Goal: Communication & Community: Ask a question

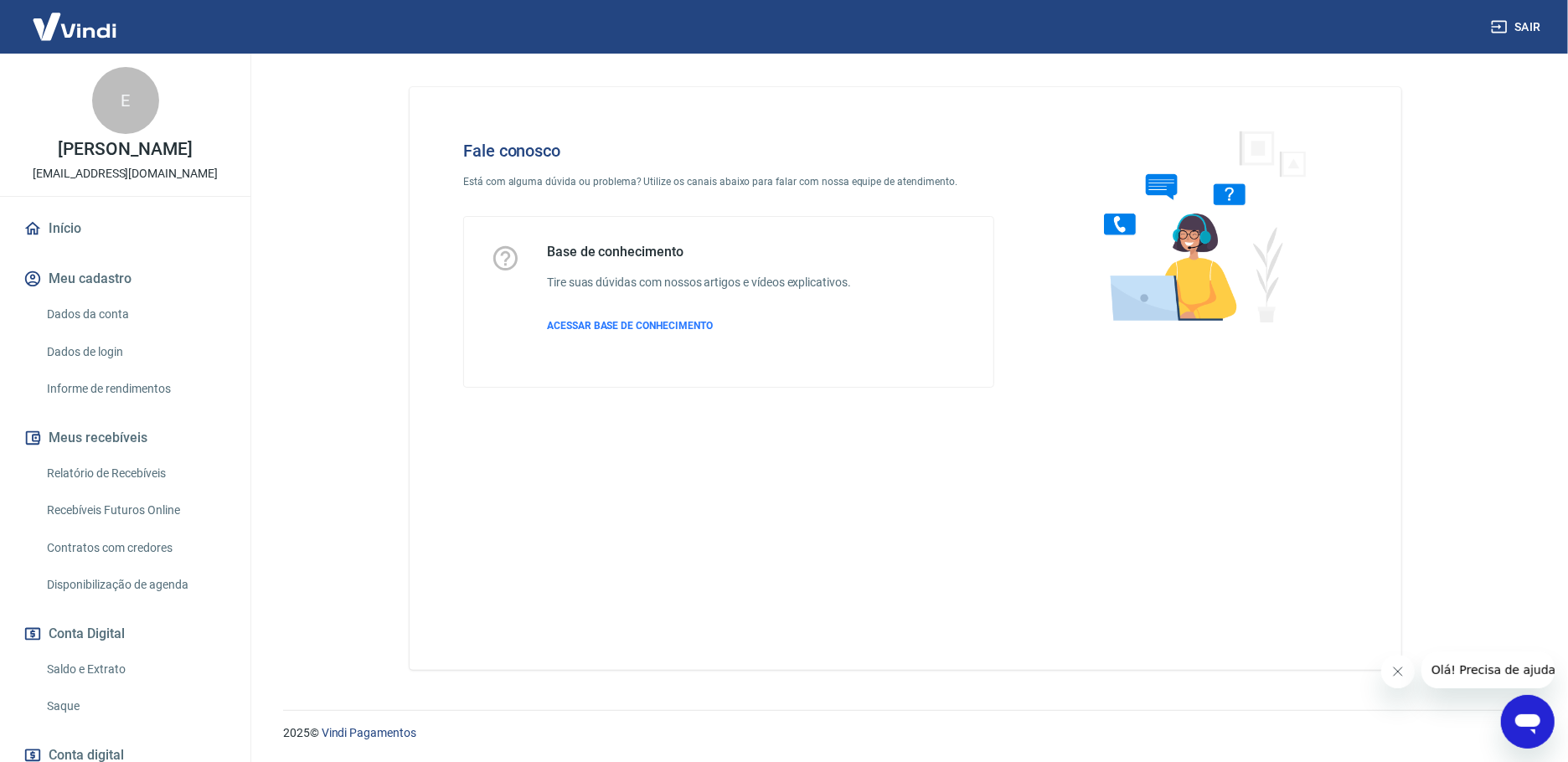
click at [1390, 670] on icon "Fechar mensagem da empresa" at bounding box center [1396, 671] width 14 height 14
click at [1544, 720] on div "Abrir janela de mensagens" at bounding box center [1527, 721] width 51 height 51
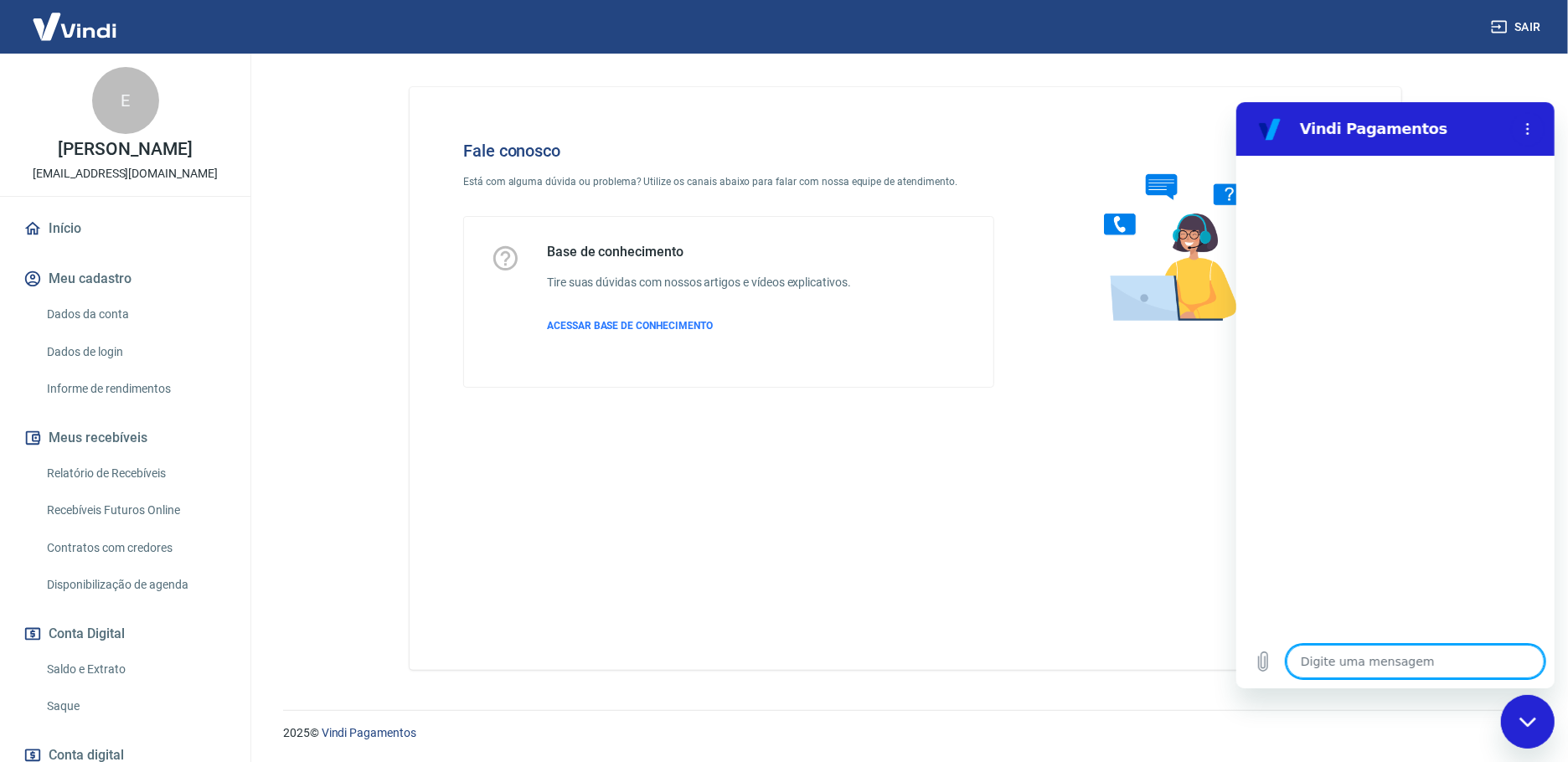
click at [1338, 651] on textarea at bounding box center [1415, 661] width 258 height 33
click at [1329, 663] on textarea at bounding box center [1415, 661] width 258 height 33
click at [1415, 669] on textarea at bounding box center [1415, 661] width 258 height 33
type textarea "O"
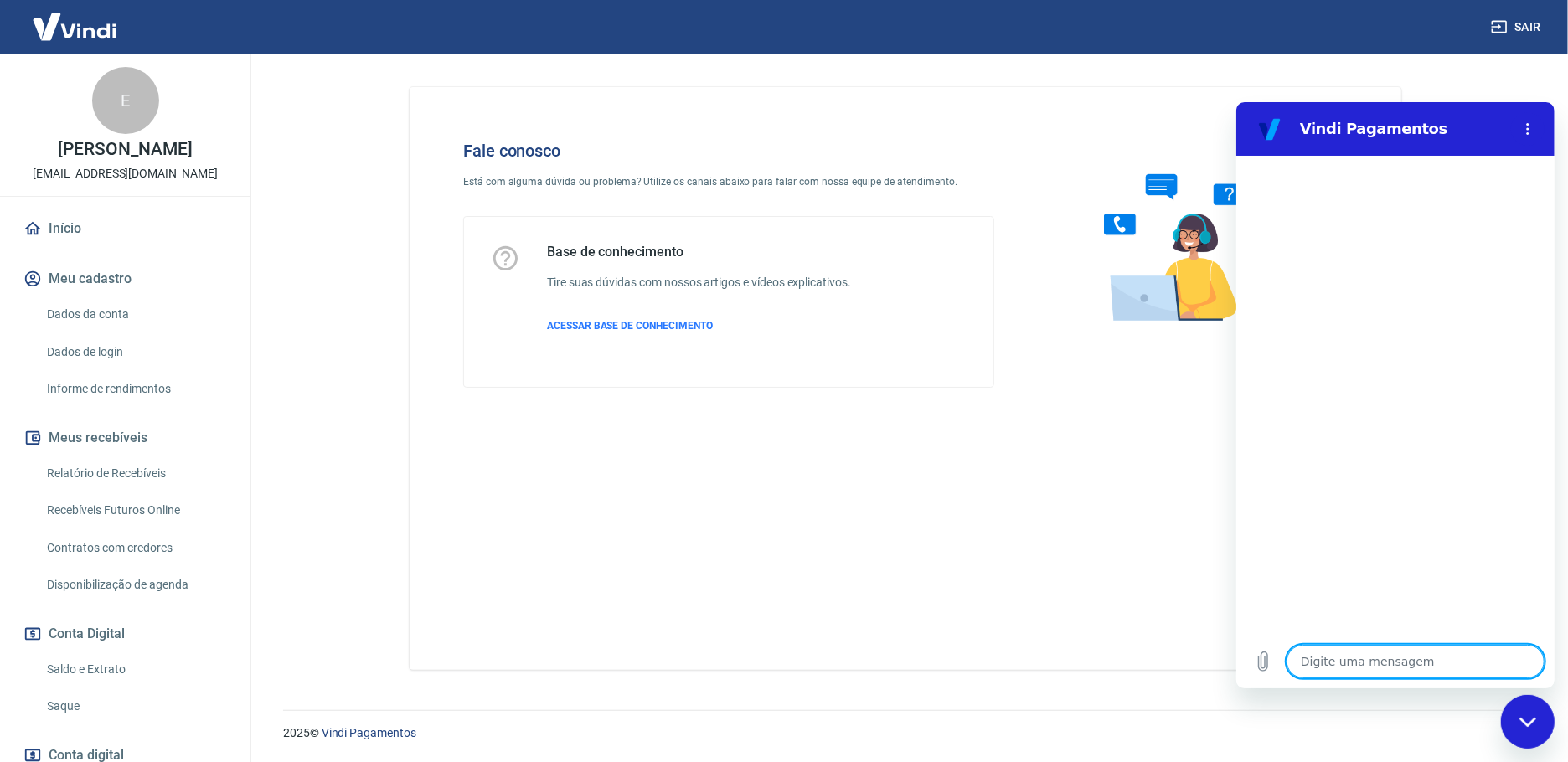
type textarea "x"
type textarea "Ol"
type textarea "x"
type textarea "[PERSON_NAME]"
type textarea "x"
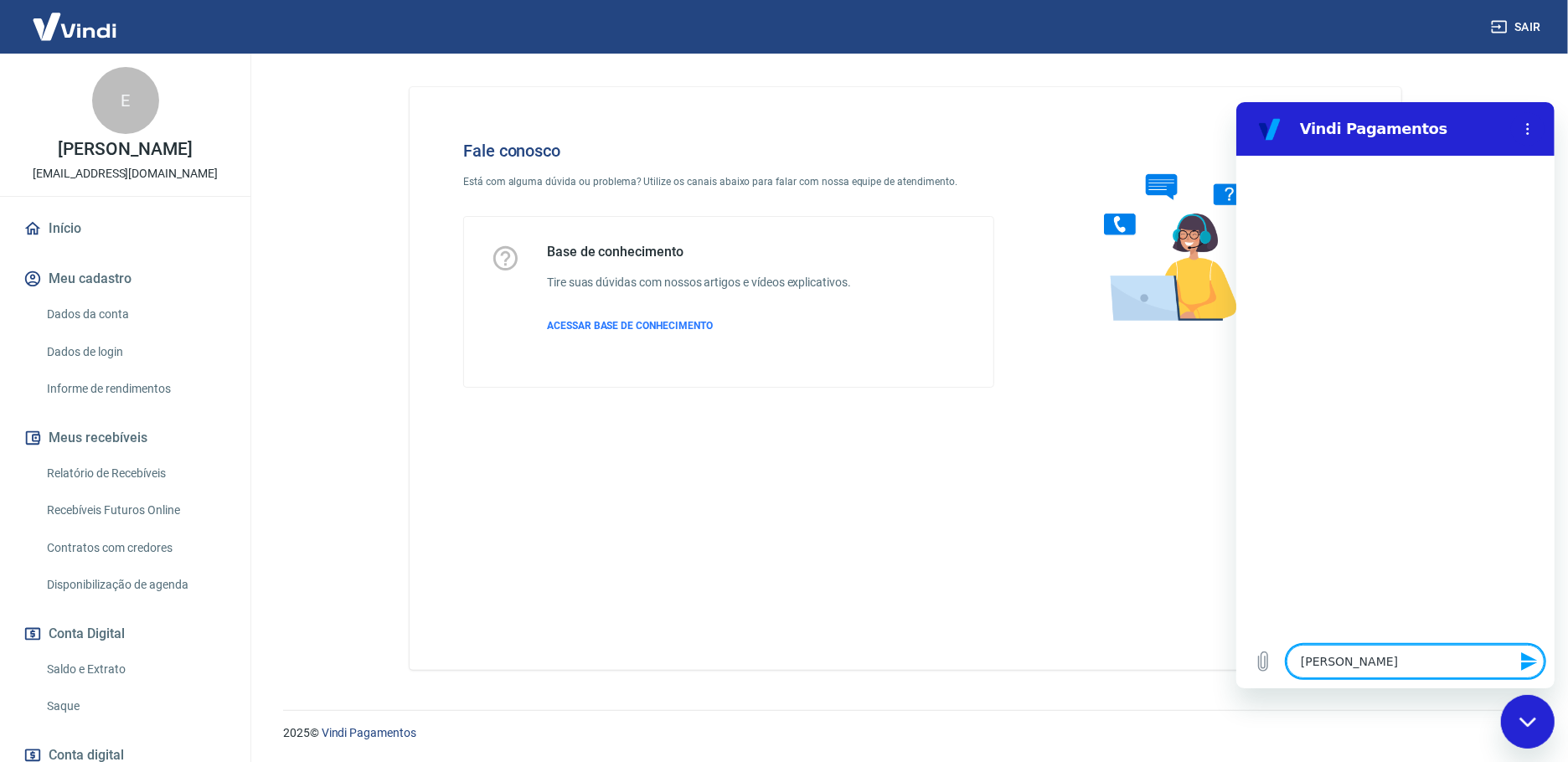
type textarea "Ol"
type textarea "x"
type textarea "Olá"
type textarea "x"
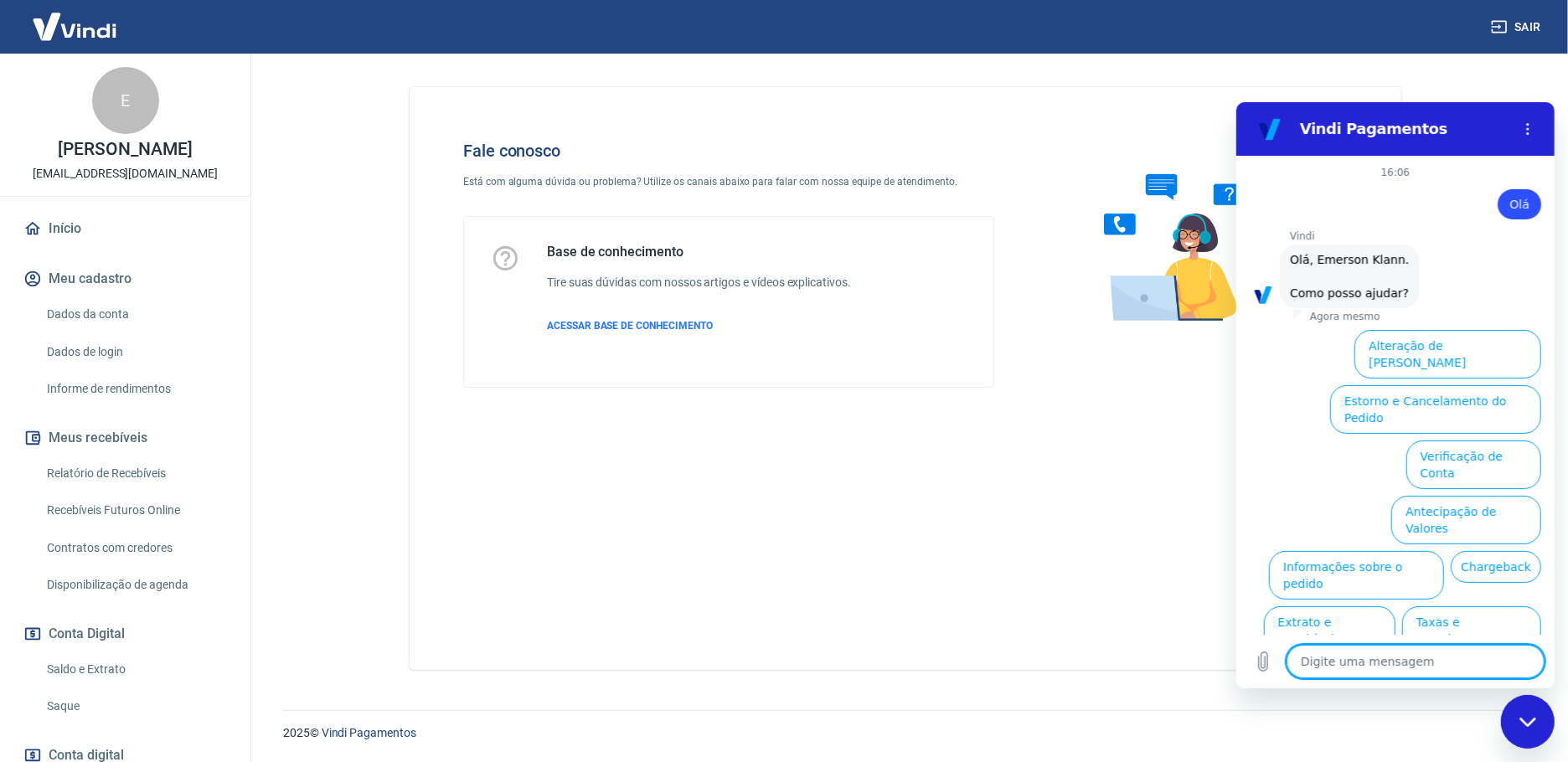
click at [1360, 660] on textarea at bounding box center [1415, 661] width 258 height 33
type textarea "F"
type textarea "x"
type textarea "Fa"
type textarea "x"
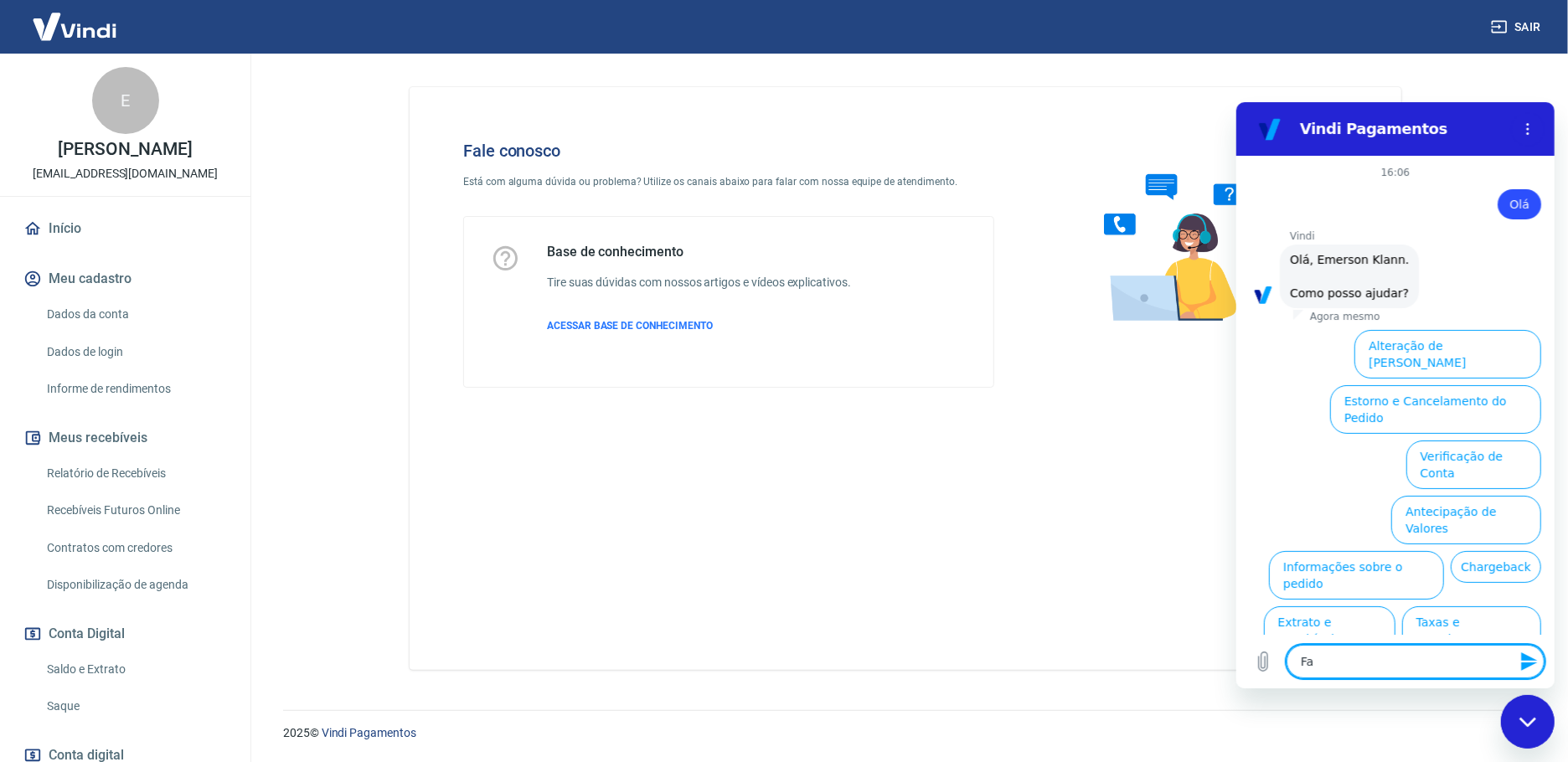
type textarea "Fal"
type textarea "x"
type textarea "Fala"
type textarea "x"
type textarea "Falar"
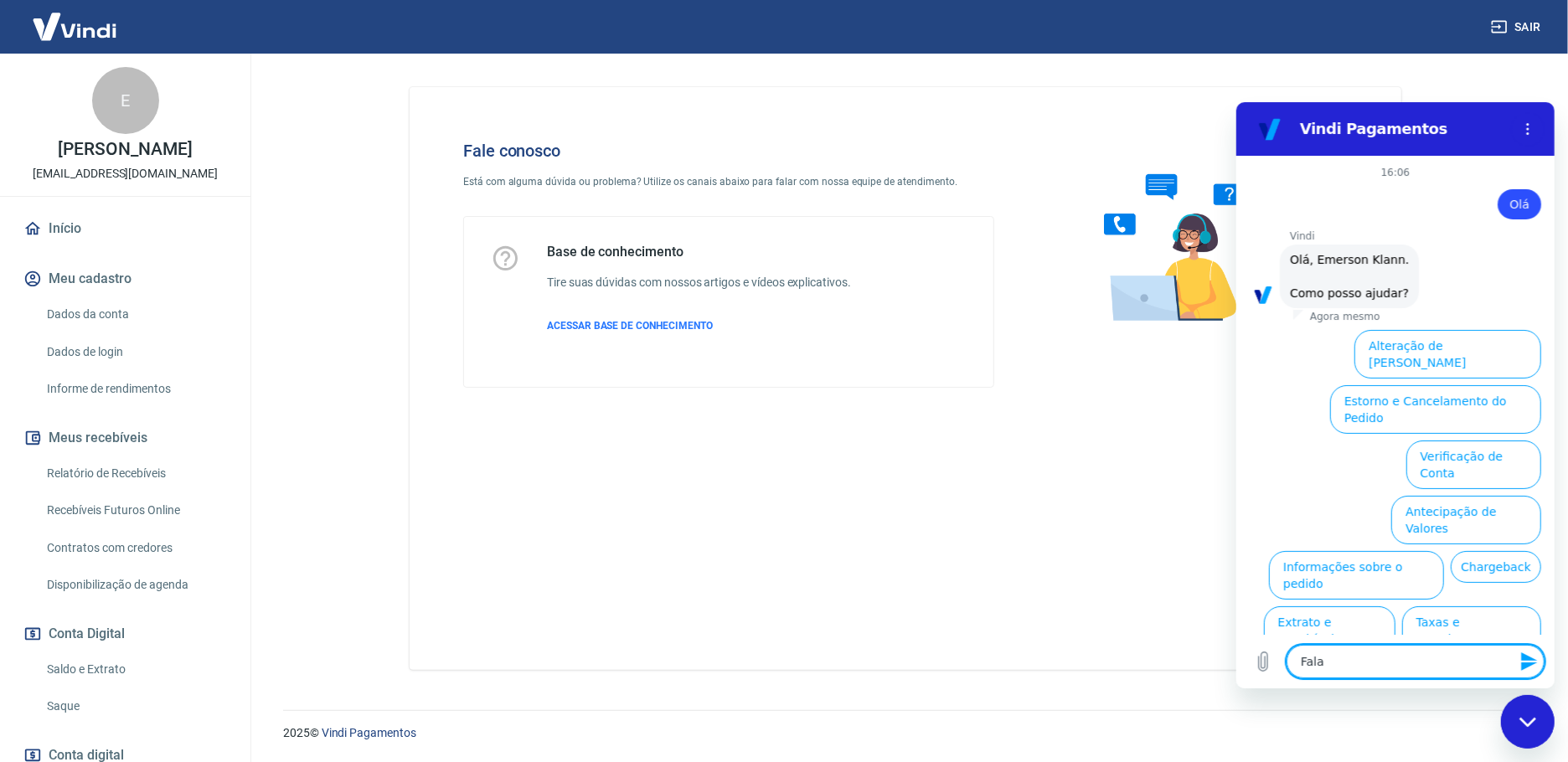
type textarea "x"
type textarea "Falar"
type textarea "x"
type textarea "Falar c"
type textarea "x"
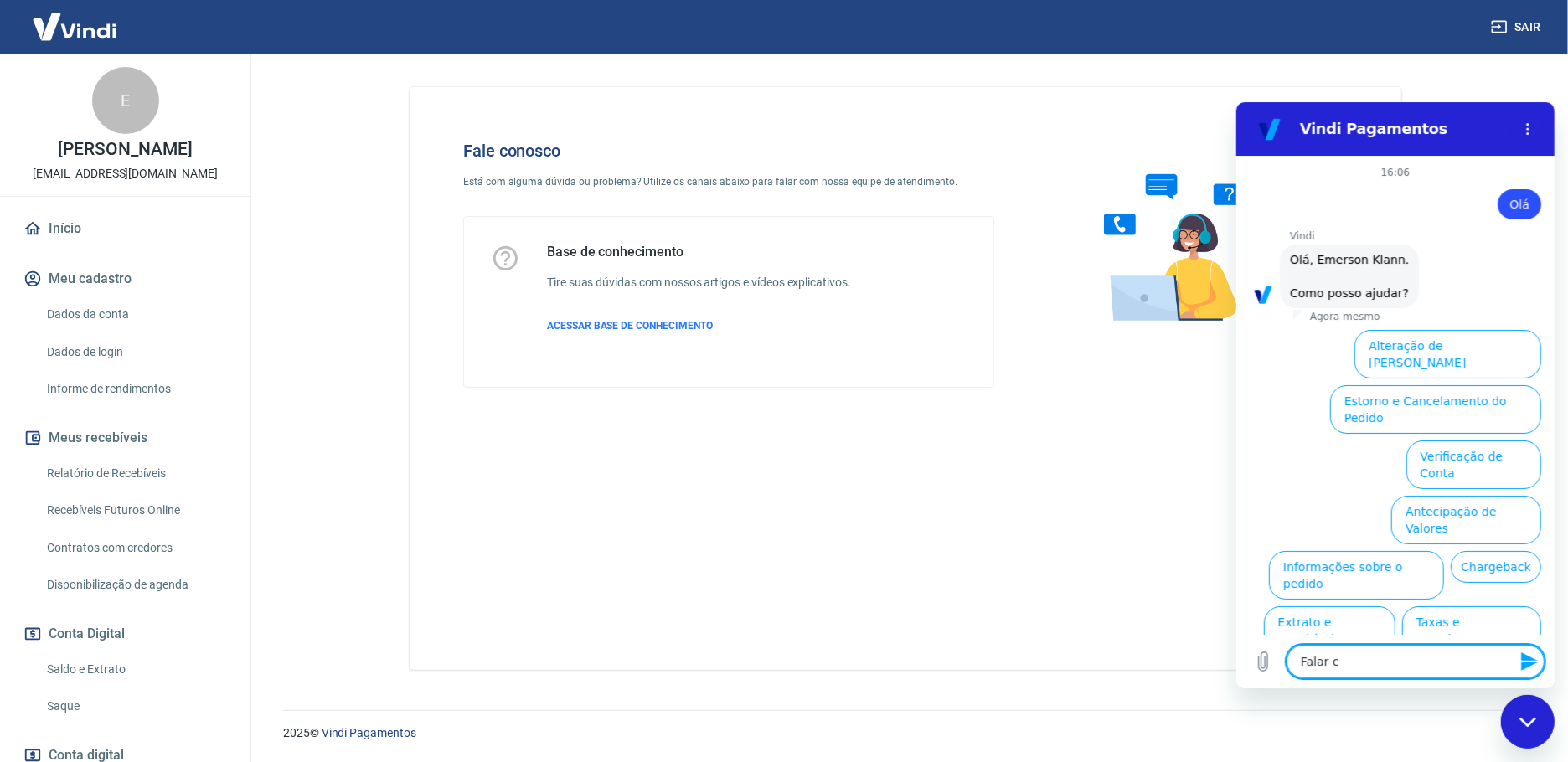
type textarea "Falar co"
type textarea "x"
type textarea "Falar com"
type textarea "x"
type textarea "Falar com"
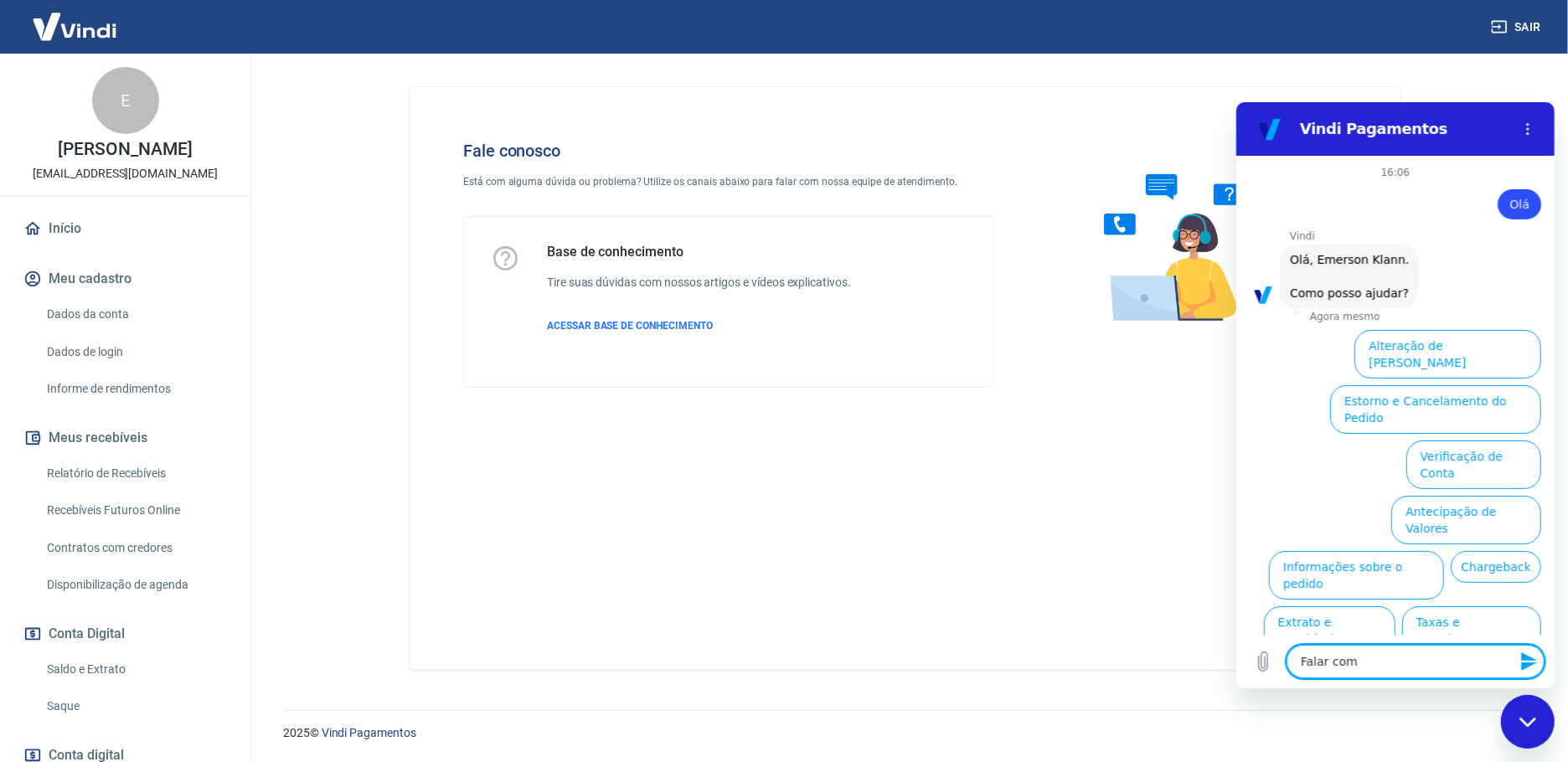
type textarea "x"
type textarea "Falar com a"
type textarea "x"
type textarea "Falar com at"
type textarea "x"
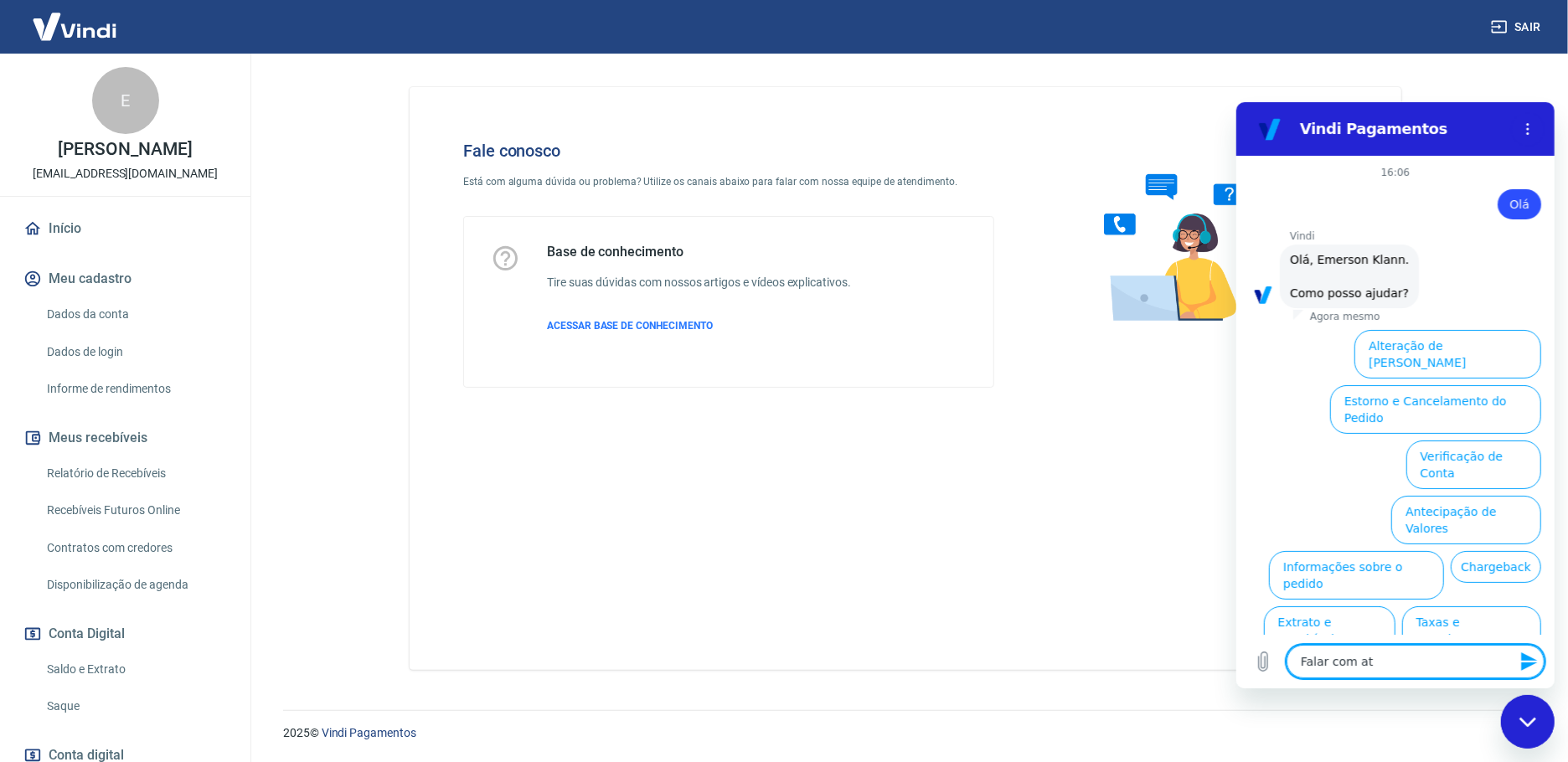
type textarea "Falar com ate"
type textarea "x"
type textarea "Falar com [GEOGRAPHIC_DATA]"
type textarea "x"
type textarea "Falar com atend"
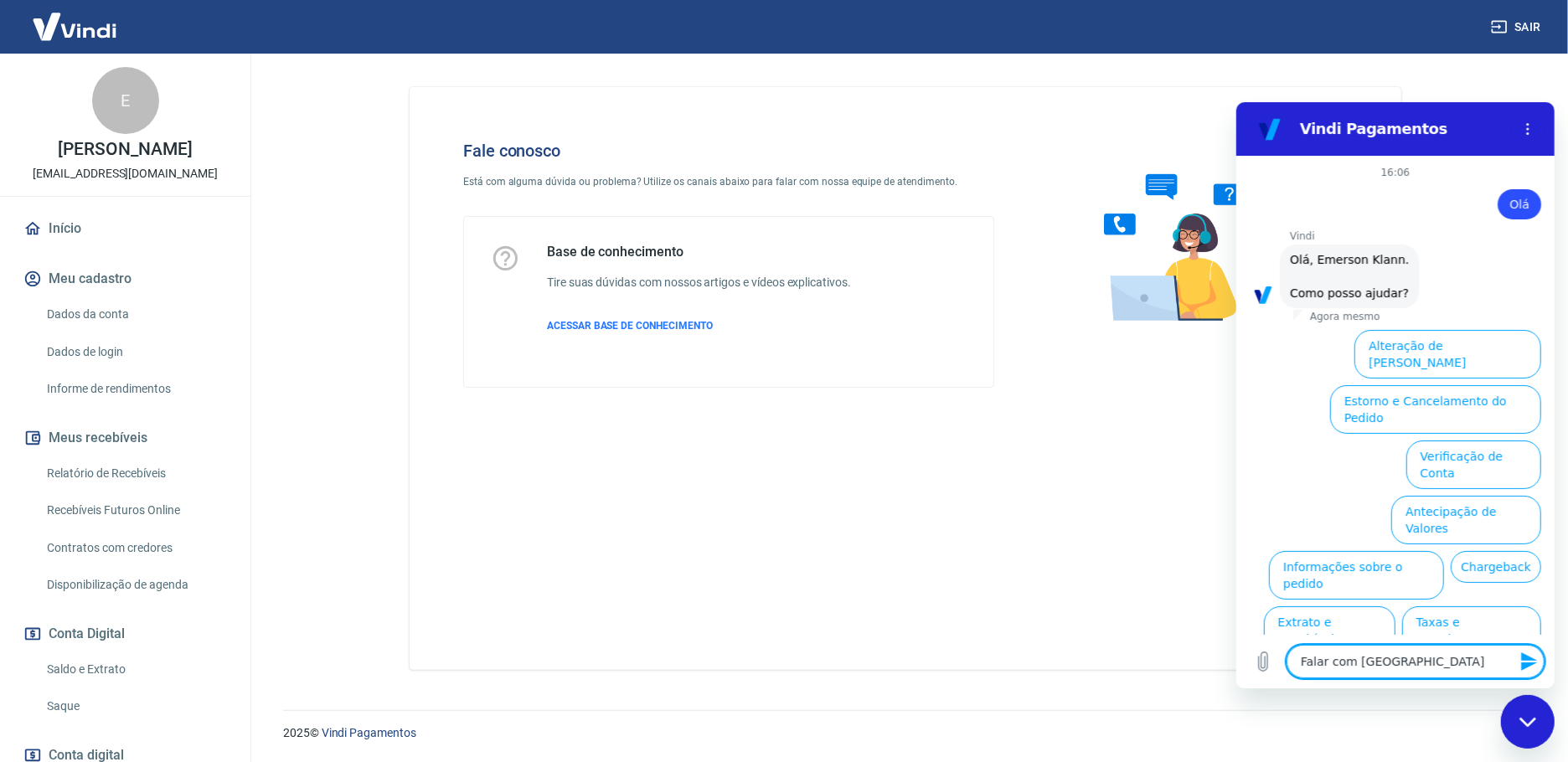
type textarea "x"
type textarea "Falar com atende"
type textarea "x"
type textarea "Falar com atenden"
type textarea "x"
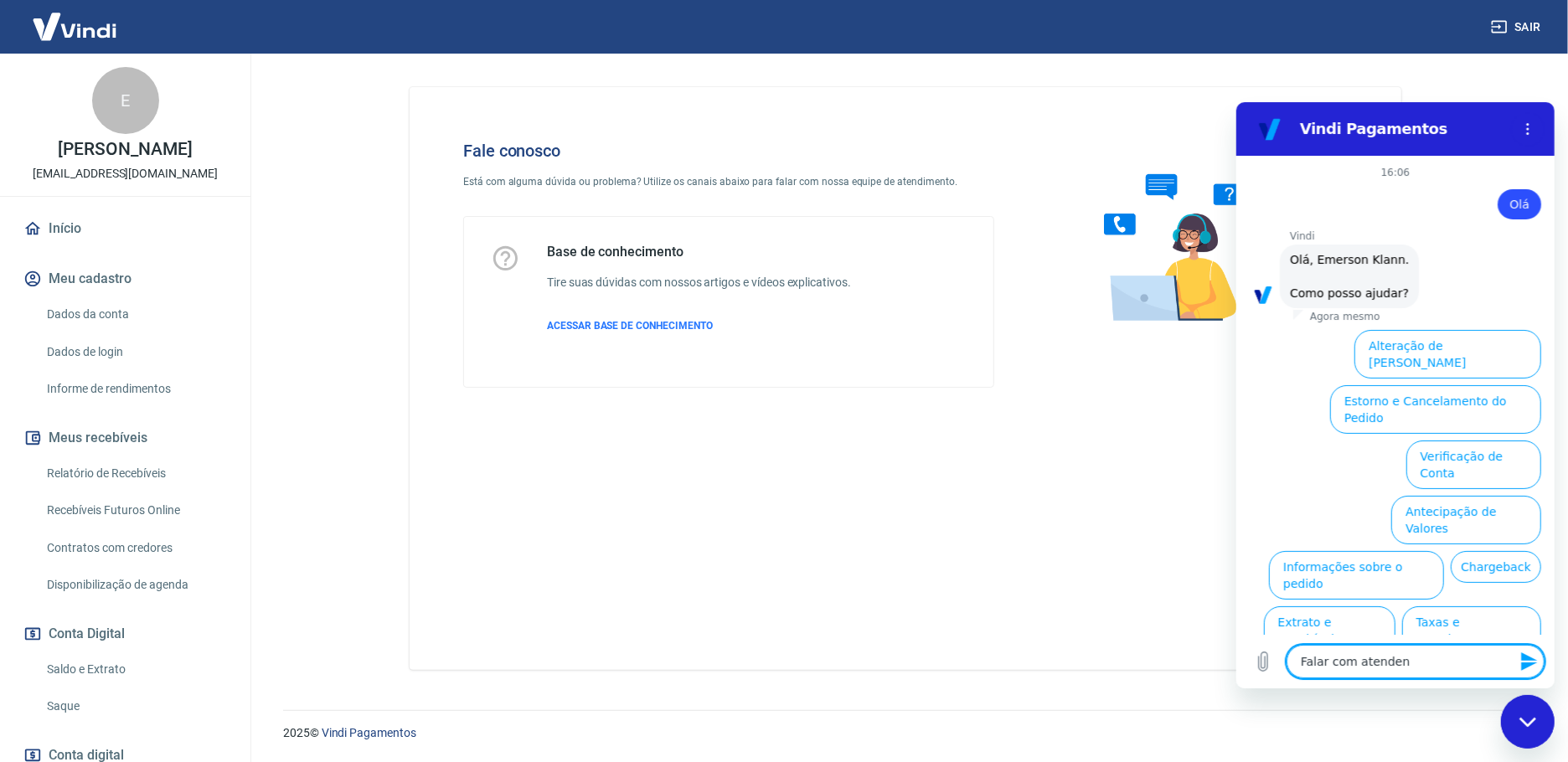
type textarea "Falar com atendent"
type textarea "x"
type textarea "Falar com atendente"
type textarea "x"
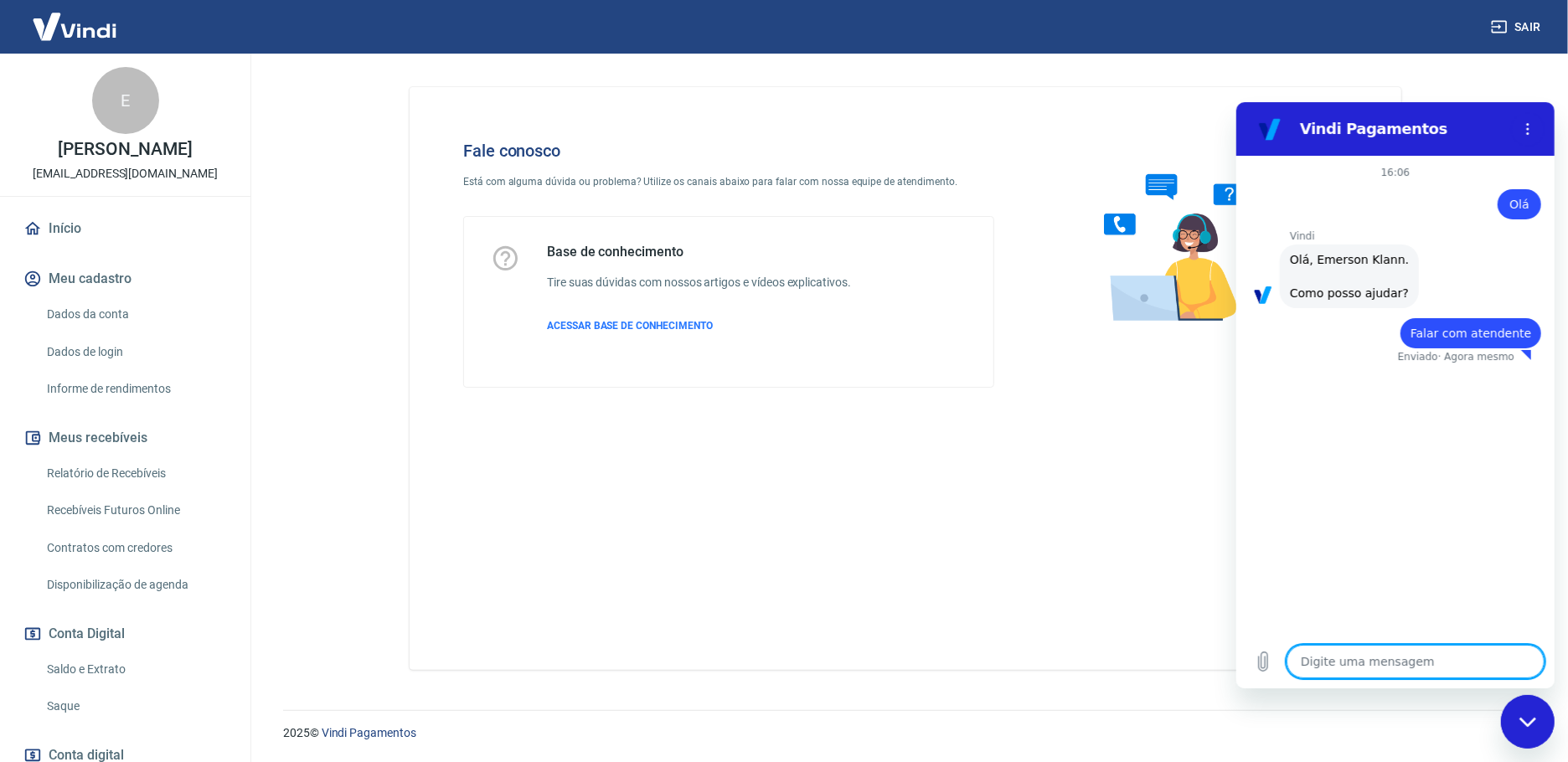
type textarea "x"
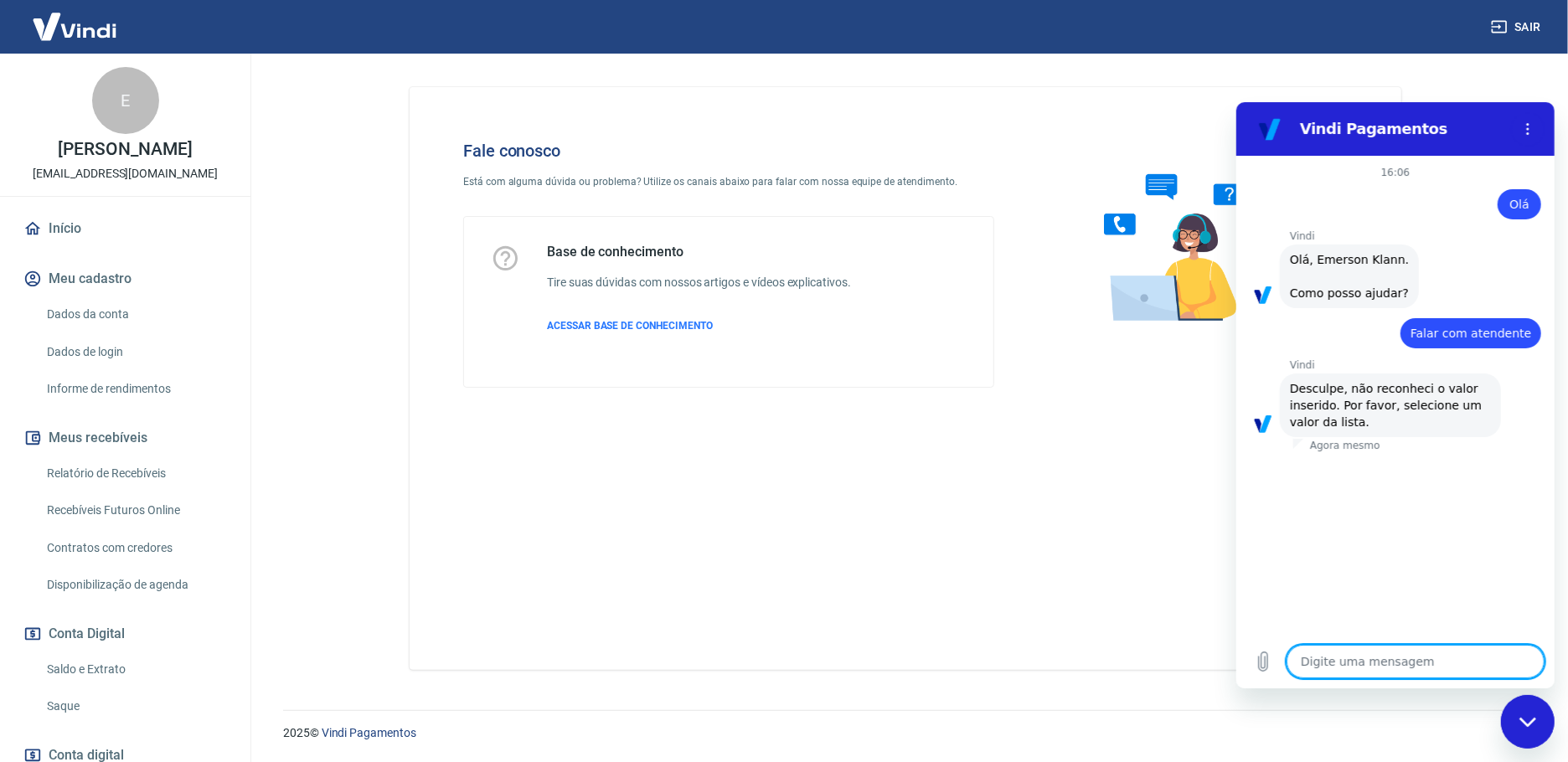
click at [1348, 664] on textarea at bounding box center [1415, 661] width 258 height 33
type textarea "G"
type textarea "x"
type textarea "Go"
type textarea "x"
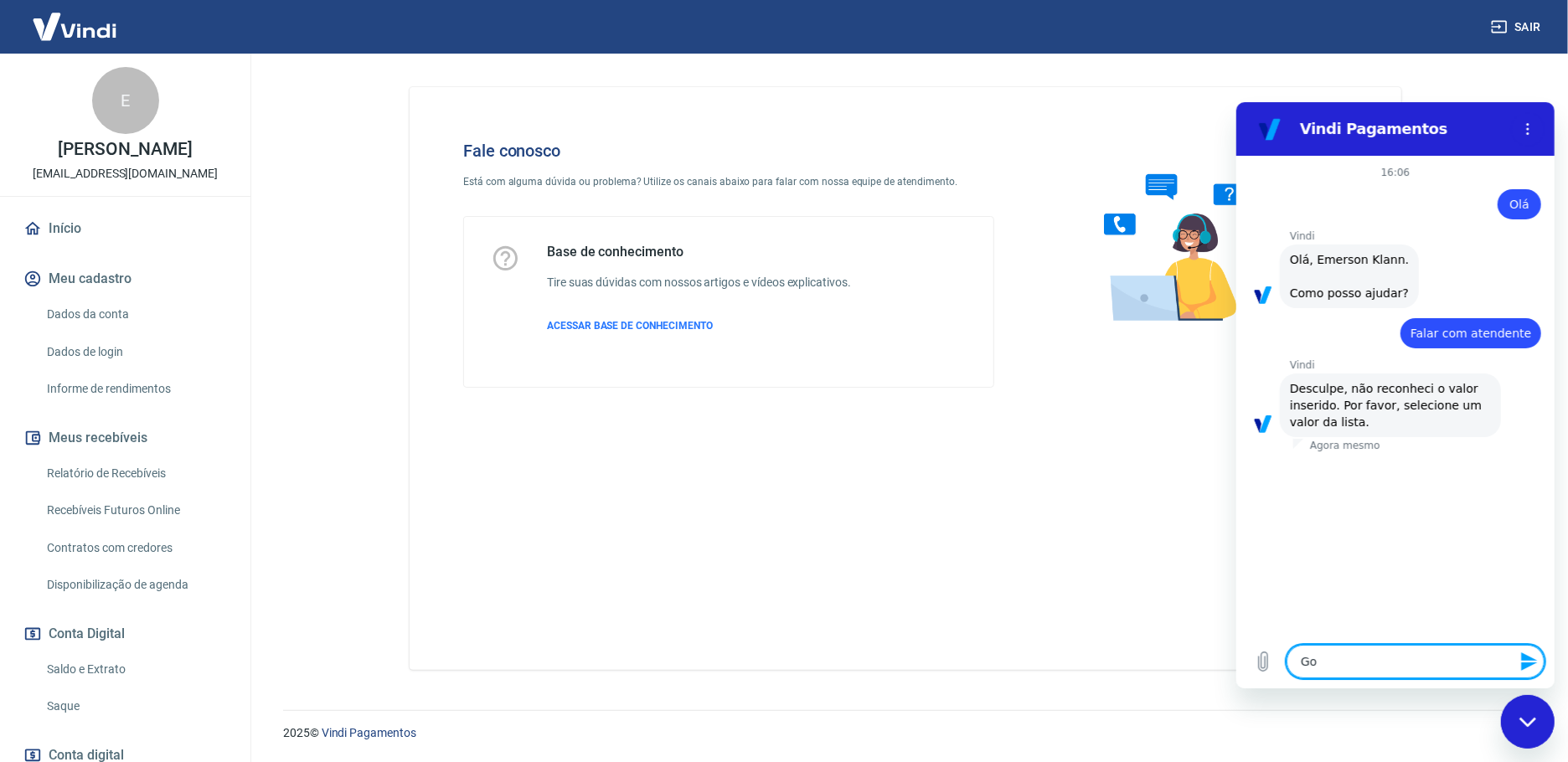
type textarea "Gos"
type textarea "x"
type textarea "Gost"
type textarea "x"
type textarea "Gosta"
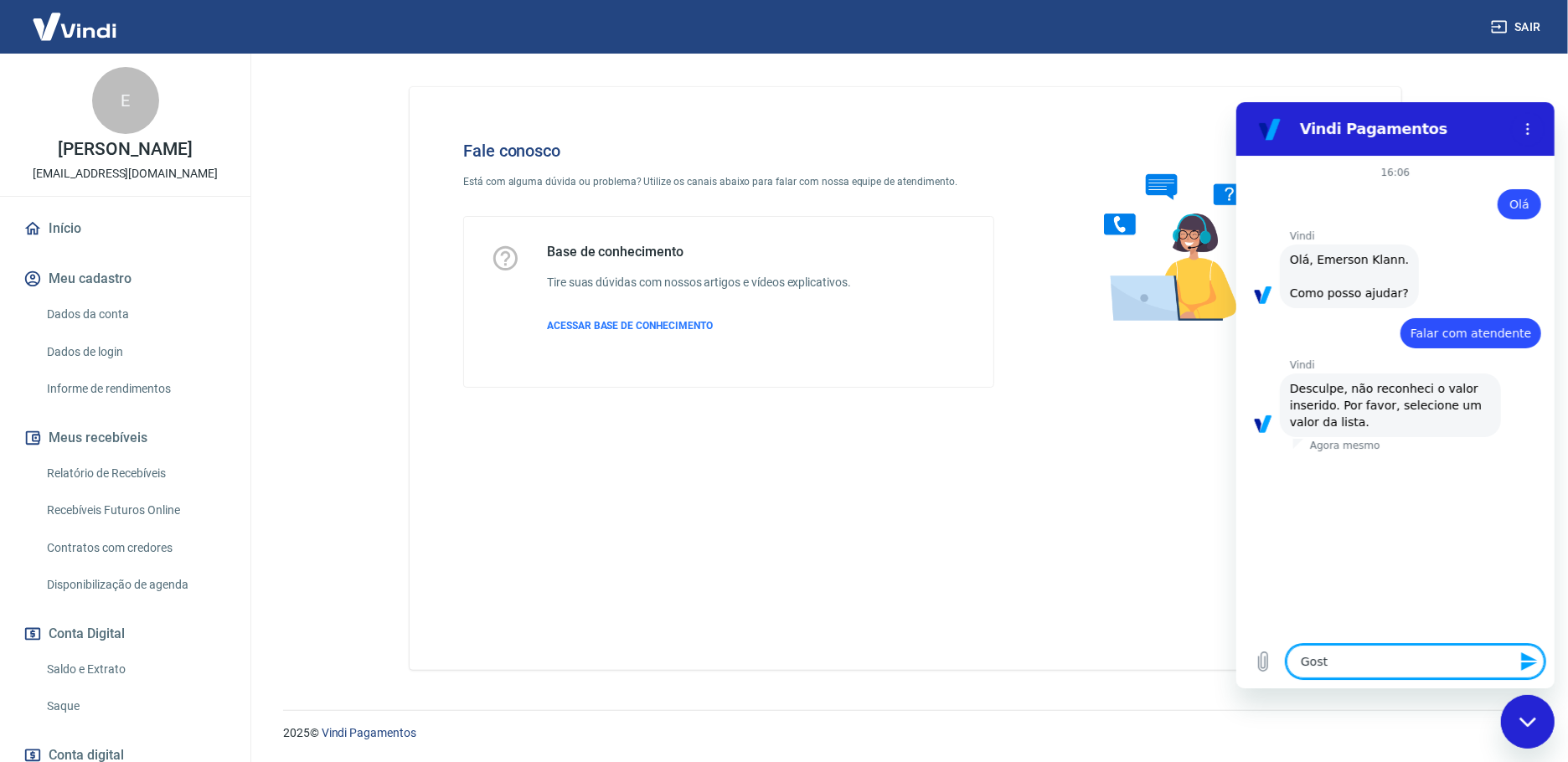
type textarea "x"
type textarea "Gostar"
type textarea "x"
type textarea "Gostari"
type textarea "x"
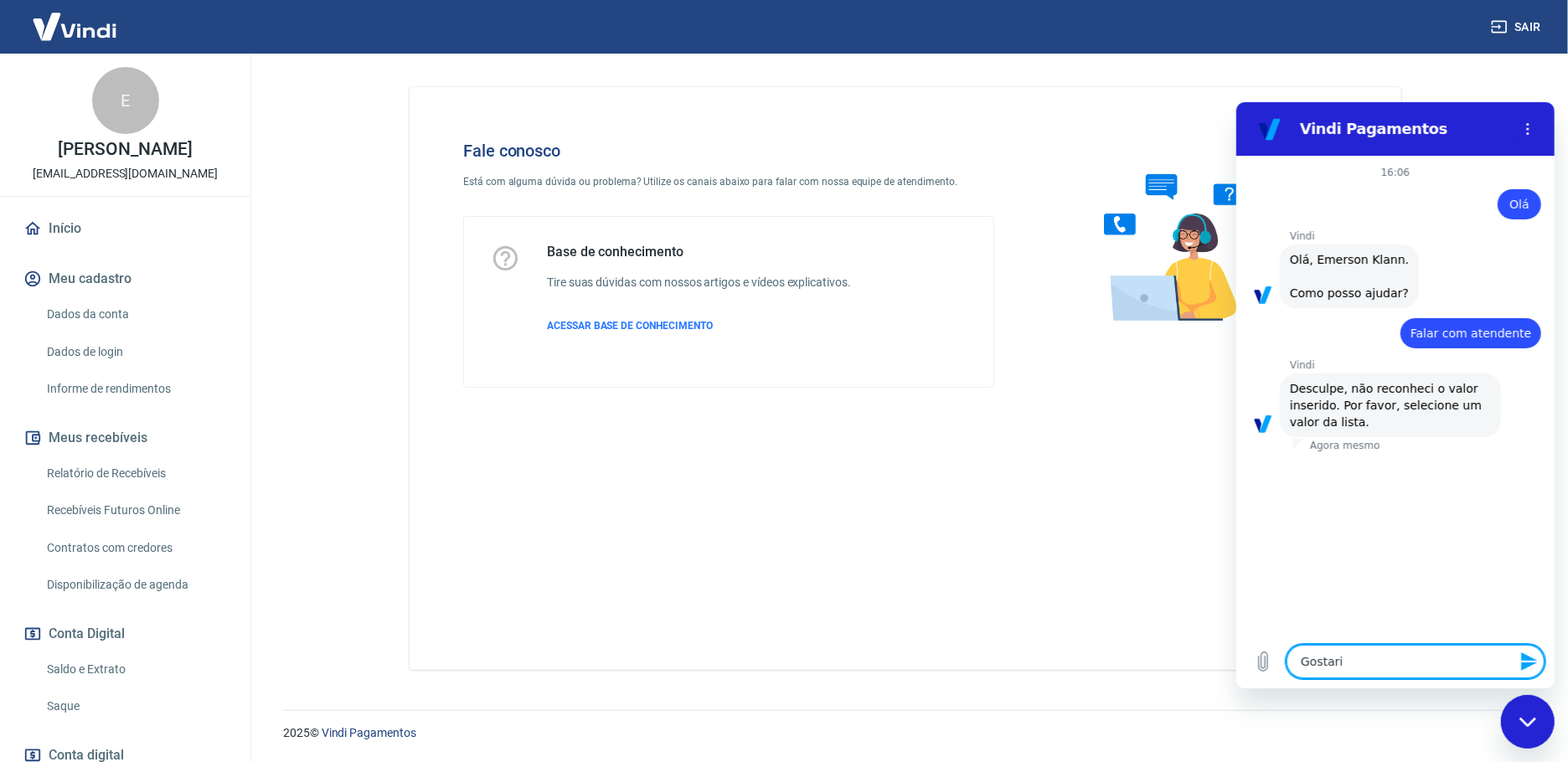
type textarea "Gostaria"
type textarea "x"
type textarea "Gostaria"
type textarea "x"
type textarea "Gostaria d"
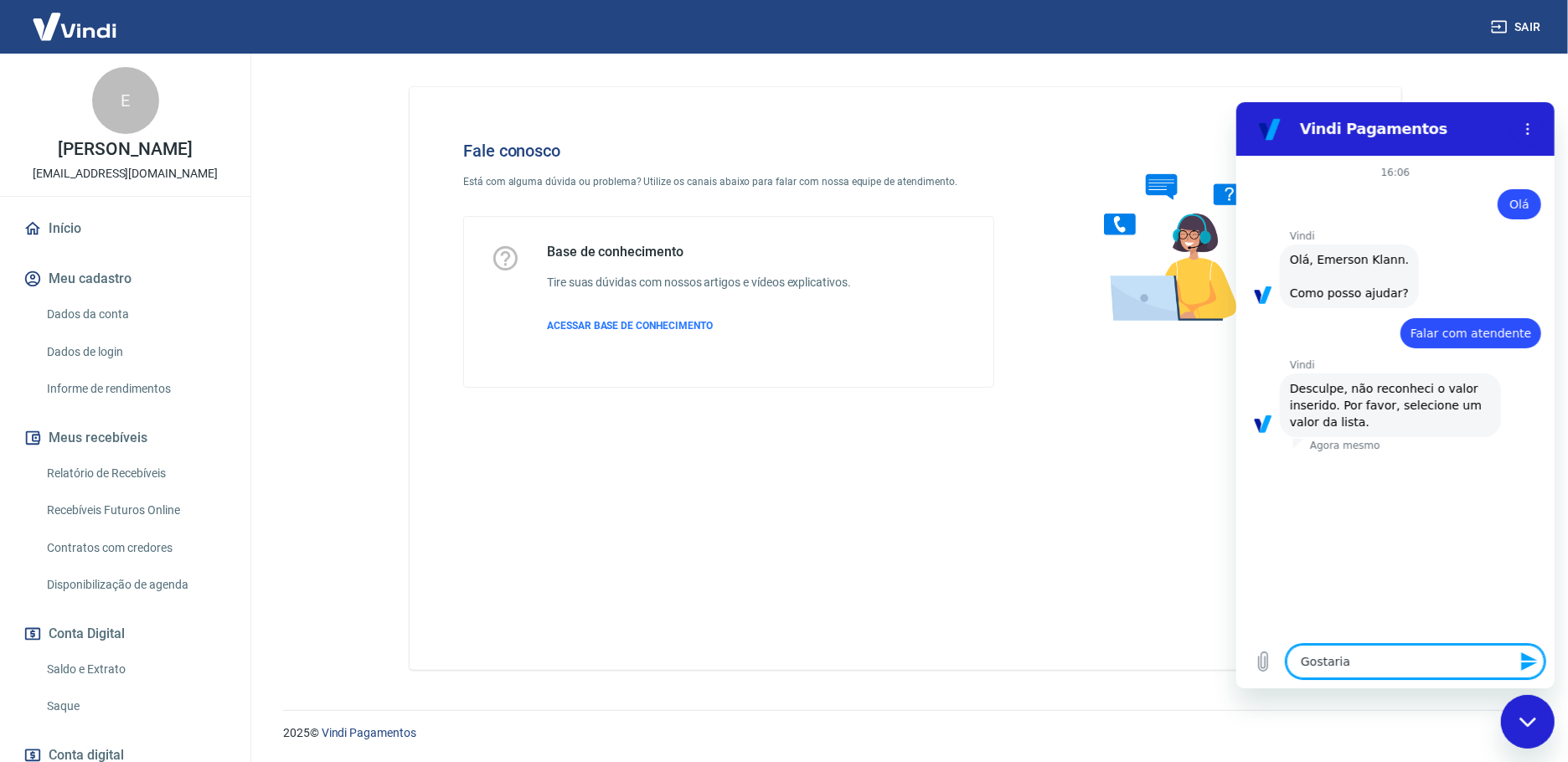
type textarea "x"
type textarea "Gostaria de"
type textarea "x"
type textarea "Gostaria de"
type textarea "x"
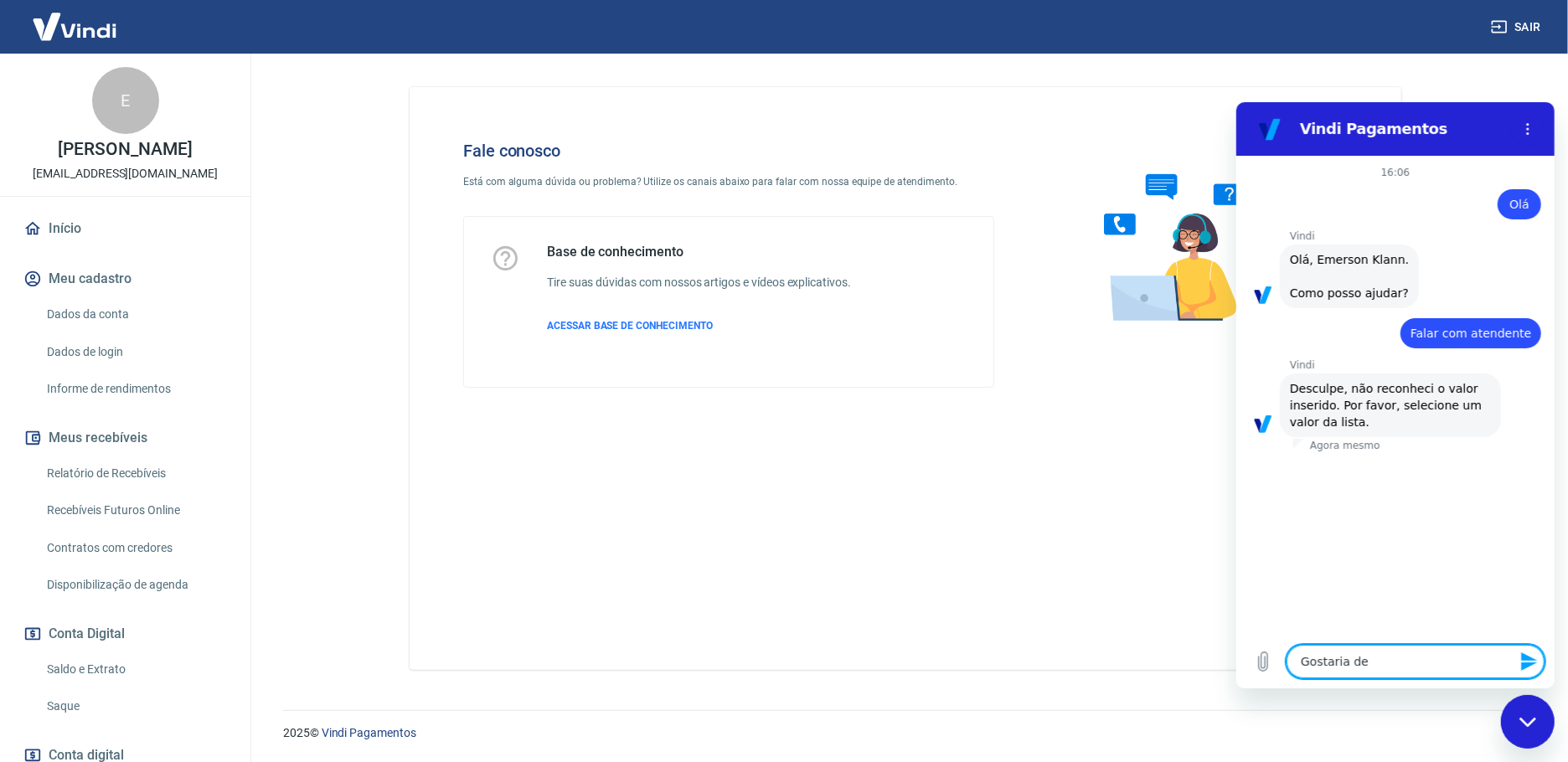
type textarea "Gostaria de f"
type textarea "x"
type textarea "Gostaria de fa"
type textarea "x"
type textarea "Gostaria de fal"
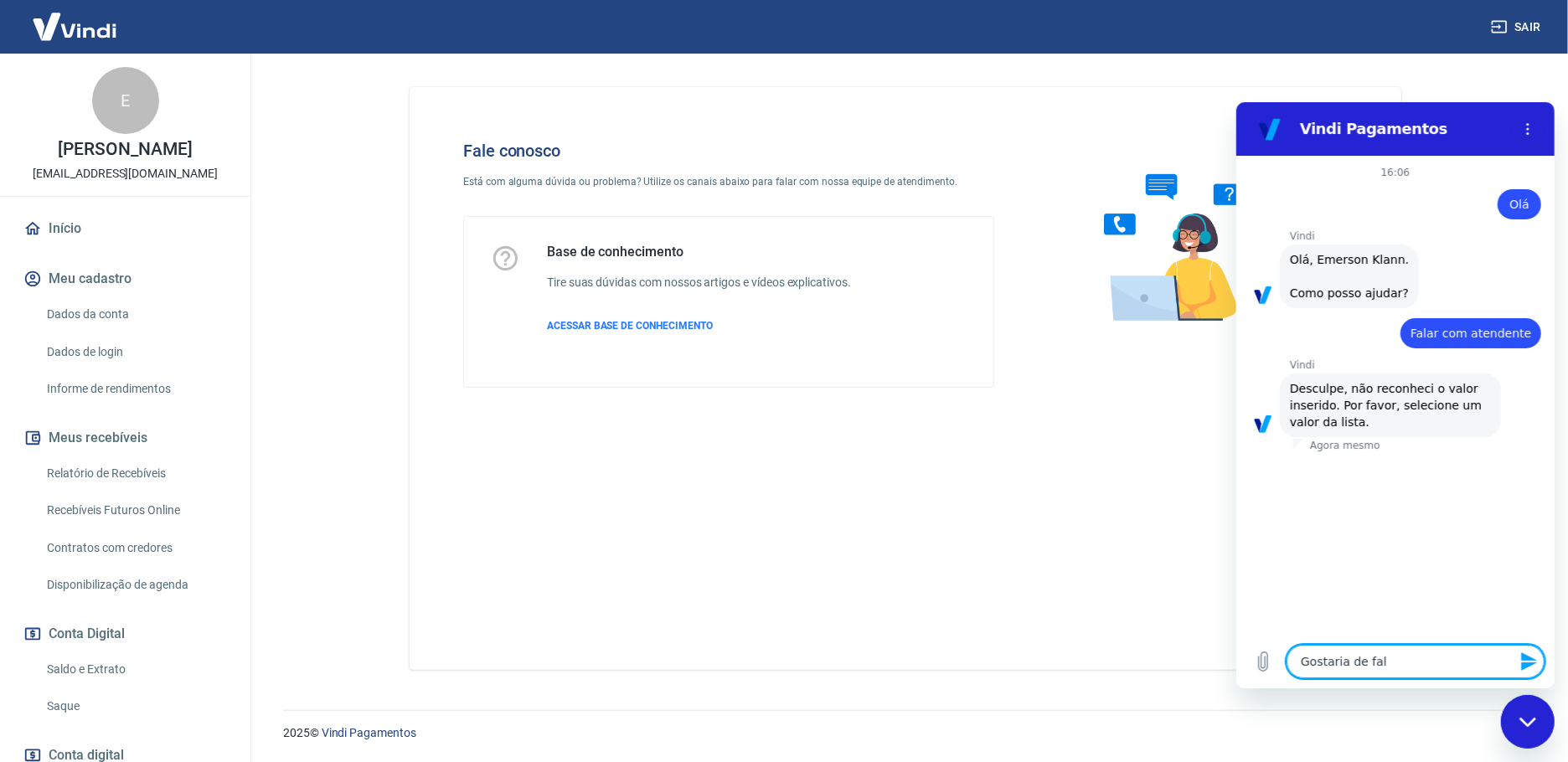
type textarea "x"
type textarea "Gostaria de fala"
type textarea "x"
type textarea "Gostaria de falar"
type textarea "x"
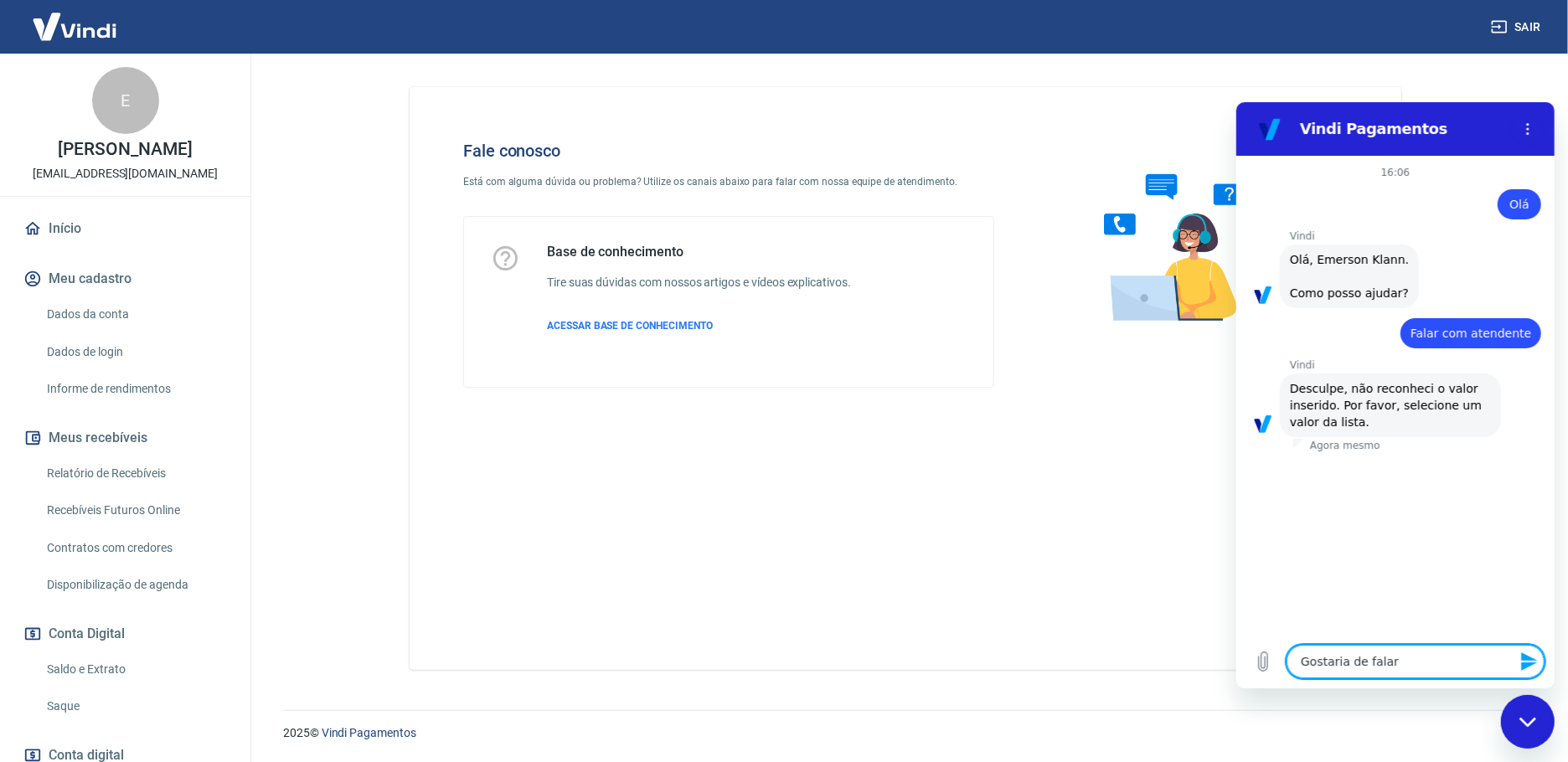
type textarea "Gostaria de falar"
type textarea "x"
type textarea "Gostaria de falar c"
type textarea "x"
type textarea "Gostaria de falar co"
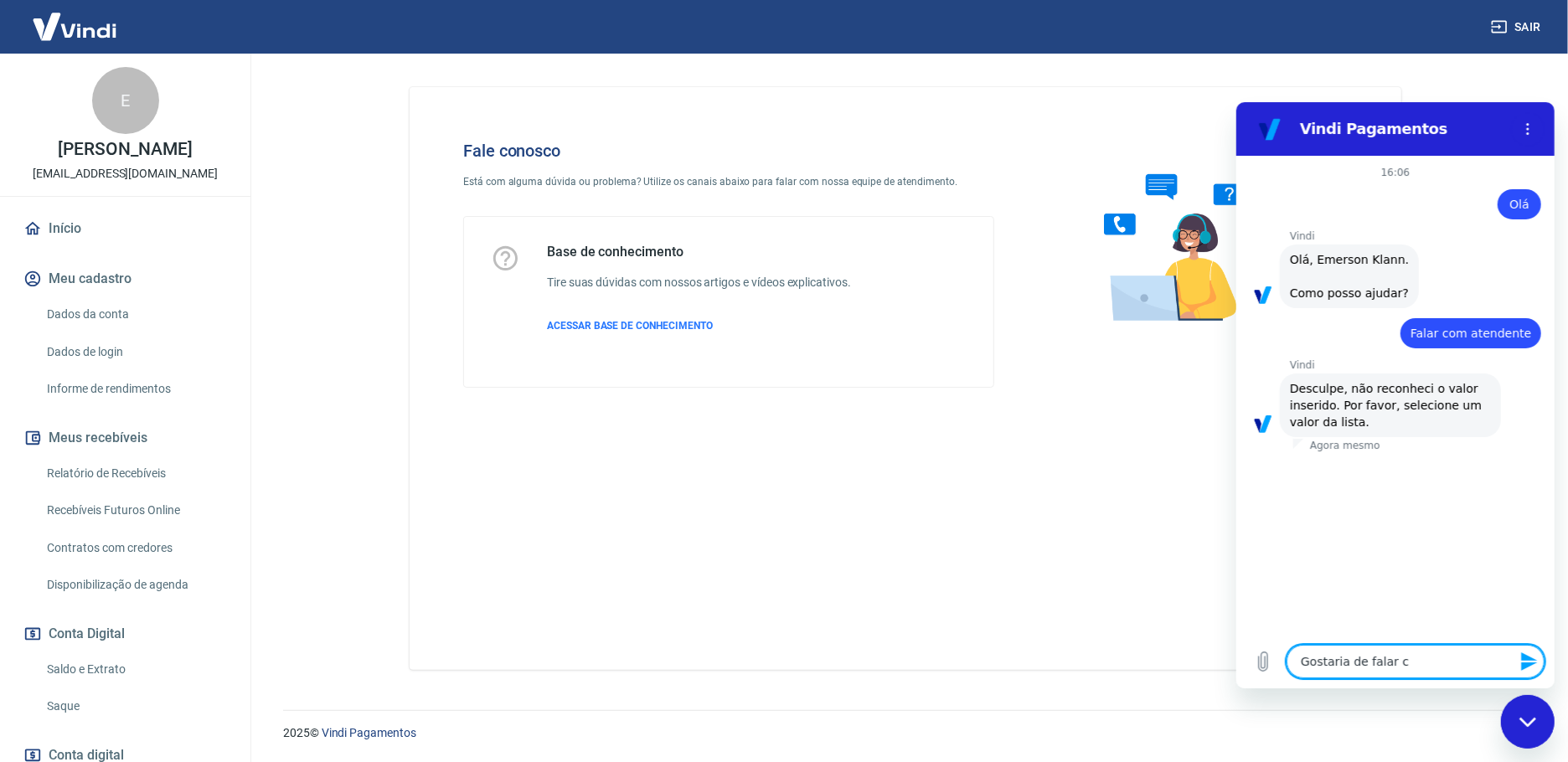
type textarea "x"
type textarea "Gostaria de falar com"
type textarea "x"
type textarea "Gostaria de falar com"
type textarea "x"
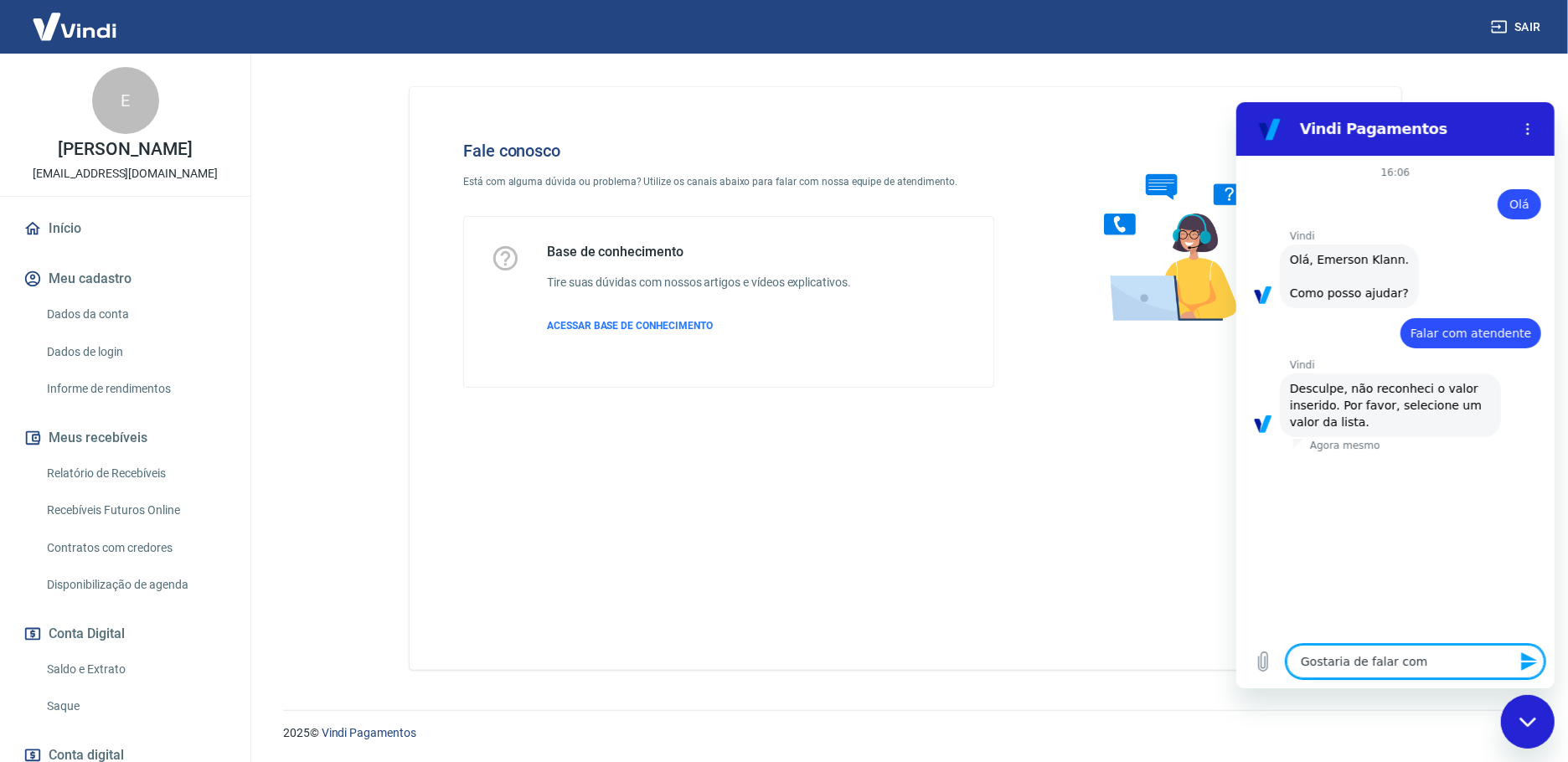
type textarea "Gostaria de falar com u"
type textarea "x"
type textarea "Gostaria de falar com um"
type textarea "x"
type textarea "Gostaria de falar com um"
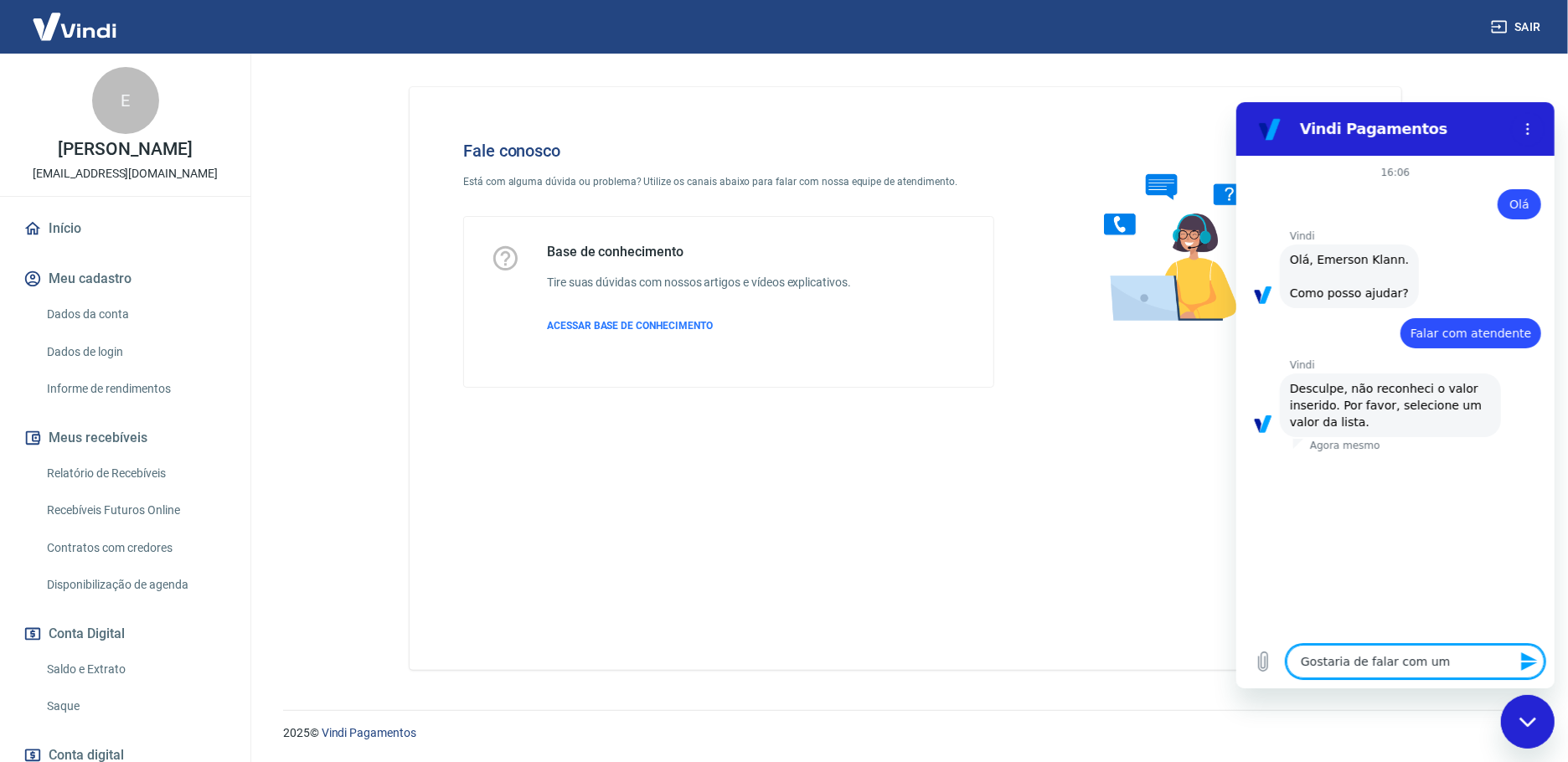
type textarea "x"
type textarea "Gostaria de falar com um a"
type textarea "x"
type textarea "Gostaria de falar com um at"
type textarea "x"
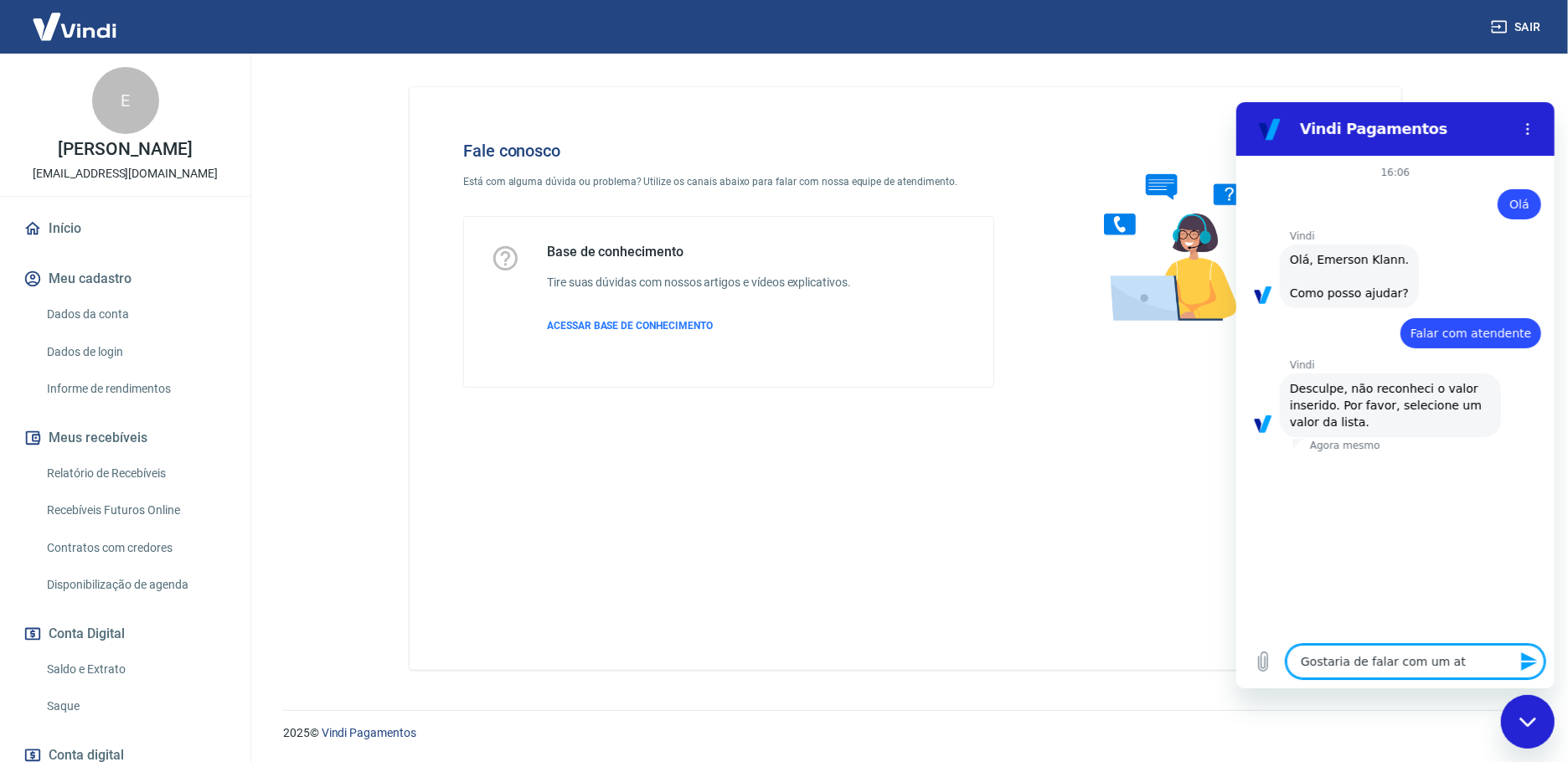
type textarea "Gostaria de falar com um ate"
type textarea "x"
type textarea "Gostaria de falar com um [GEOGRAPHIC_DATA]"
type textarea "x"
type textarea "Gostaria de falar com um atend"
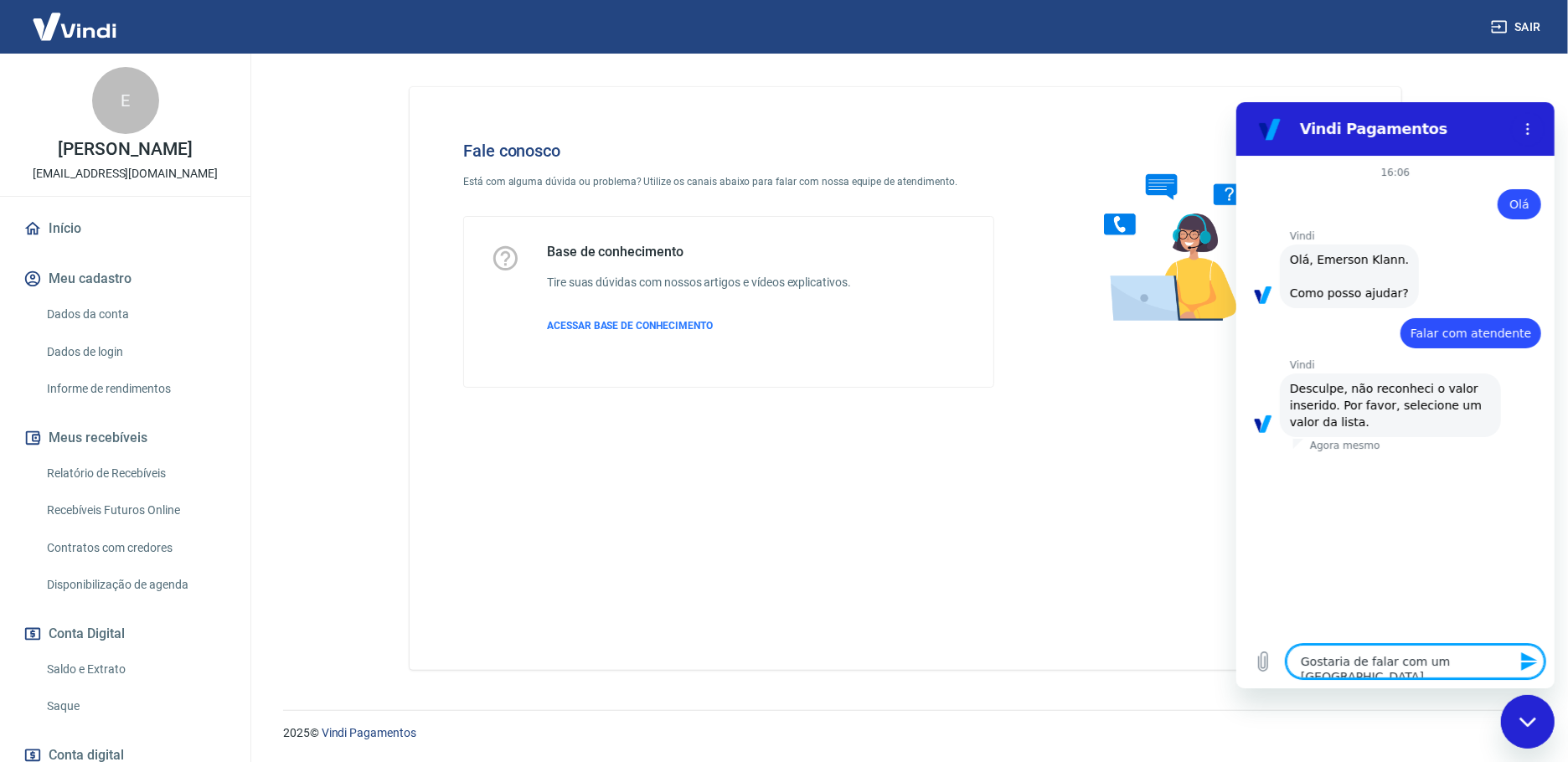
type textarea "x"
type textarea "Gostaria de falar com um atende"
type textarea "x"
type textarea "Gostaria de falar com um atenden"
type textarea "x"
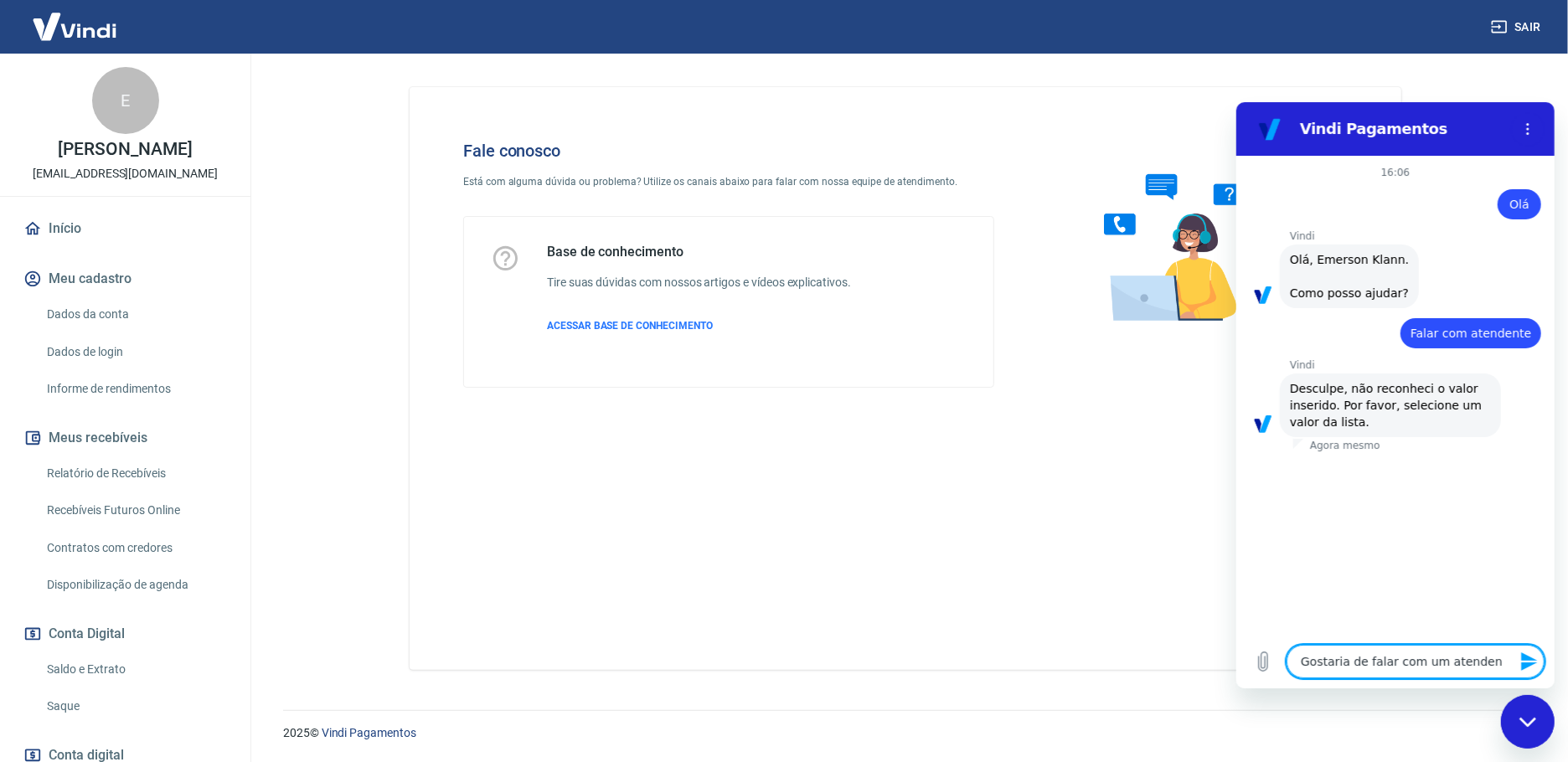
type textarea "Gostaria de falar com um atendent"
type textarea "x"
type textarea "Gostaria de falar com um atendente"
type textarea "x"
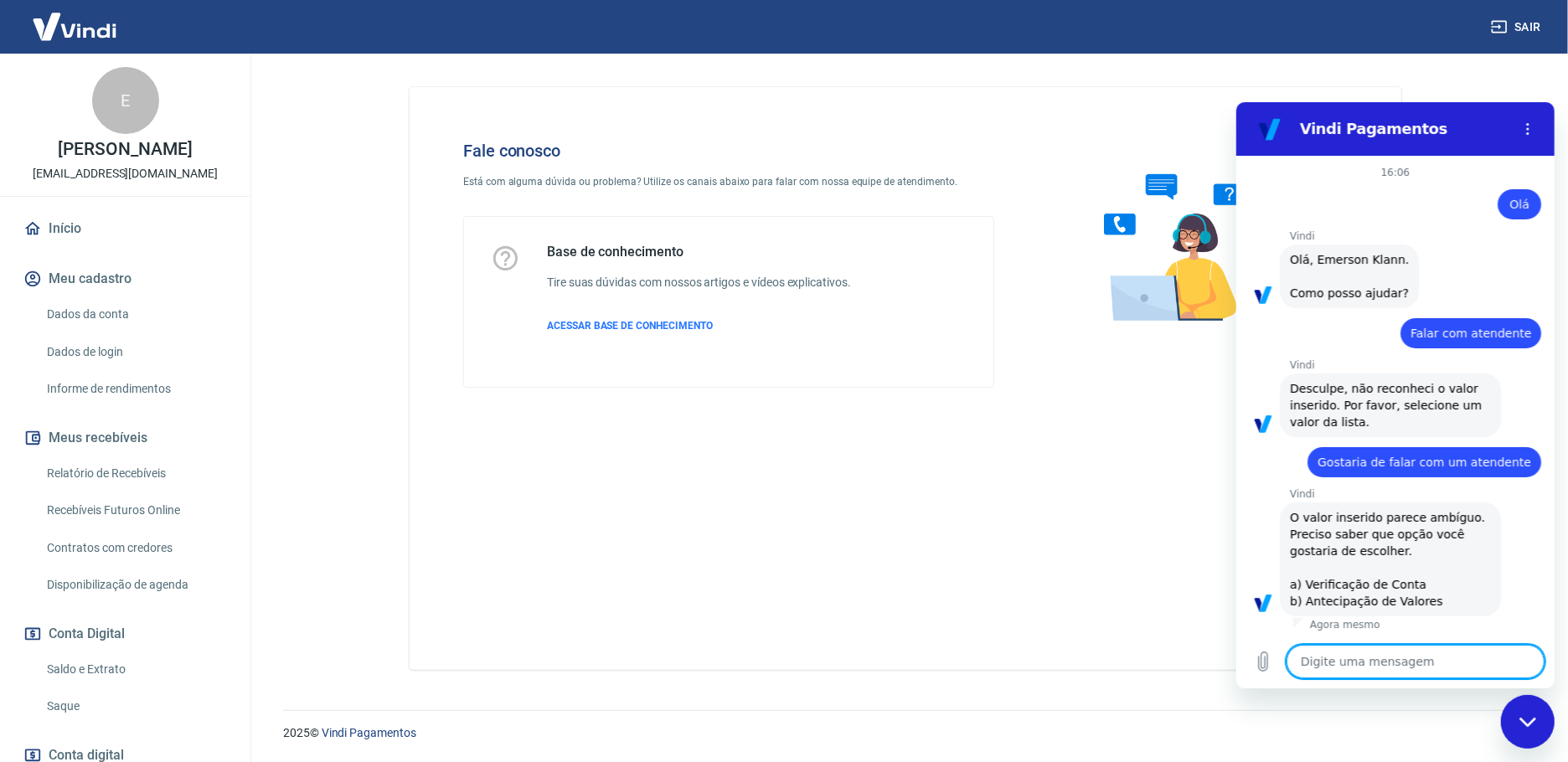
click at [1354, 660] on textarea at bounding box center [1415, 661] width 258 height 33
type textarea "R"
type textarea "x"
type textarea "Re"
type textarea "x"
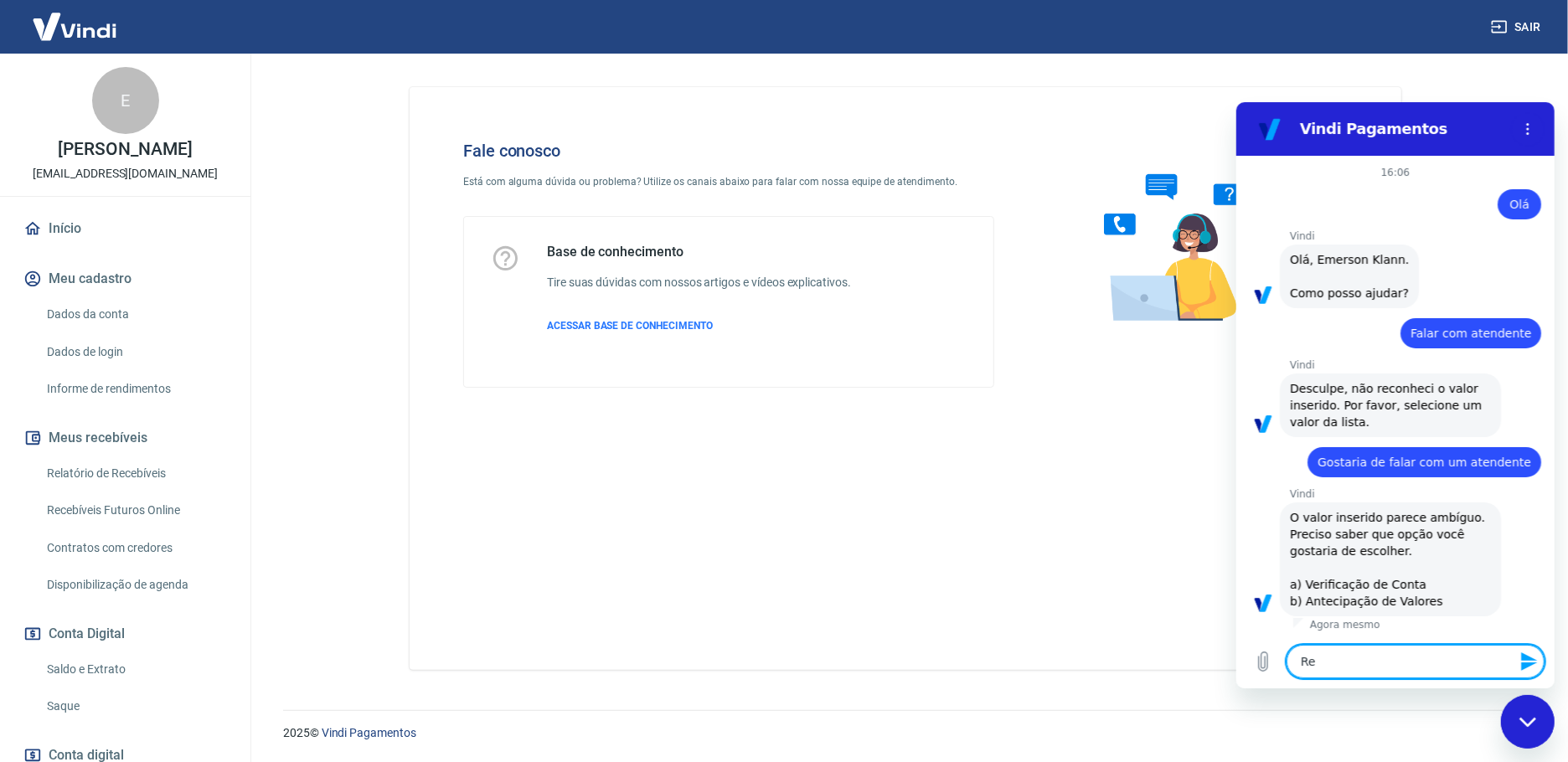
type textarea "Rec"
type textarea "x"
type textarea "Recu"
type textarea "x"
type textarea "Recus"
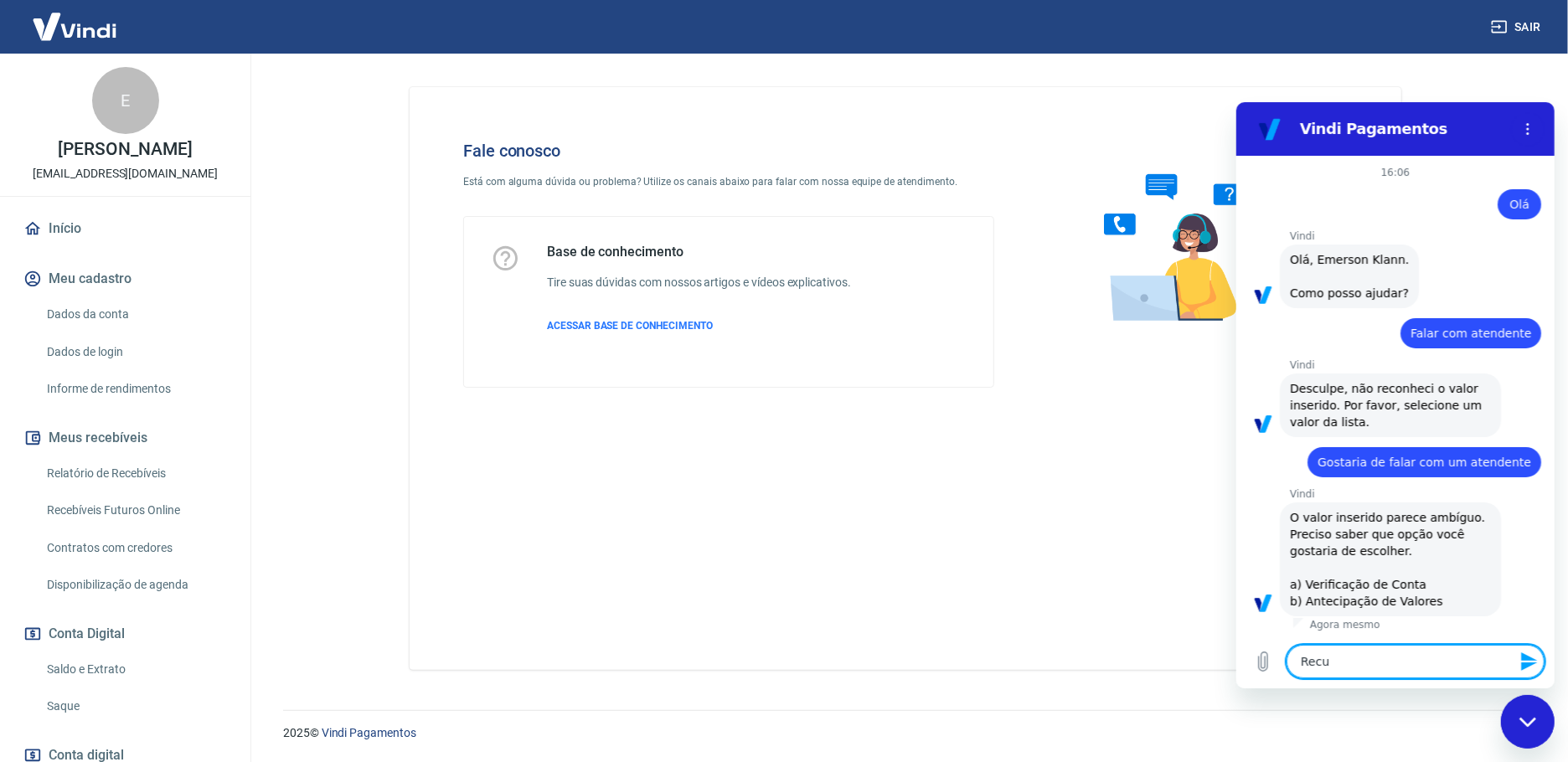
type textarea "x"
type textarea "Recusa"
type textarea "x"
type textarea "Recusa"
type textarea "x"
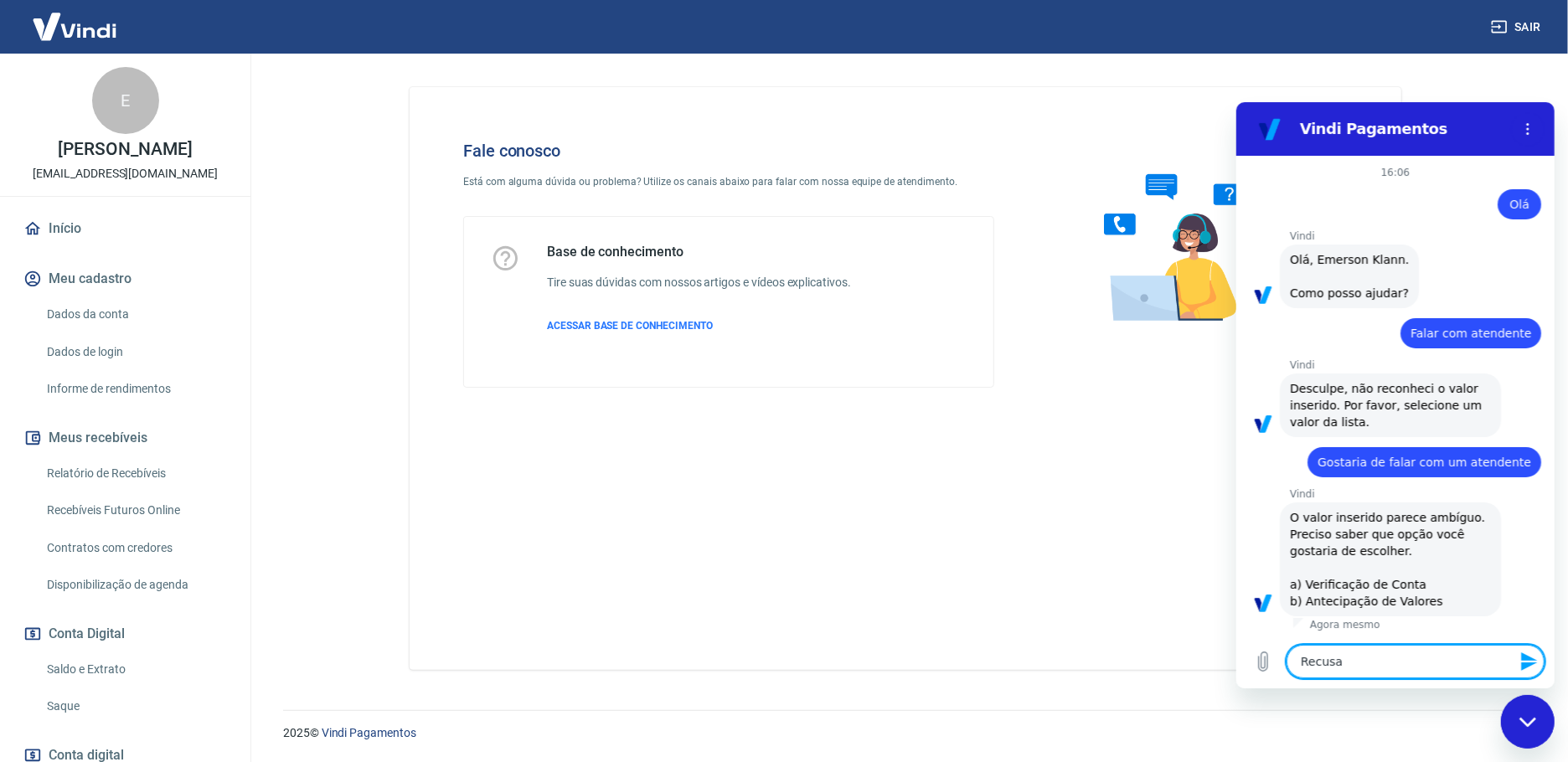
type textarea "Recusa n"
type textarea "x"
type textarea "Recusa no"
type textarea "x"
type textarea "Recusa no"
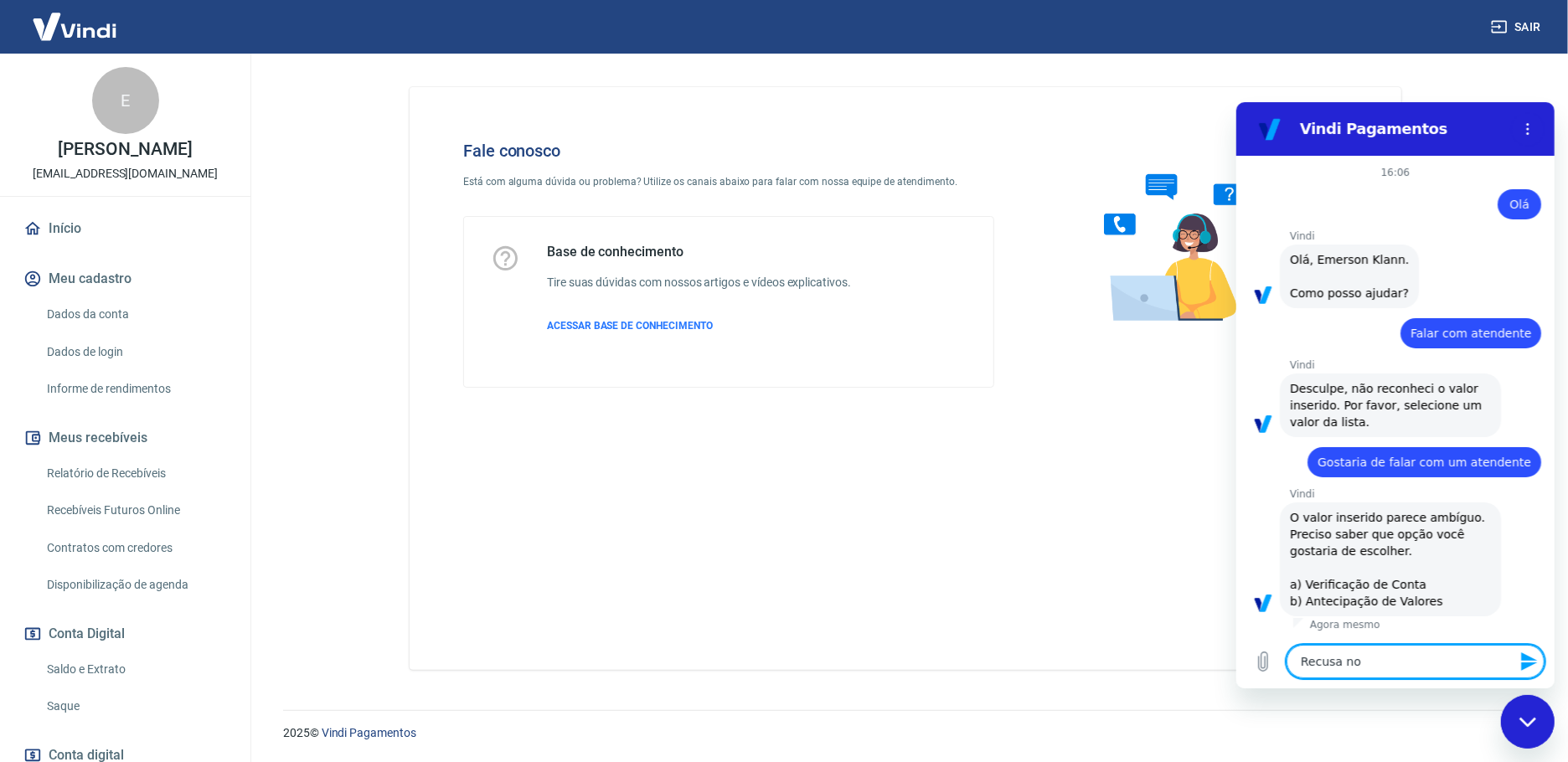
type textarea "x"
type textarea "Recusa no p"
type textarea "x"
type textarea "Recusa no pa"
type textarea "x"
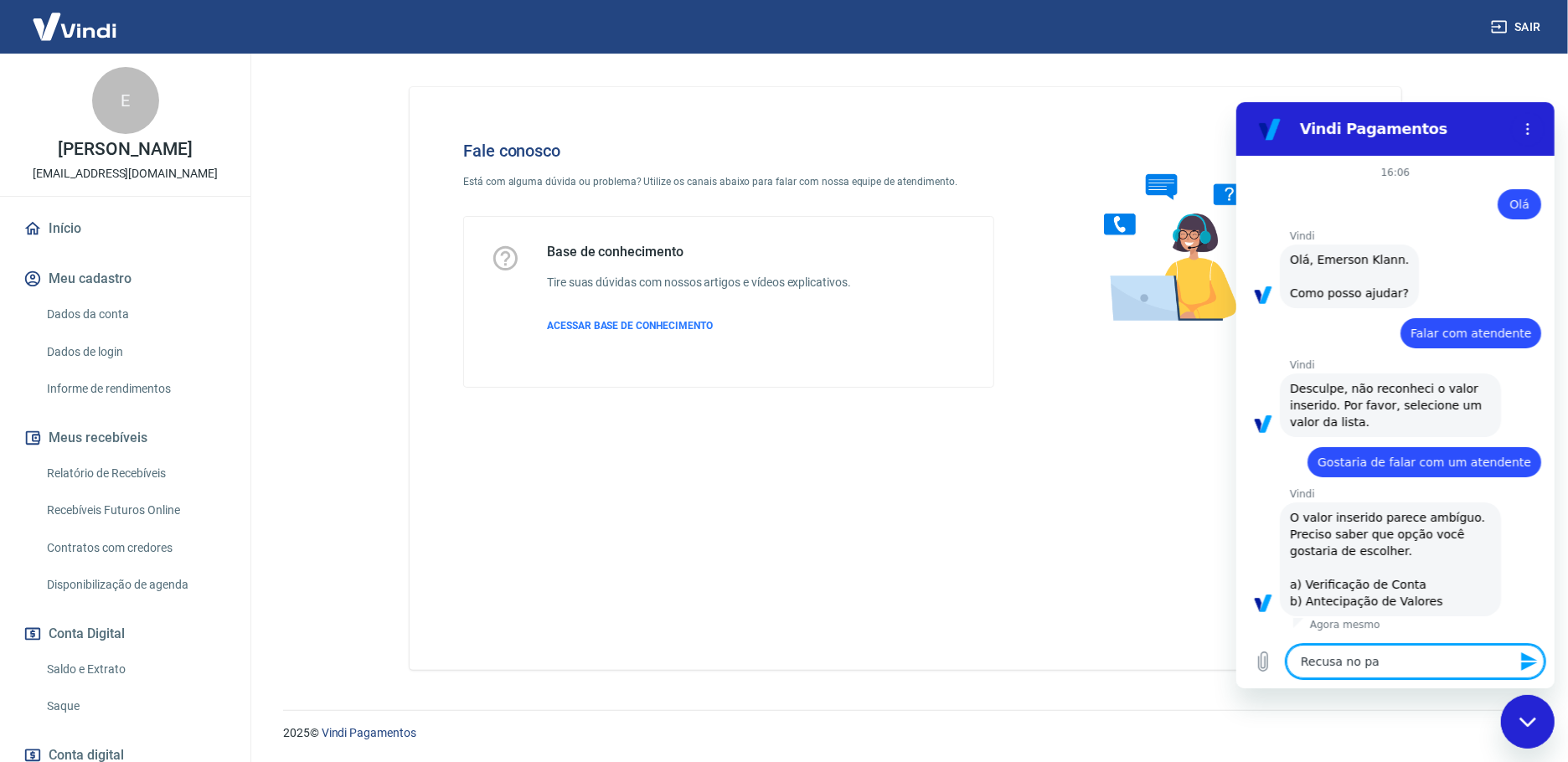
type textarea "Recusa no pag"
type textarea "x"
type textarea "Recusa no paga"
type textarea "x"
type textarea "Recusa no pagam"
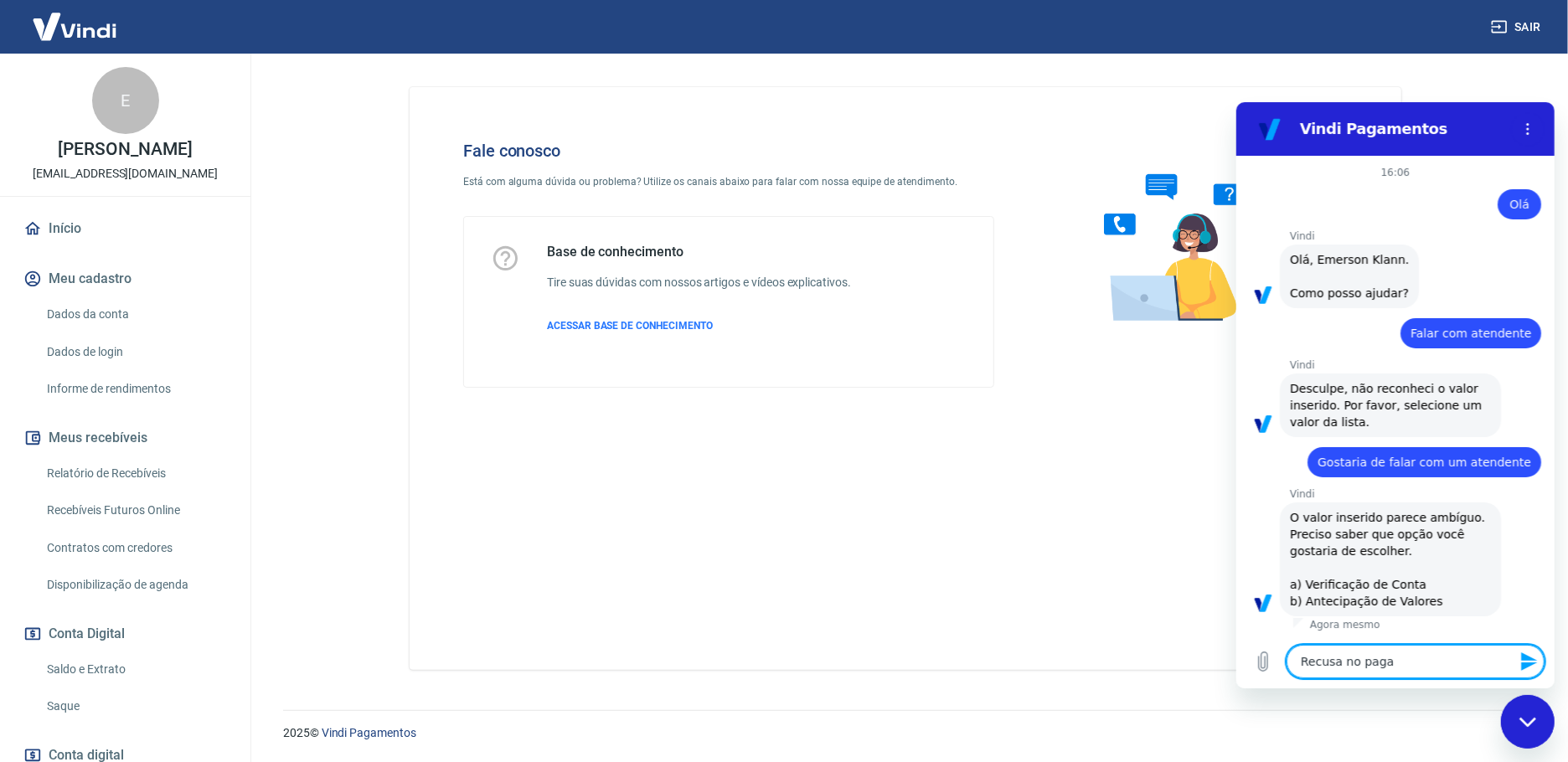
type textarea "x"
type textarea "Recusa no pagame"
type textarea "x"
type textarea "Recusa no pagamen"
type textarea "x"
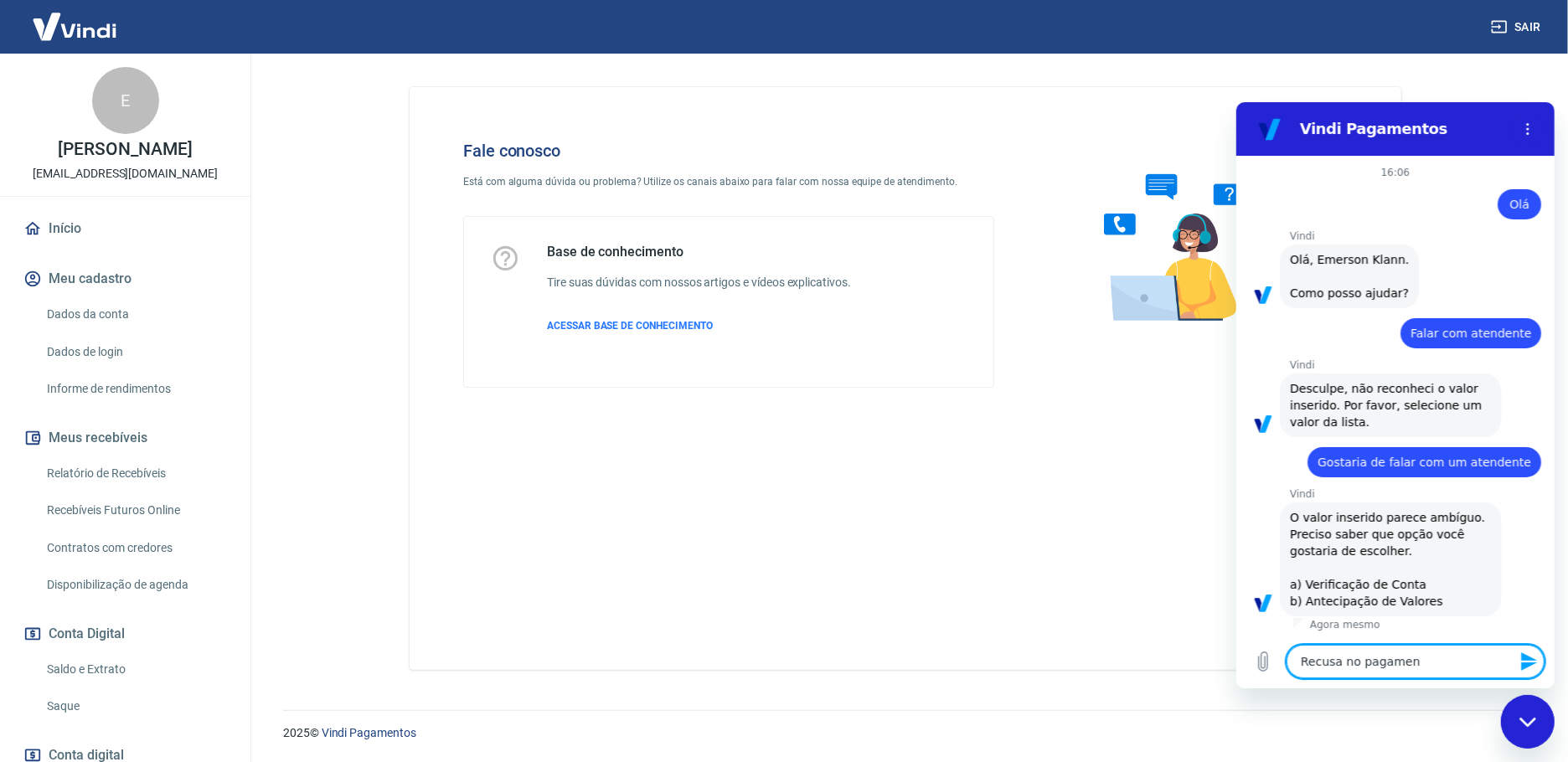
type textarea "Recusa no pagament"
type textarea "x"
type textarea "Recusa no pagamento"
type textarea "x"
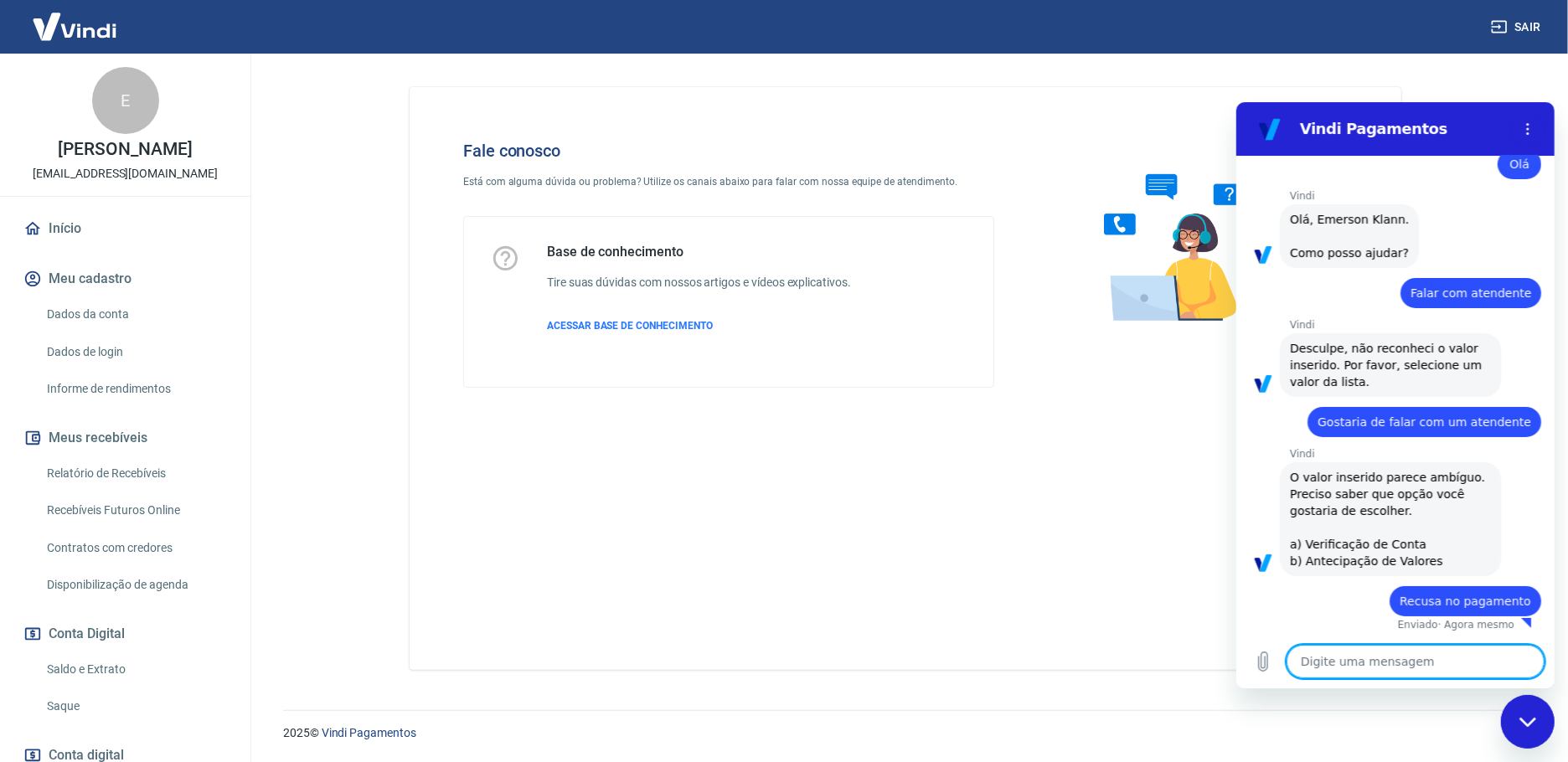
type textarea "x"
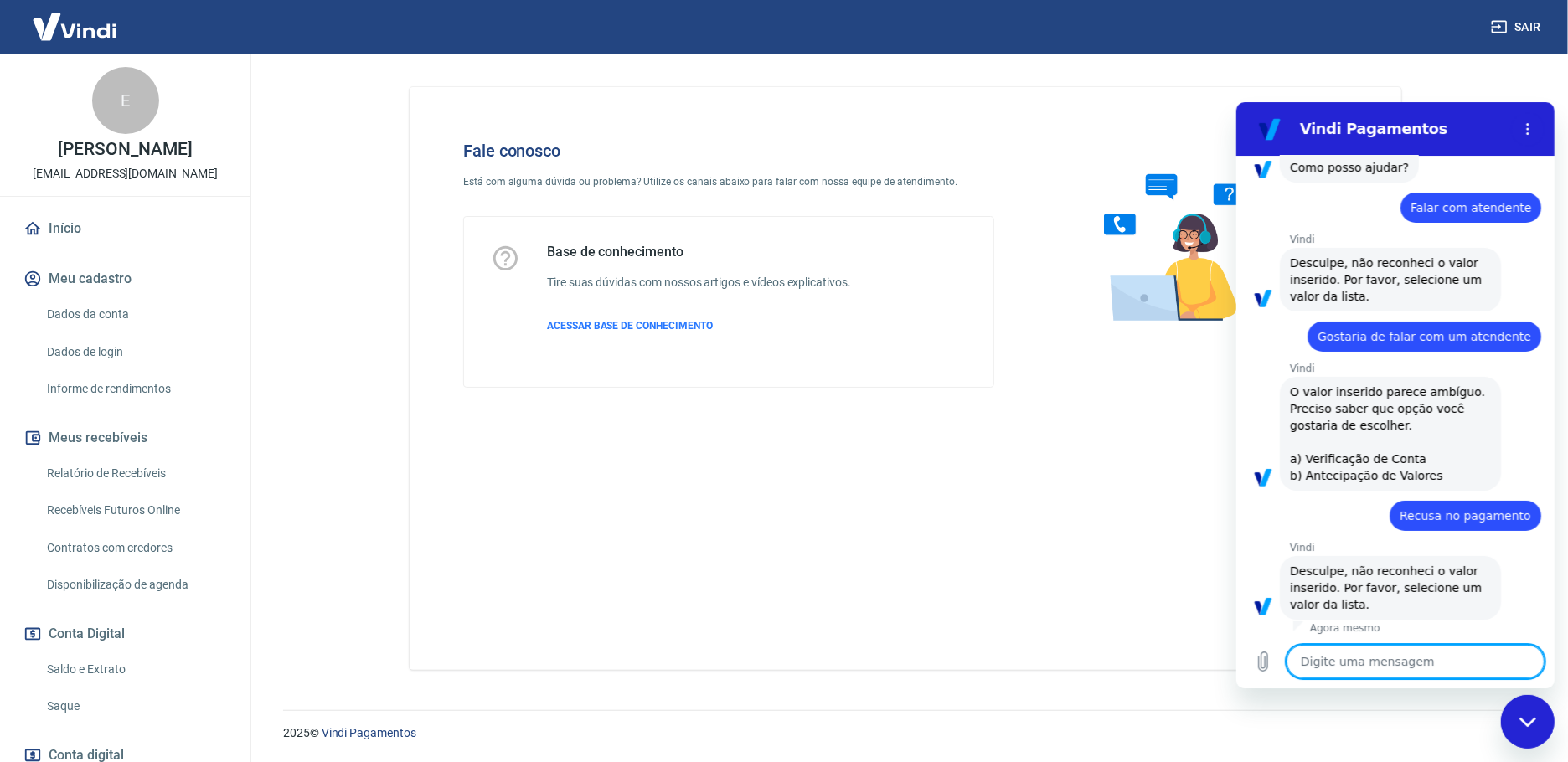
scroll to position [129, 0]
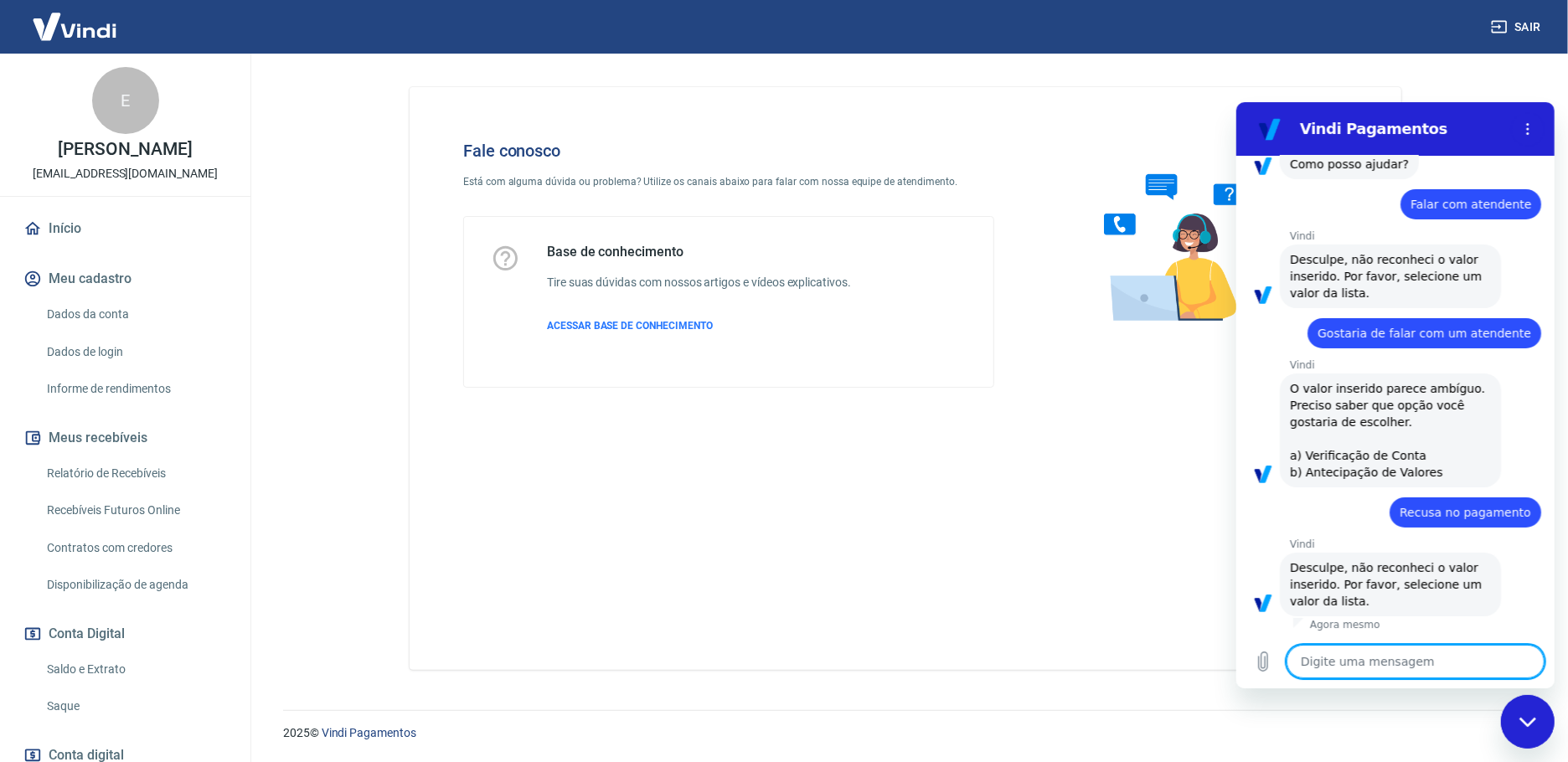
click at [1373, 660] on textarea at bounding box center [1415, 661] width 258 height 33
type textarea "G"
type textarea "x"
type textarea "Go"
type textarea "x"
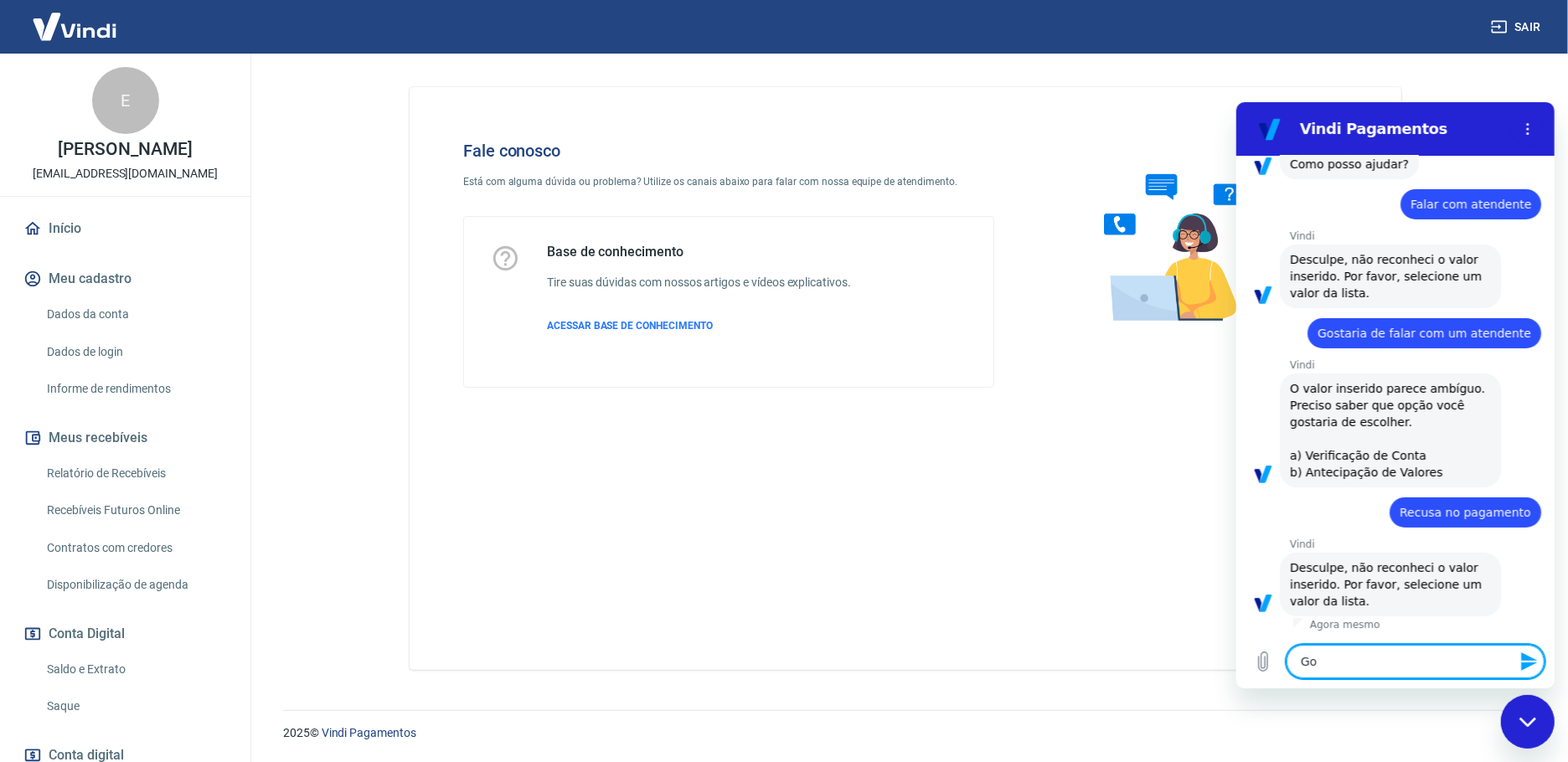
type textarea "Gos"
type textarea "x"
type textarea "Gost"
type textarea "x"
type textarea "Gosta"
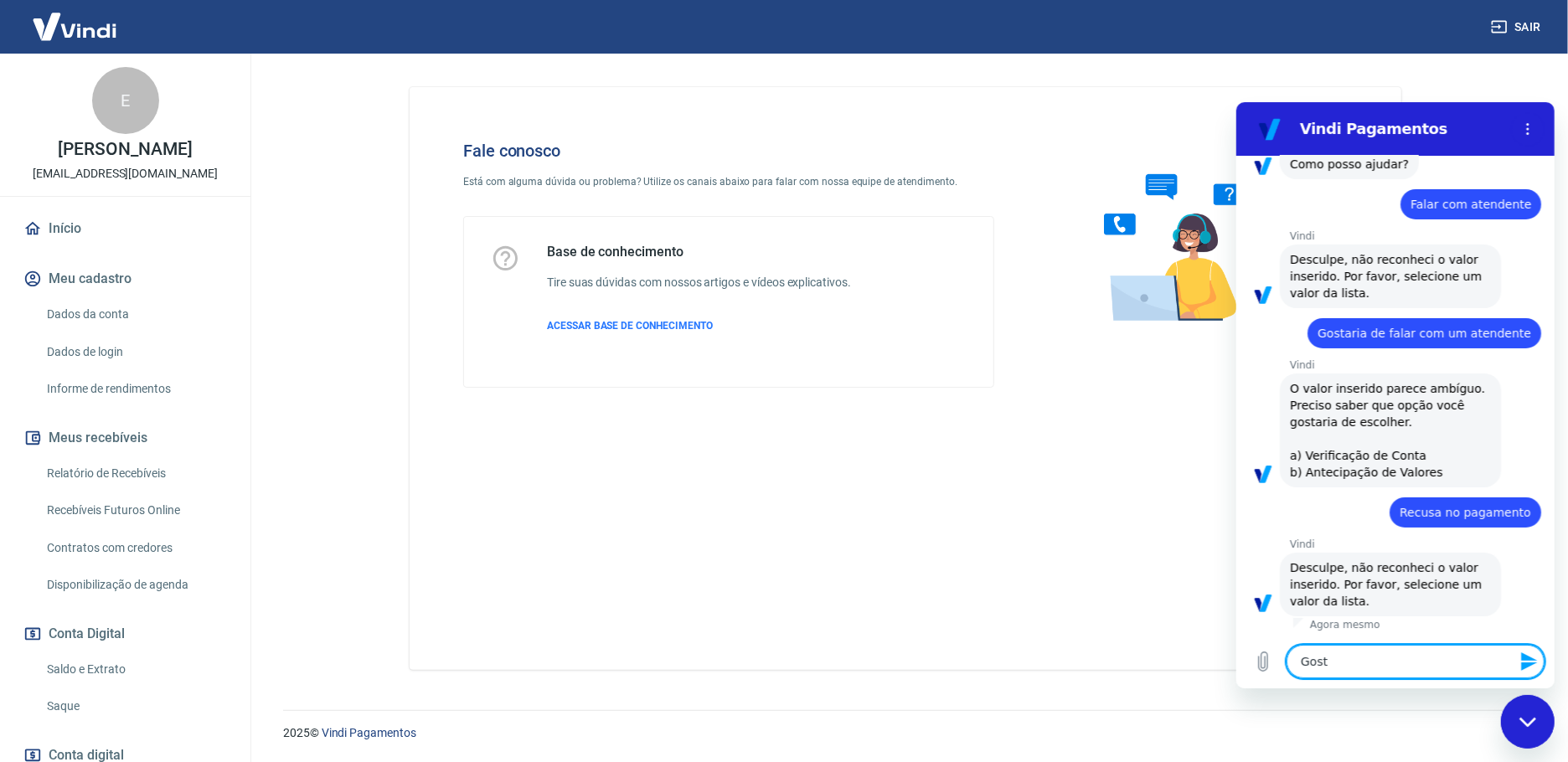
type textarea "x"
type textarea "Gostar"
type textarea "x"
type textarea "Gostari"
type textarea "x"
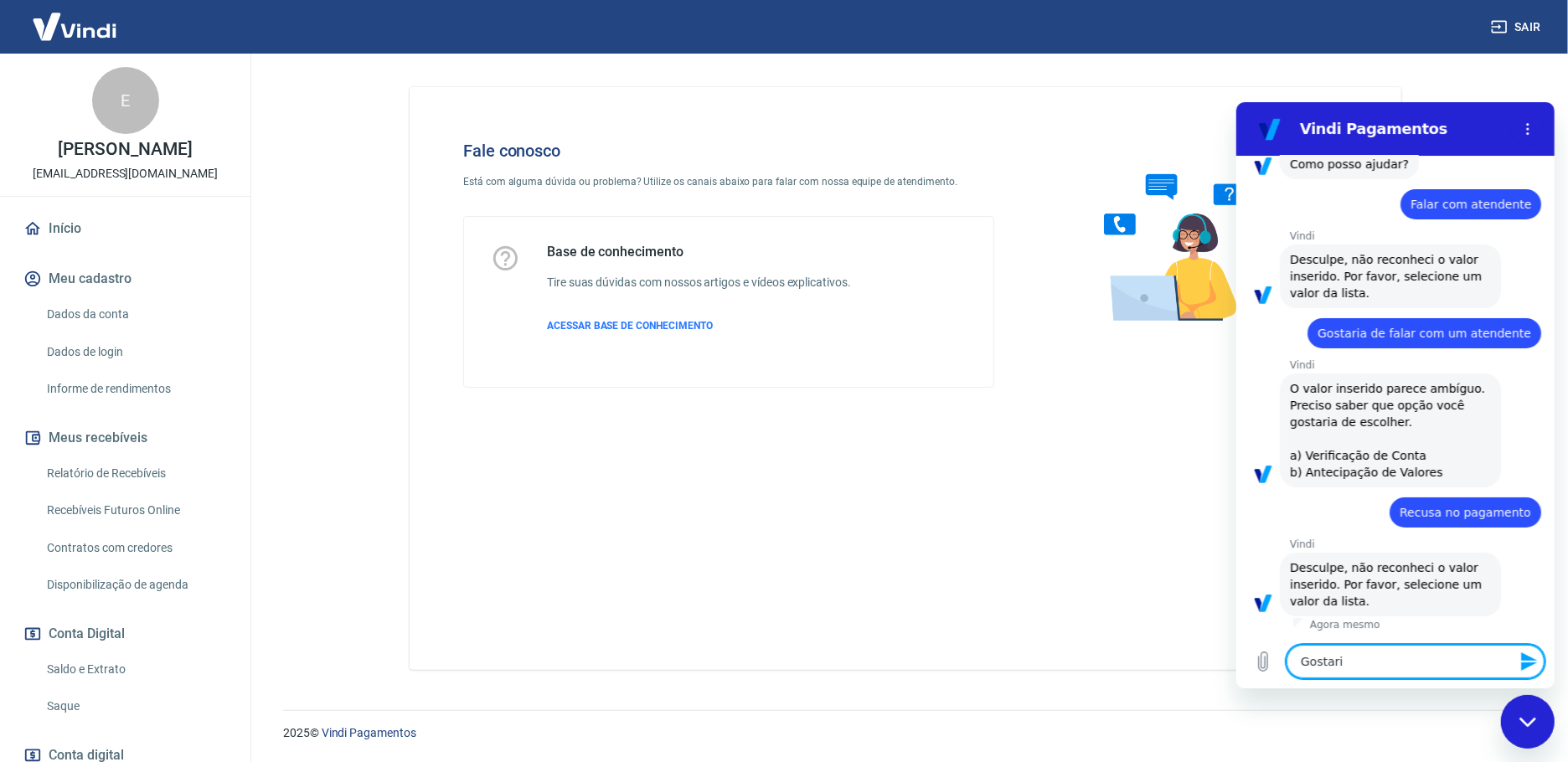
type textarea "Gostaria"
type textarea "x"
type textarea "Gostaria"
type textarea "x"
type textarea "Gostaria d"
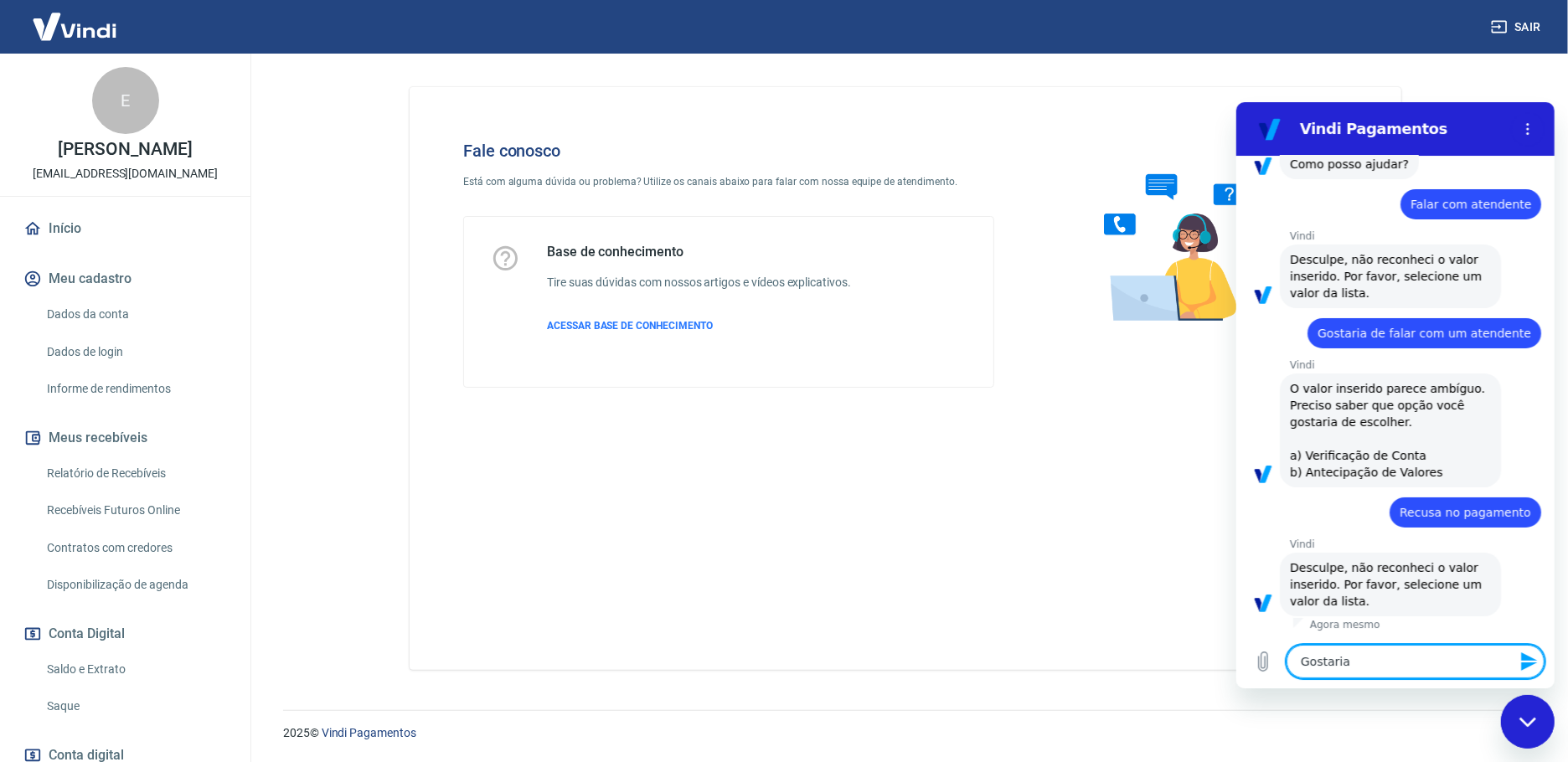
type textarea "x"
type textarea "Gostaria de"
type textarea "x"
type textarea "Gostaria de"
type textarea "x"
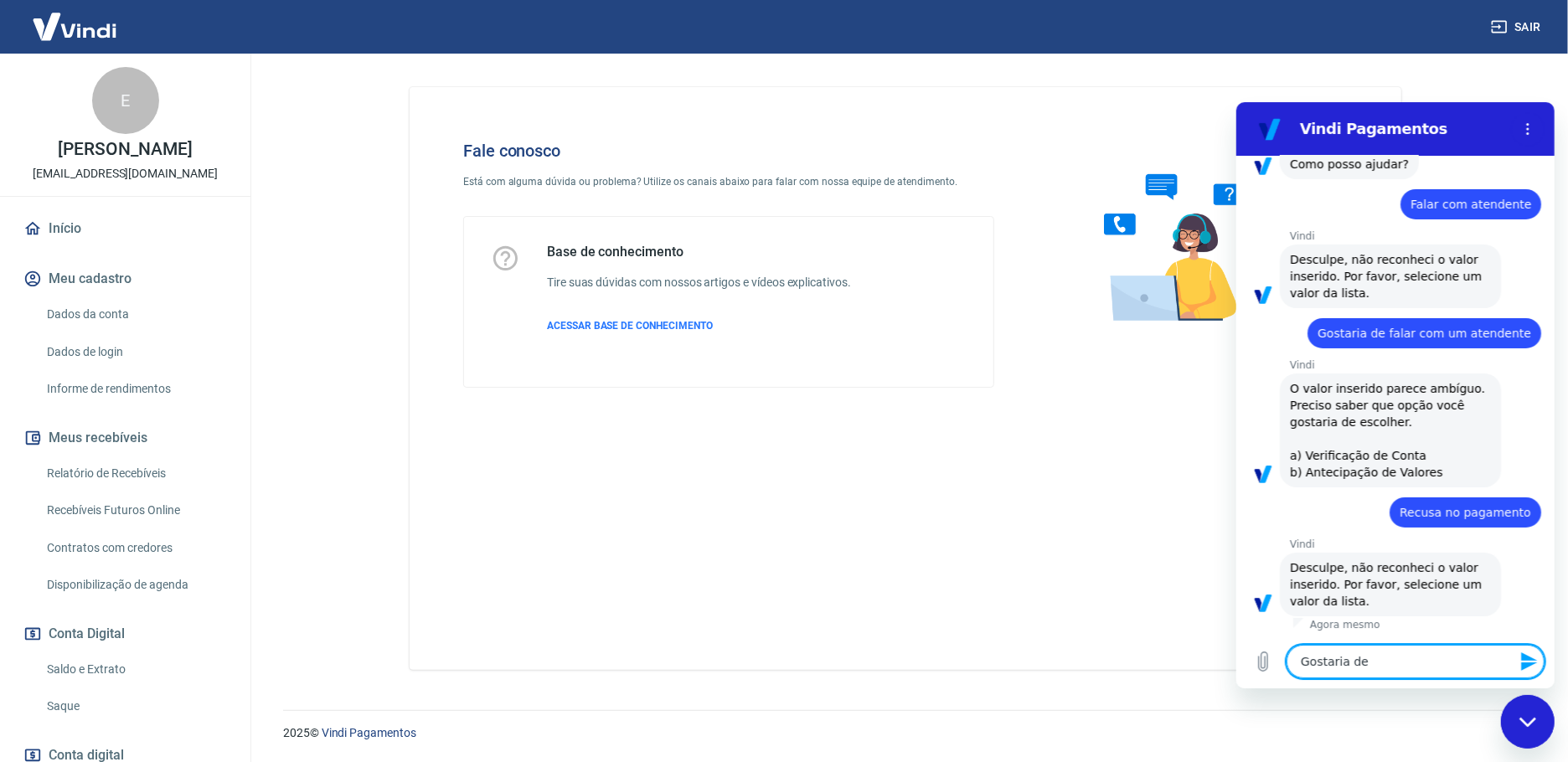
type textarea "Gostaria de f"
type textarea "x"
type textarea "Gostaria de fa"
type textarea "x"
type textarea "Gostaria de fal"
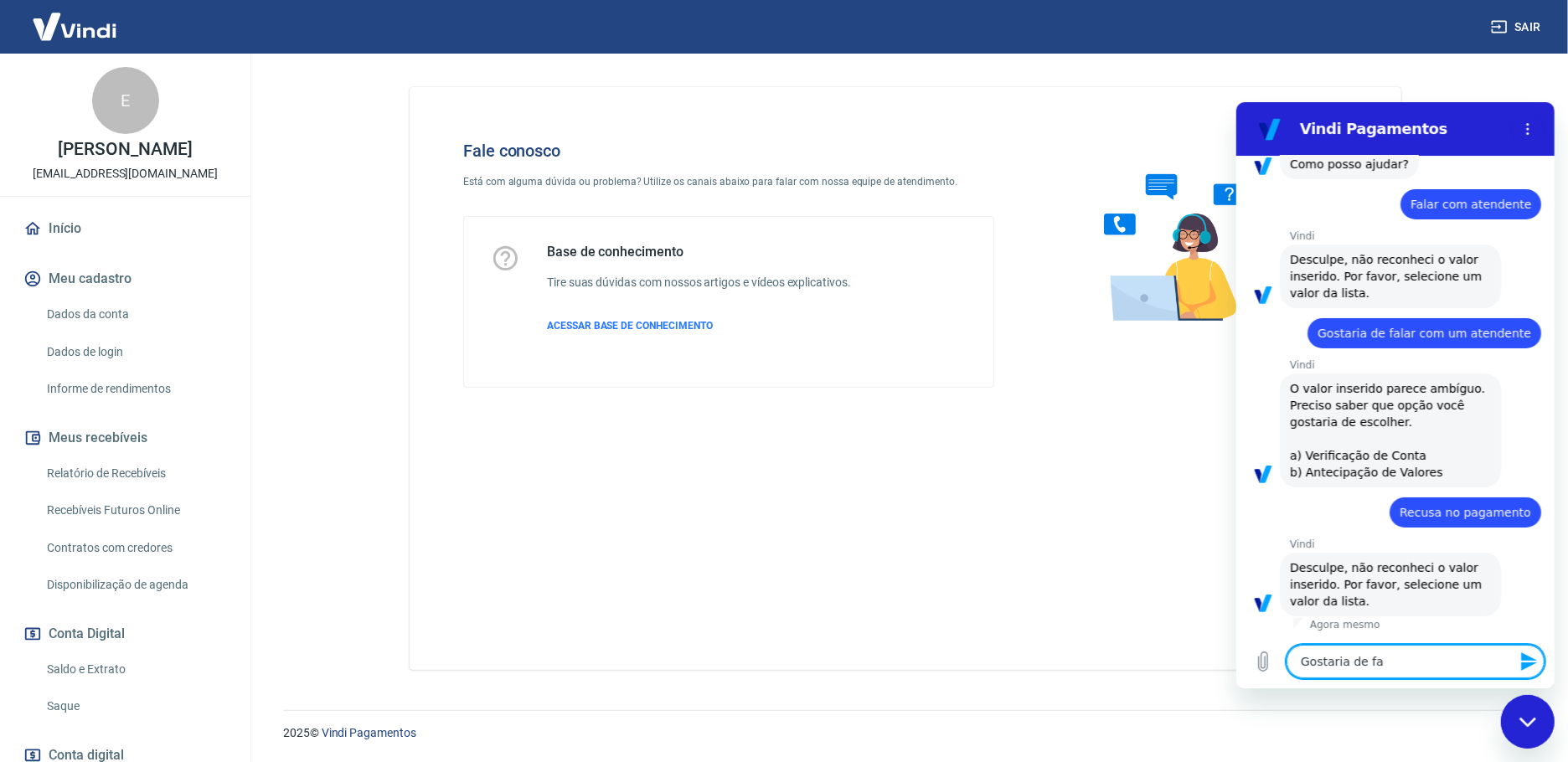
type textarea "x"
type textarea "Gostaria de fala"
type textarea "x"
type textarea "Gostaria de falar"
type textarea "x"
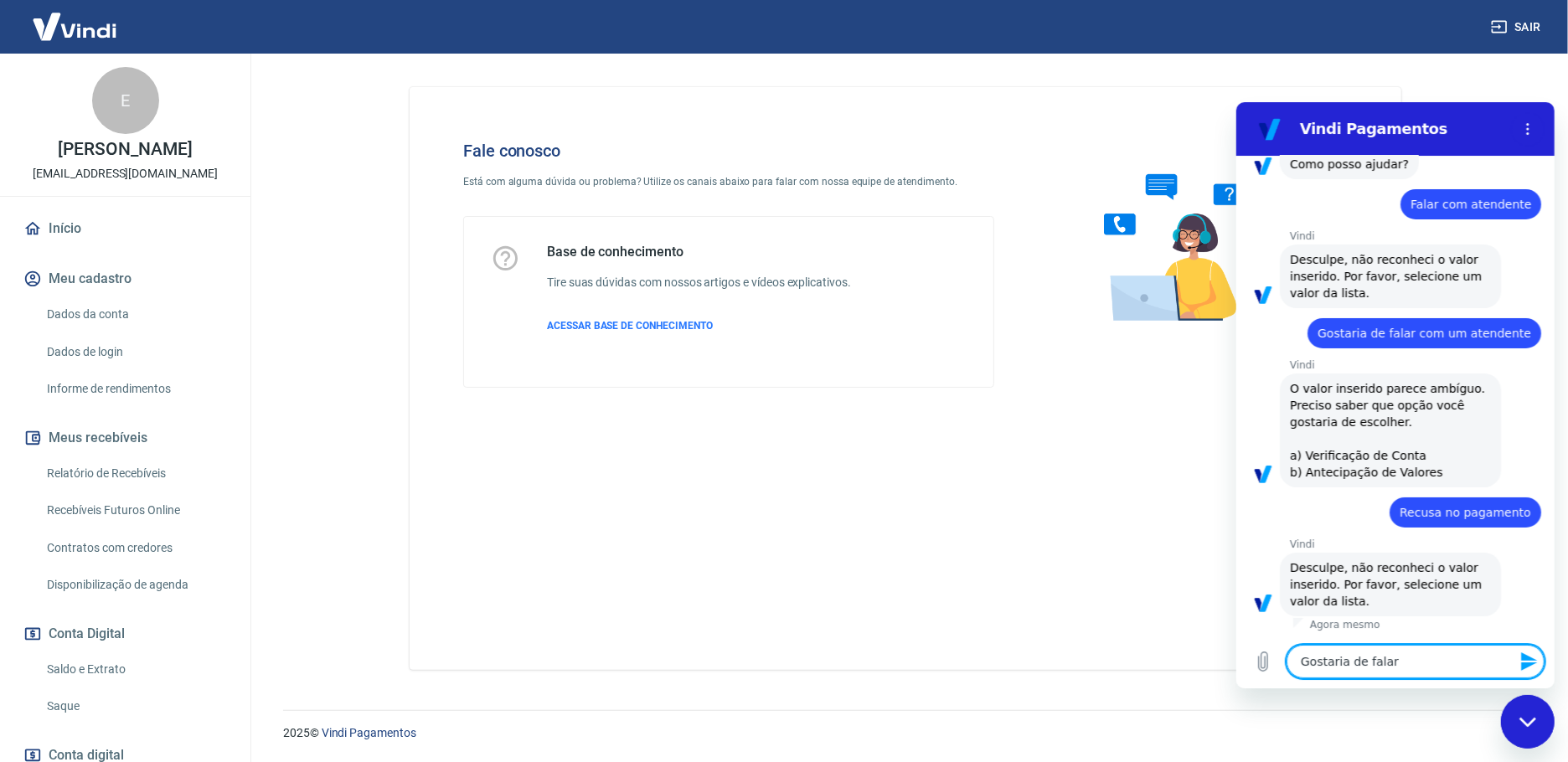
type textarea "Gostaria de falar"
type textarea "x"
type textarea "Gostaria de falar c"
type textarea "x"
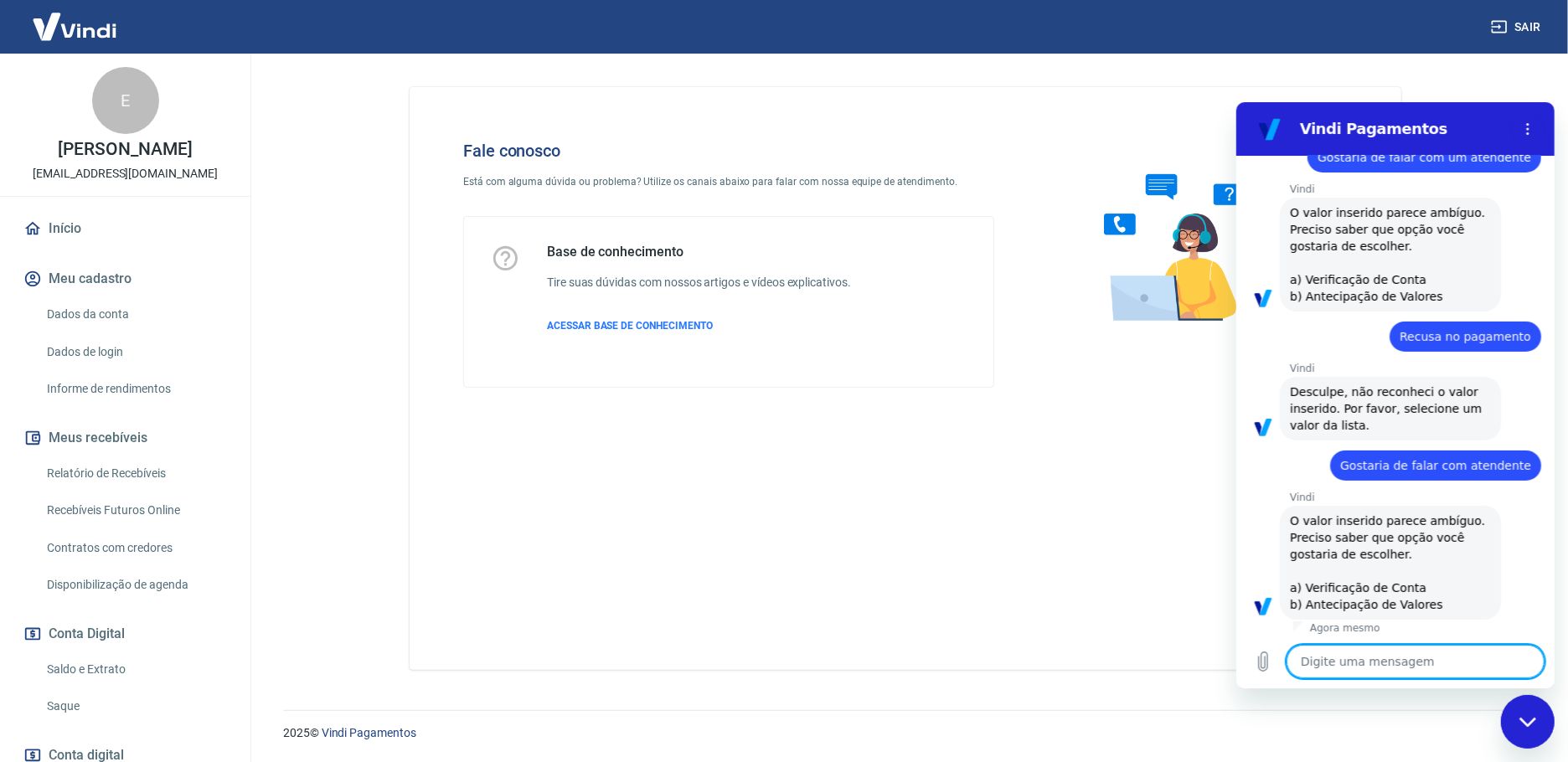
scroll to position [309, 0]
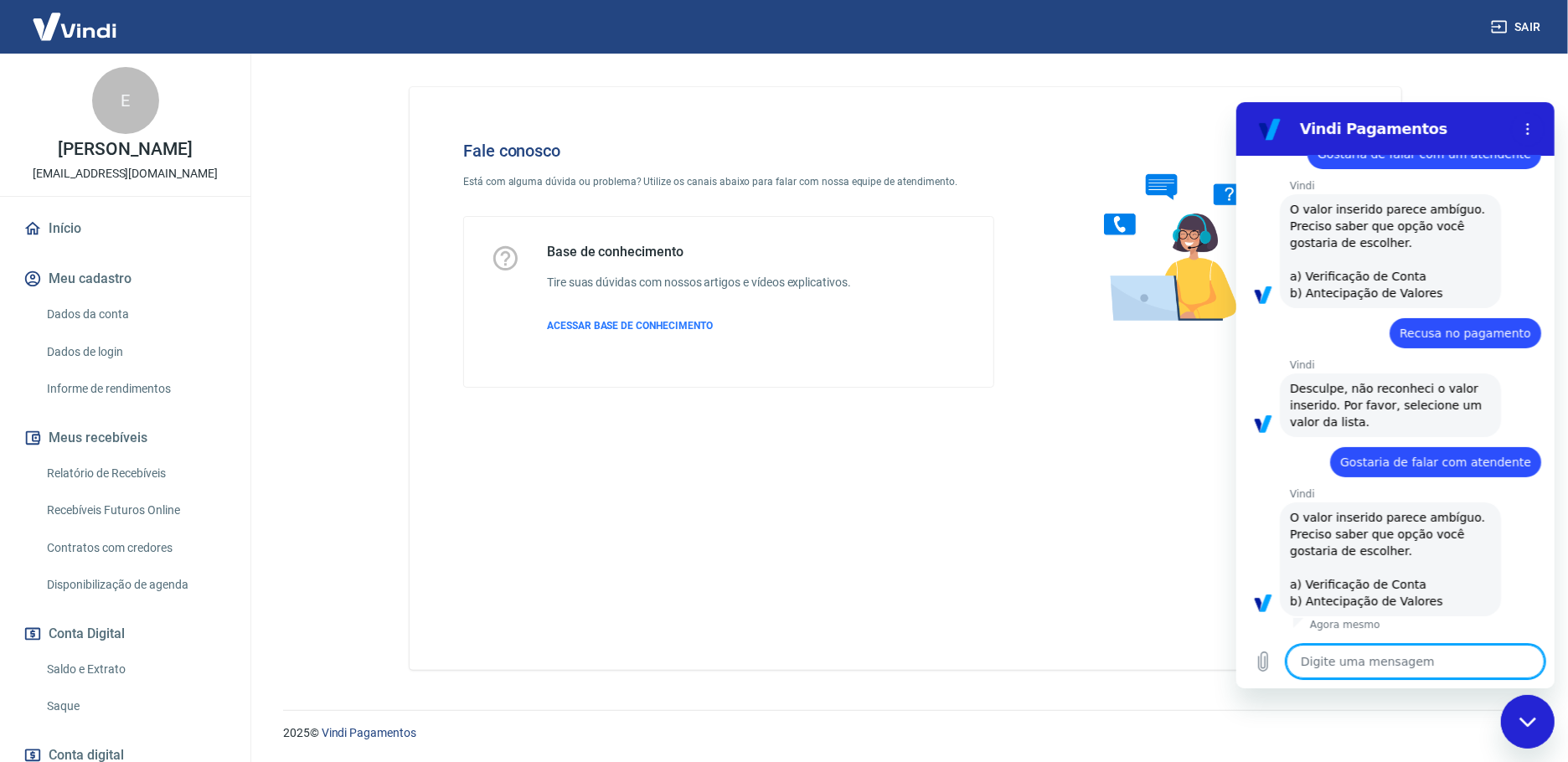
click at [1406, 657] on textarea at bounding box center [1415, 661] width 258 height 33
click at [1403, 650] on textarea at bounding box center [1415, 661] width 258 height 33
click at [1406, 654] on textarea at bounding box center [1415, 661] width 258 height 33
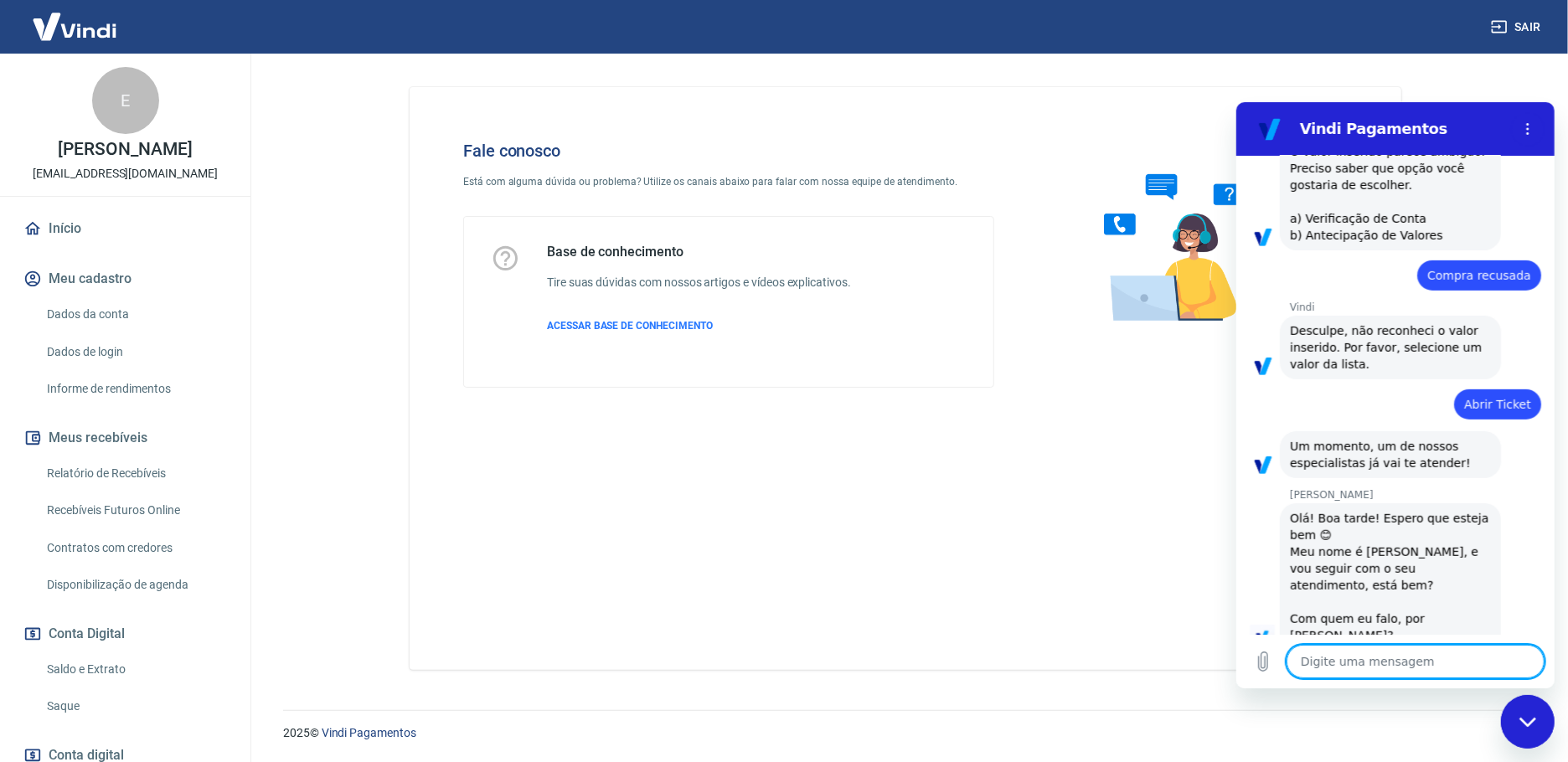
scroll to position [675, 0]
click at [1367, 649] on textarea at bounding box center [1415, 661] width 258 height 33
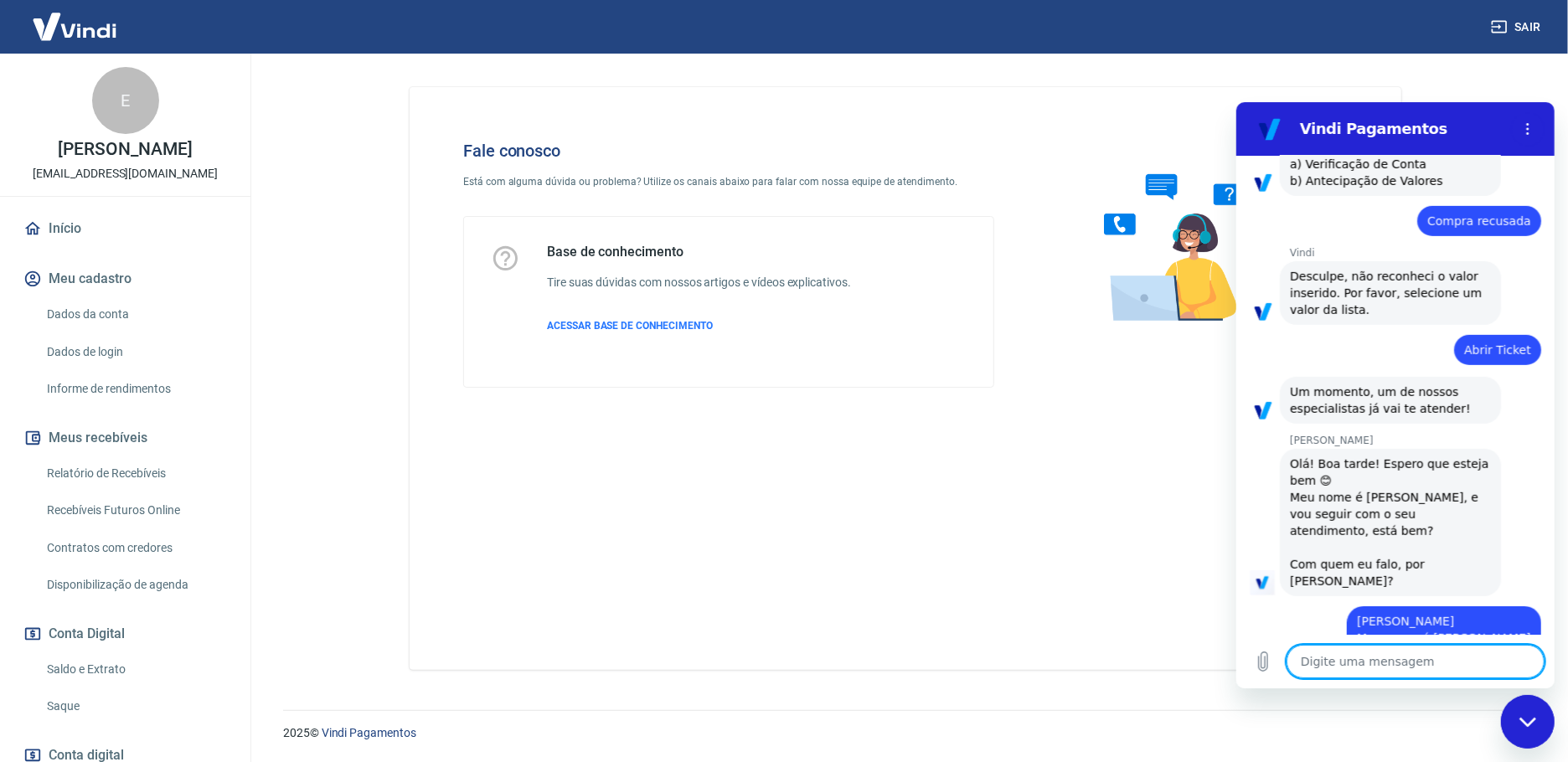
scroll to position [732, 0]
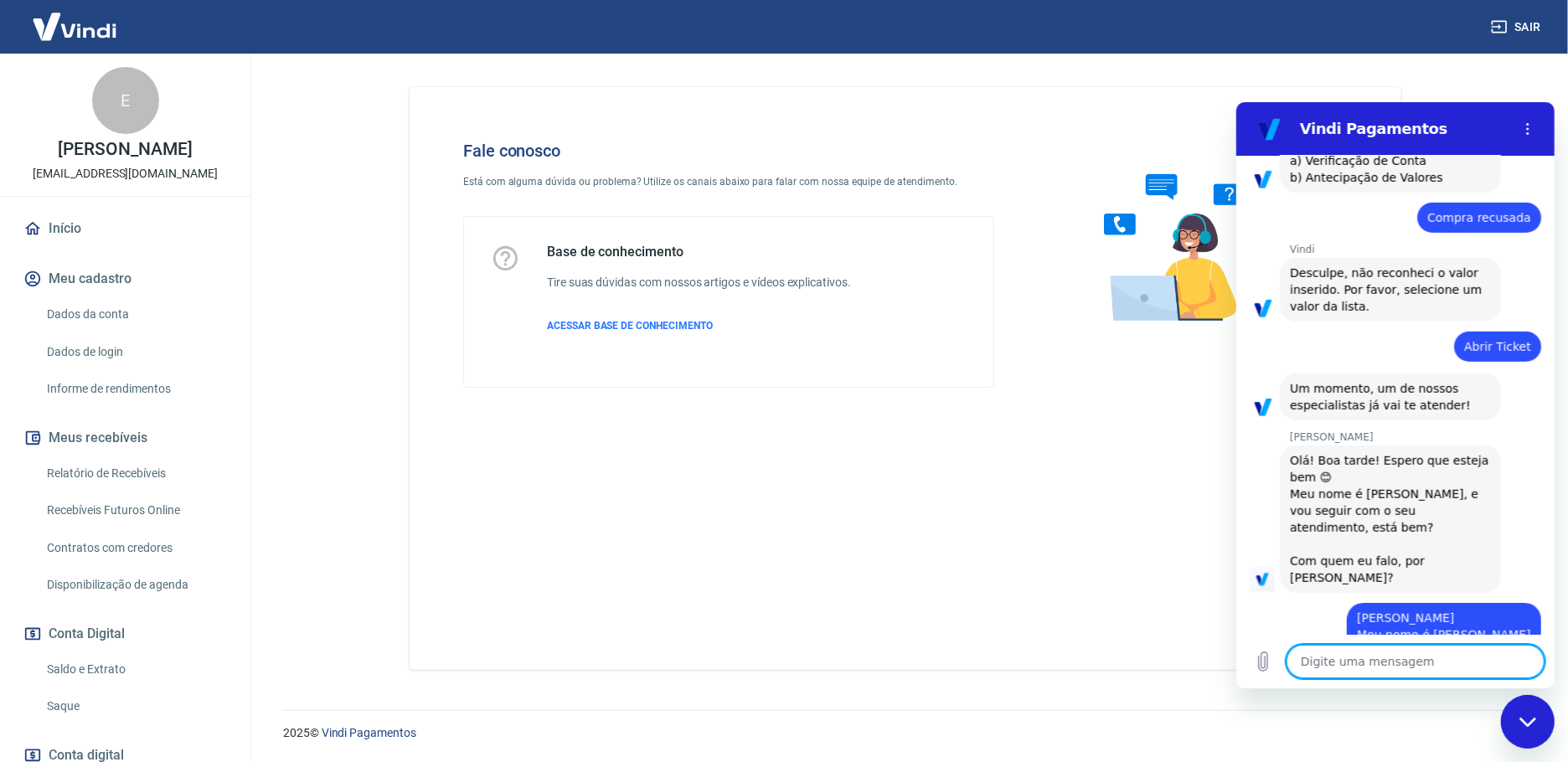
click at [1332, 656] on textarea at bounding box center [1415, 661] width 258 height 33
click at [1355, 661] on textarea at bounding box center [1415, 661] width 258 height 33
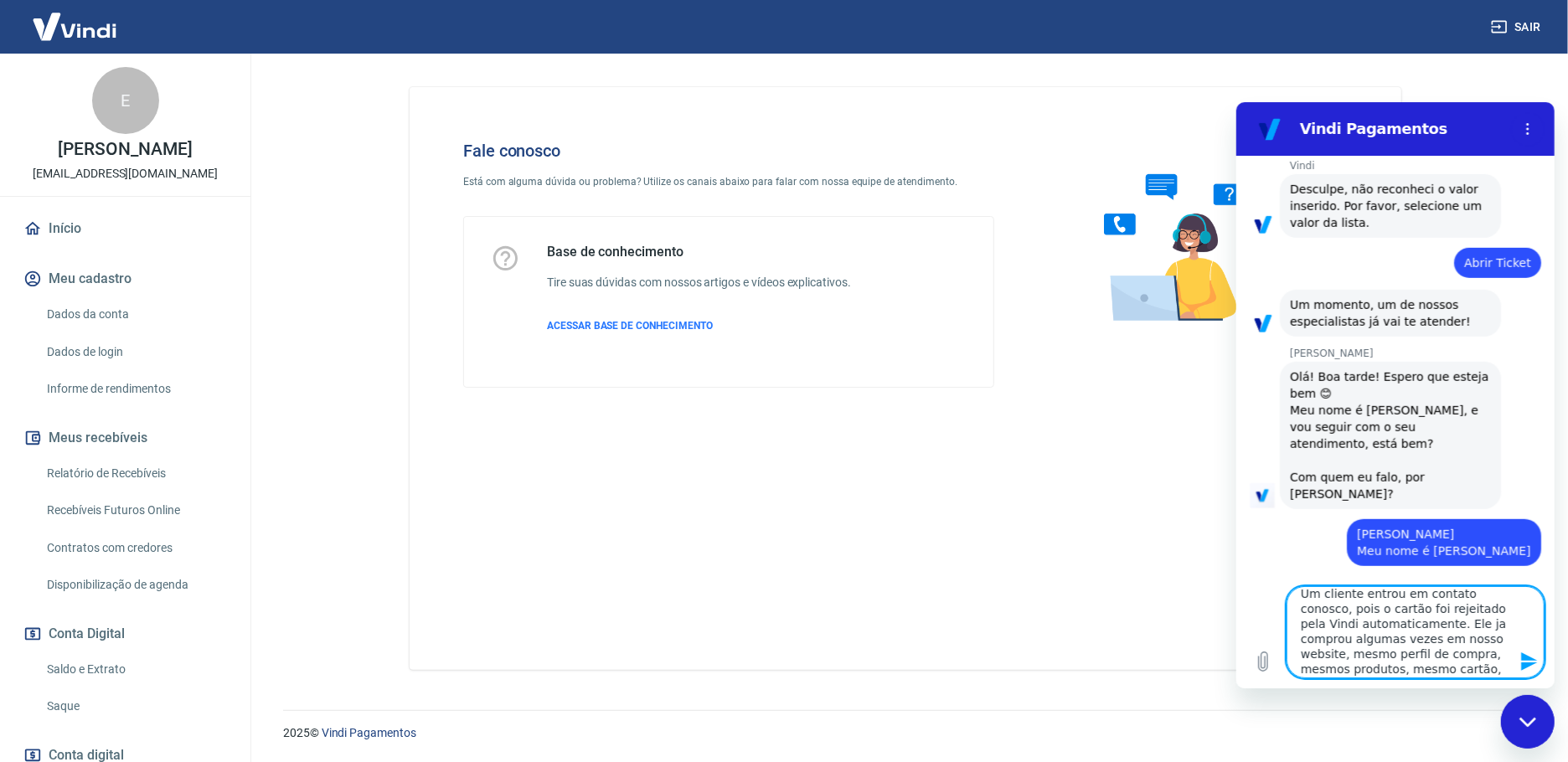
scroll to position [0, 0]
click at [1521, 666] on icon "Enviar mensagem" at bounding box center [1528, 661] width 16 height 18
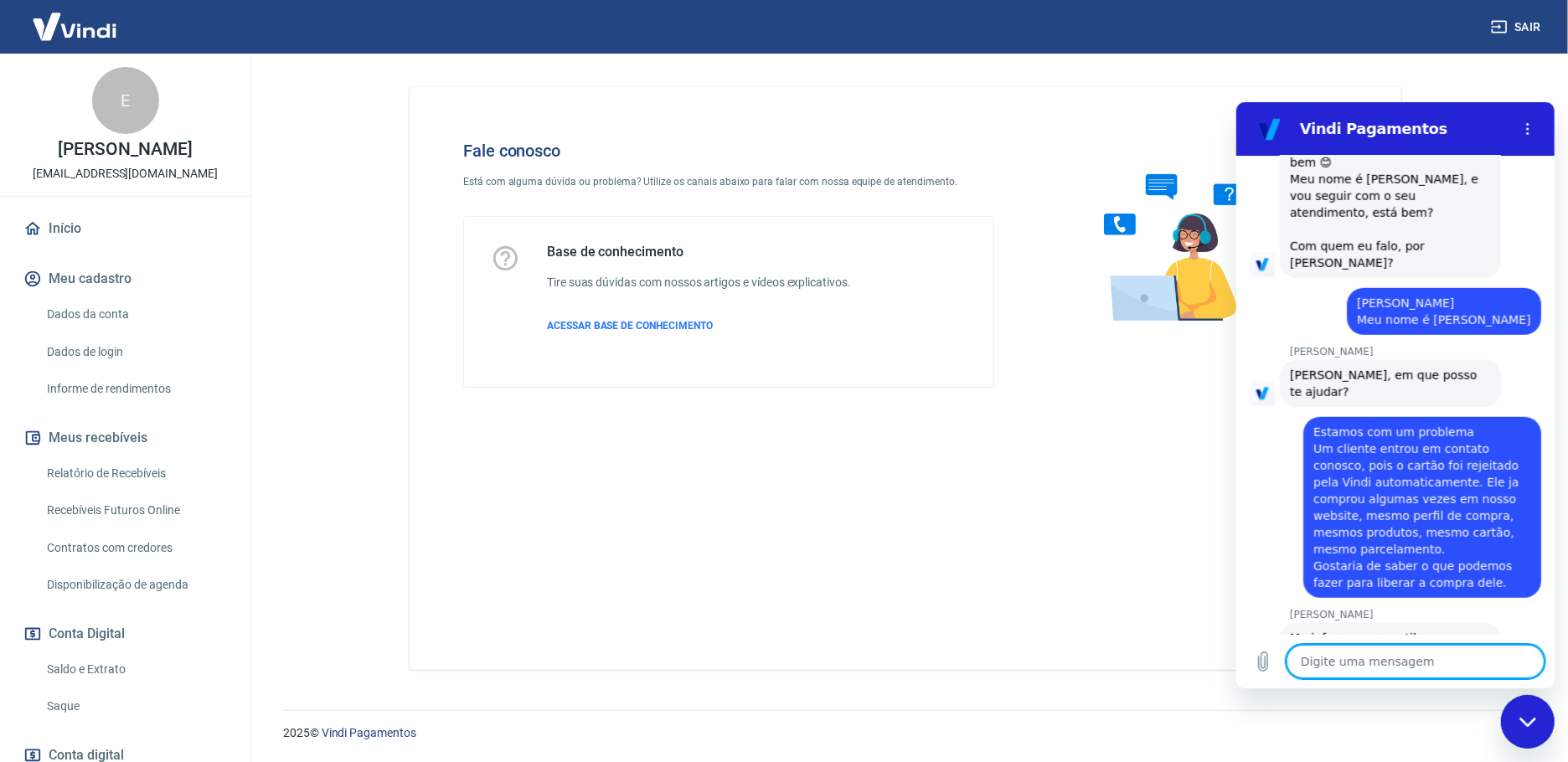
scroll to position [1051, 0]
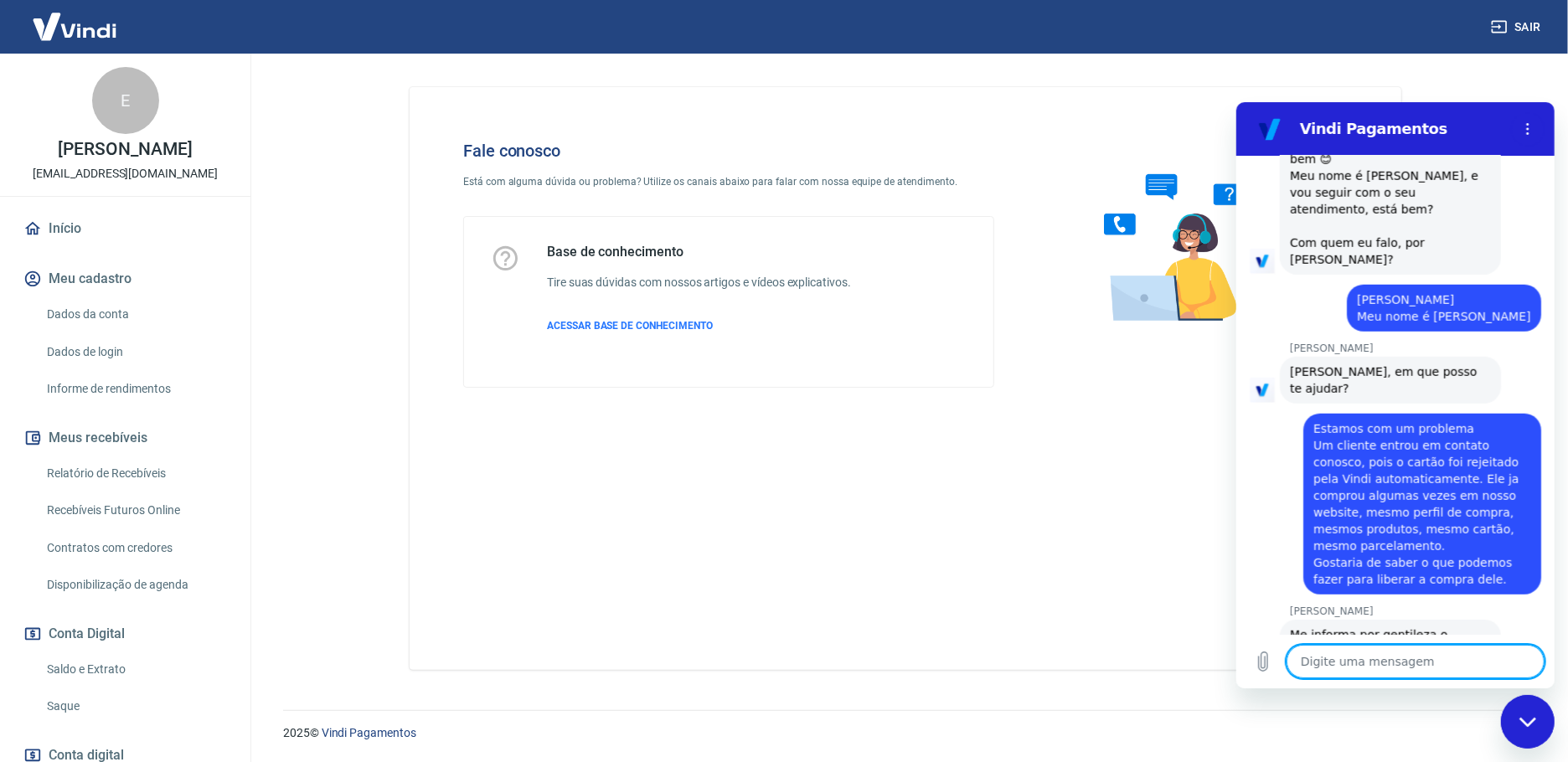
paste textarea "228464524"
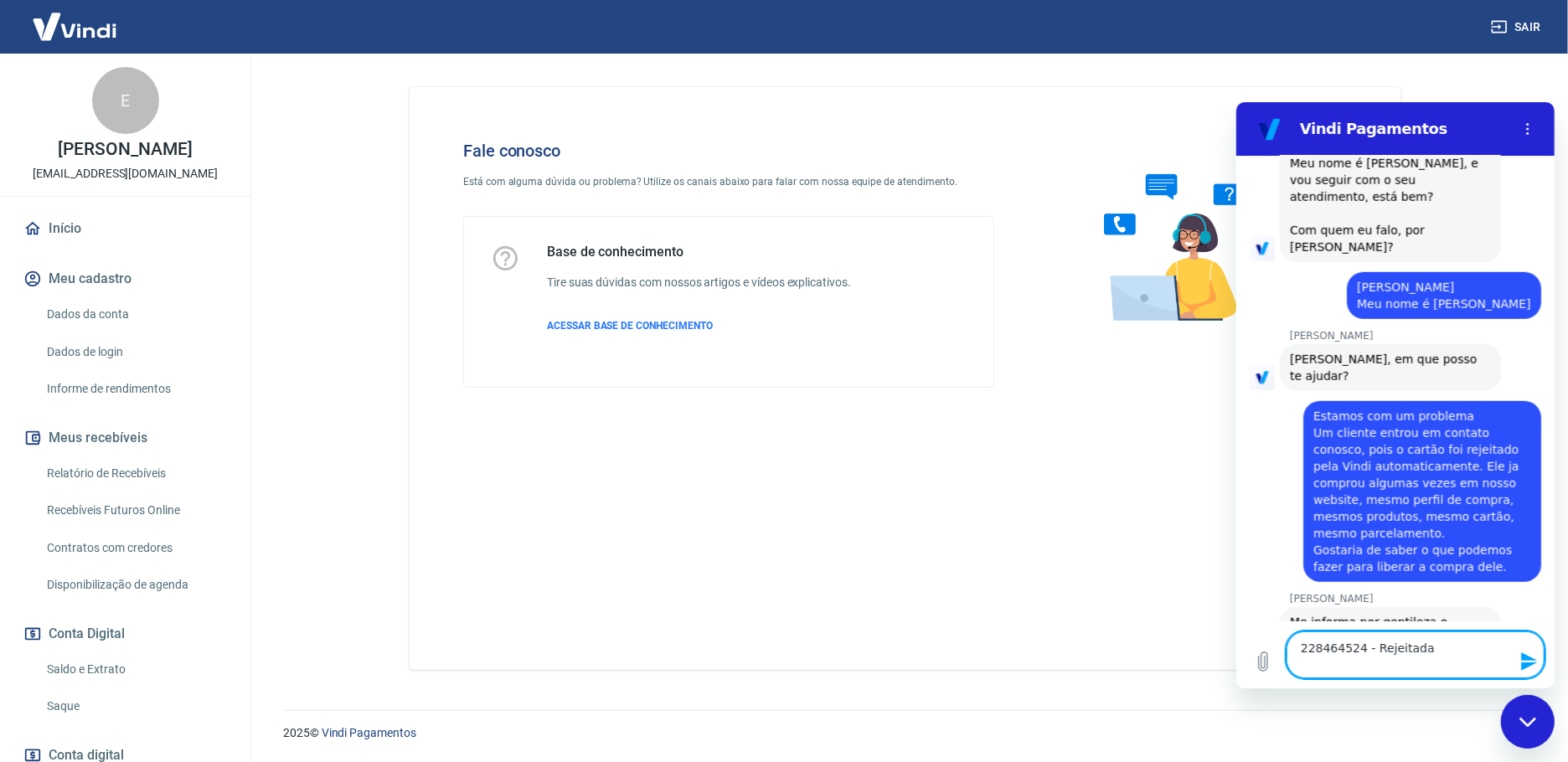
paste textarea "228098011"
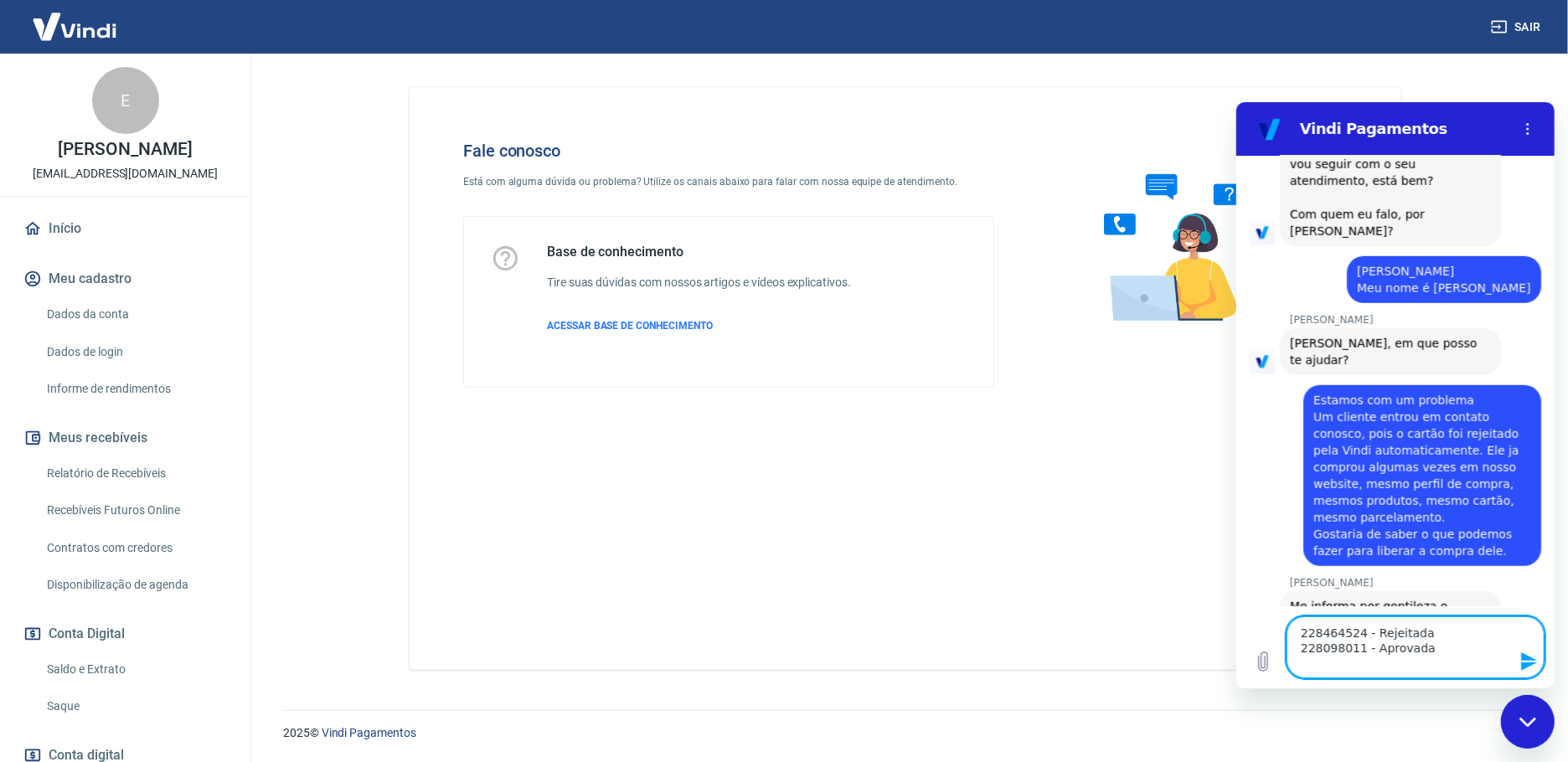
paste textarea "228027413"
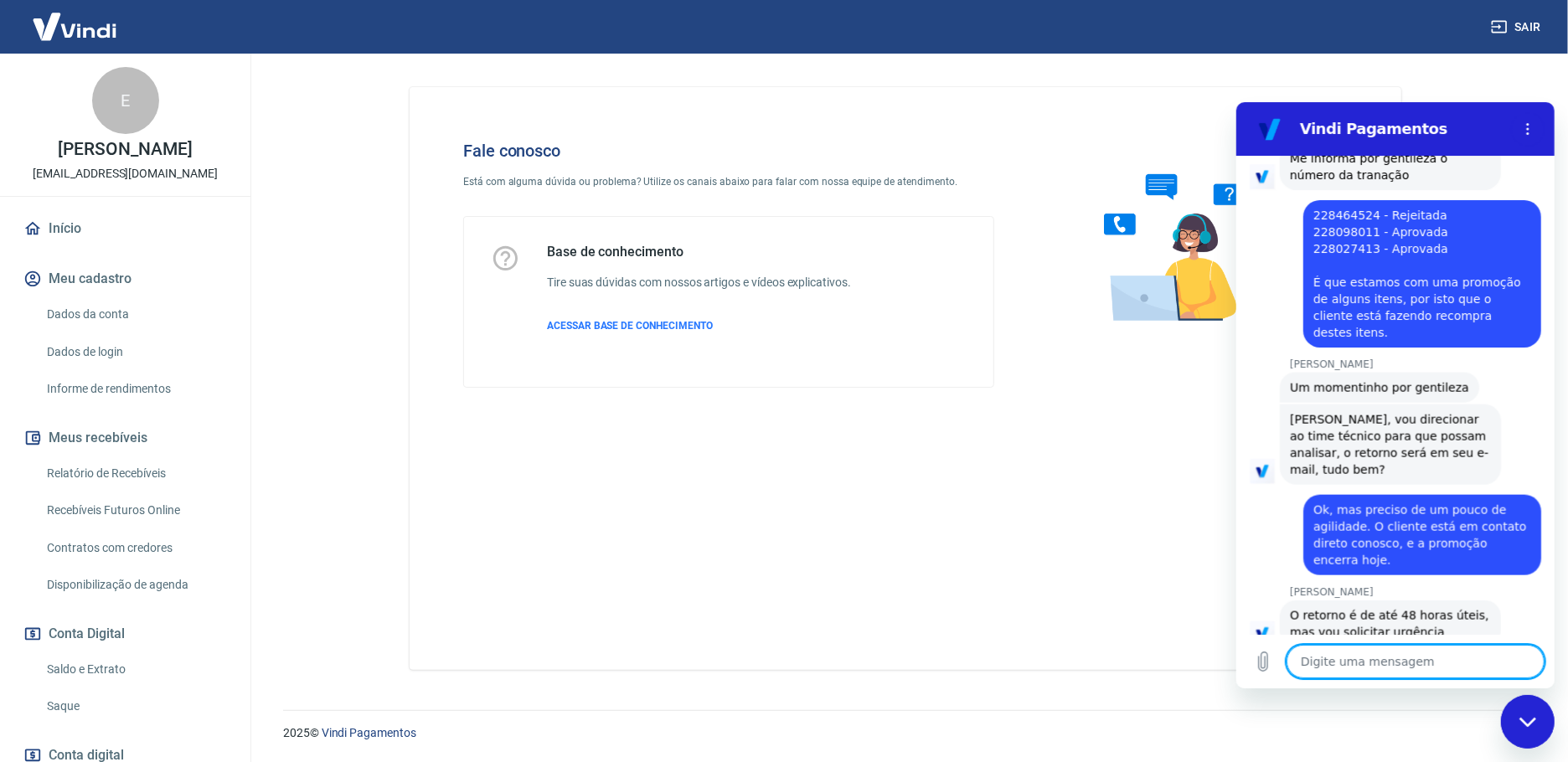
scroll to position [1530, 0]
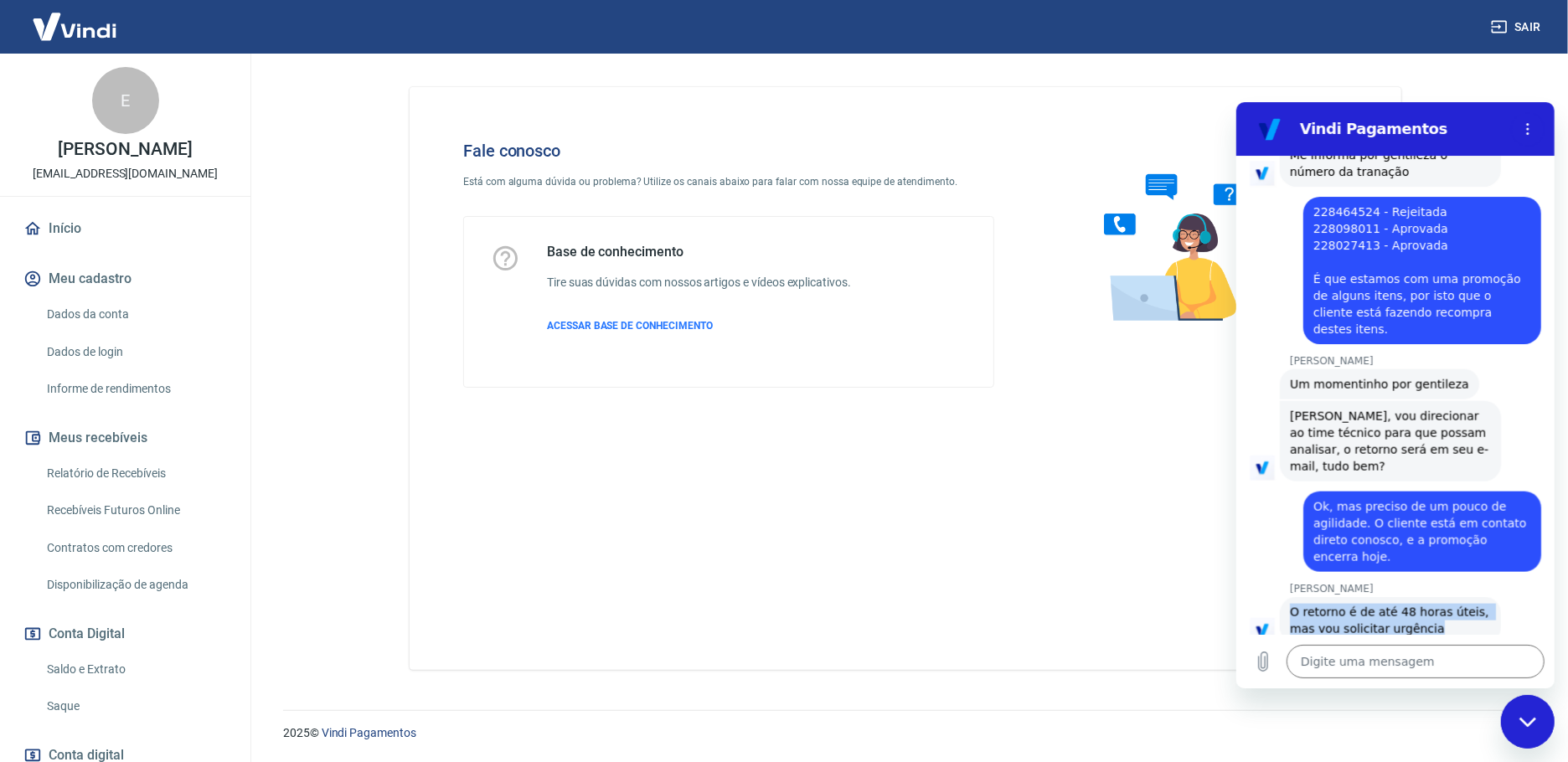
drag, startPoint x: 1290, startPoint y: 540, endPoint x: 1455, endPoint y: 559, distance: 166.1
click at [1455, 603] on span "O retorno é de até 48 horas úteis, mas vou solicitar urgência" at bounding box center [1389, 619] width 201 height 33
click at [1460, 603] on span "O retorno é de até 48 horas úteis, mas vou solicitar urgência" at bounding box center [1389, 619] width 201 height 33
drag, startPoint x: 1286, startPoint y: 537, endPoint x: 1452, endPoint y: 564, distance: 168.2
click at [1452, 597] on div "[PERSON_NAME] diz: O retorno é de até 48 horas úteis, mas vou solicitar urgência" at bounding box center [1389, 620] width 221 height 47
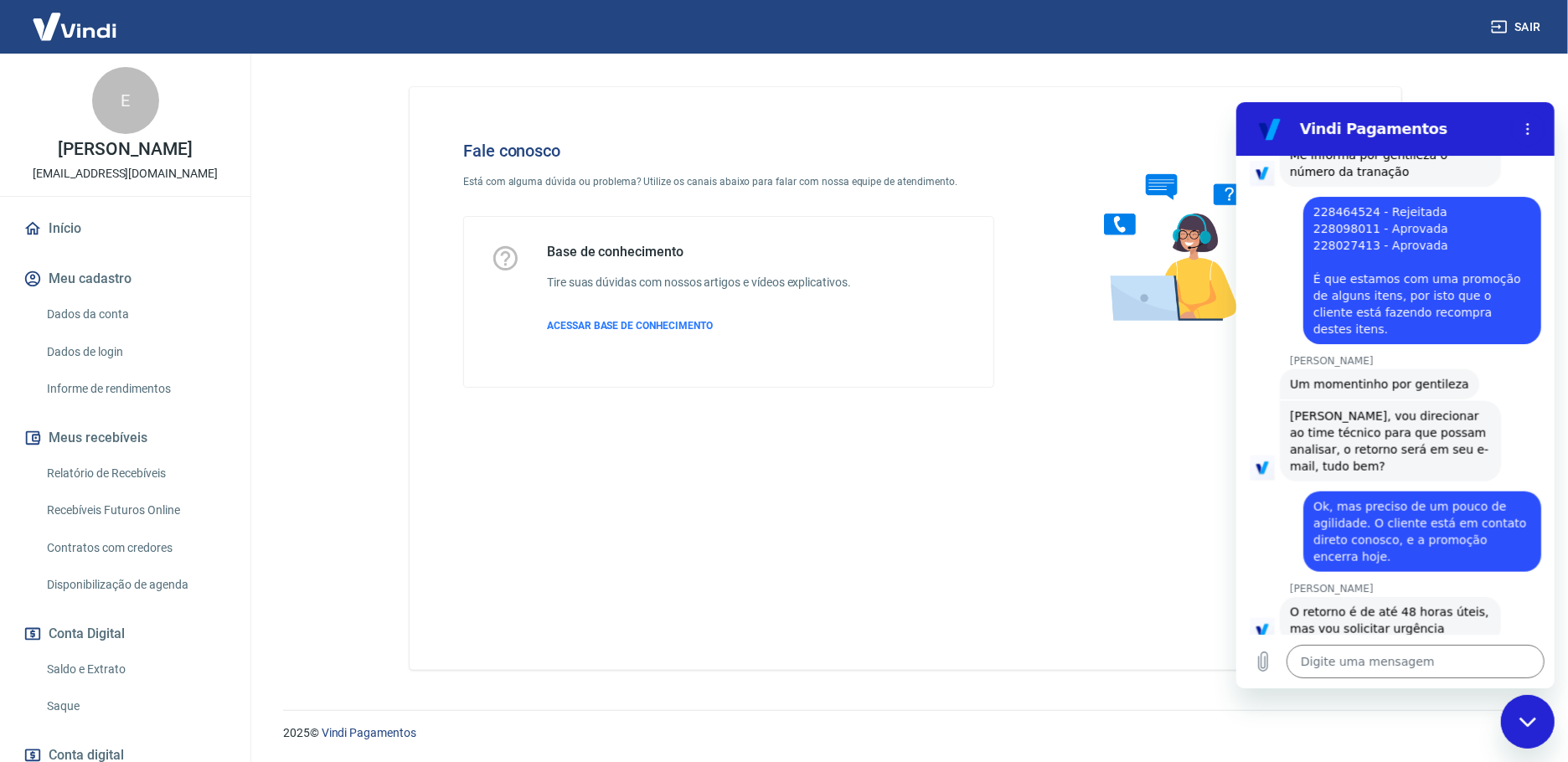
click at [1424, 702] on div at bounding box center [1395, 702] width 319 height 1
drag, startPoint x: 1440, startPoint y: 562, endPoint x: 1282, endPoint y: 540, distance: 159.5
click at [1282, 597] on div "[PERSON_NAME] diz: O retorno é de até 48 horas úteis, mas vou solicitar urgência" at bounding box center [1389, 620] width 221 height 47
click at [1273, 581] on div "[PERSON_NAME] [PERSON_NAME] diz: O retorno é de até 48 horas úteis, mas vou sol…" at bounding box center [1402, 612] width 305 height 62
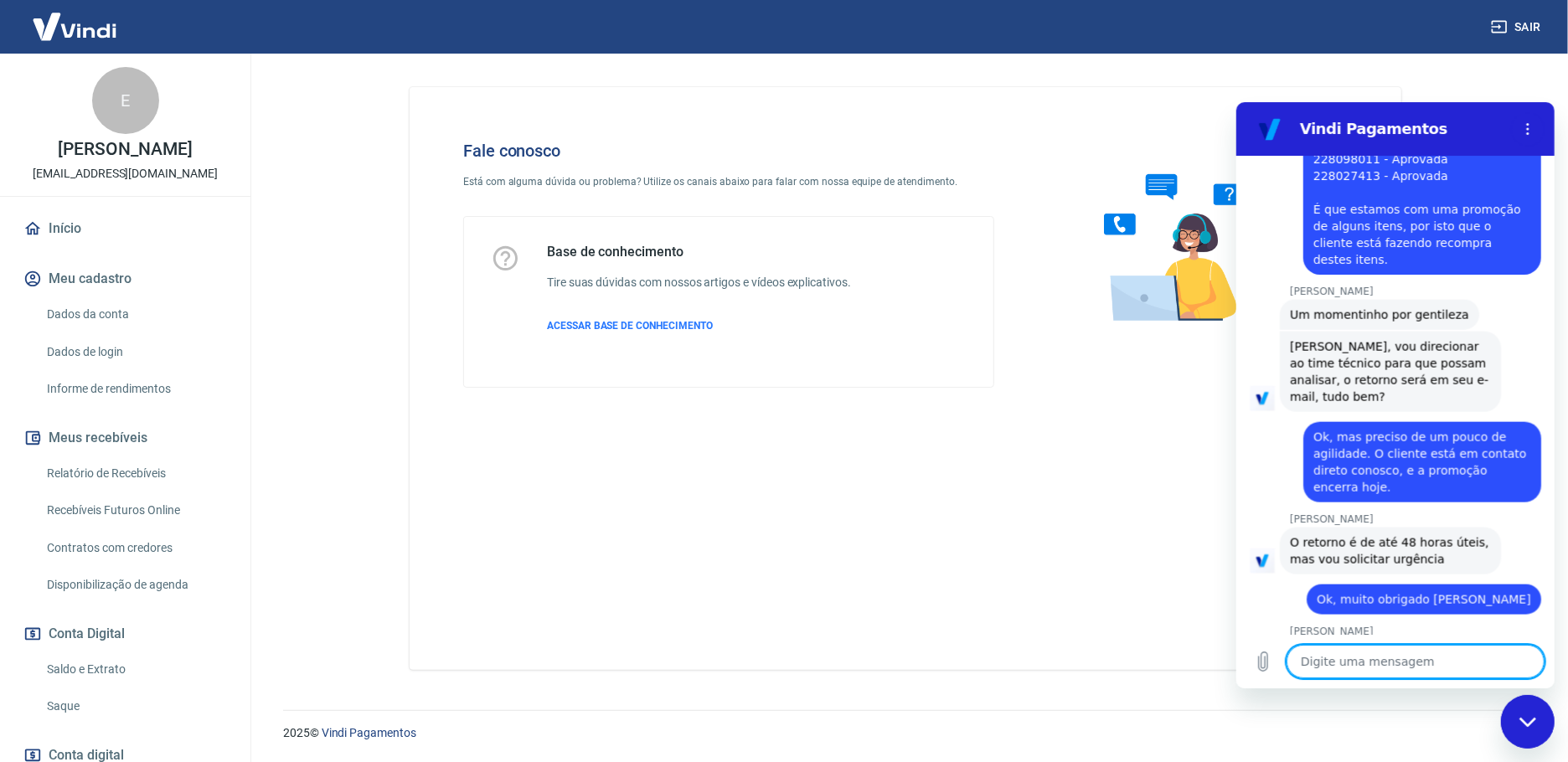
scroll to position [1603, 0]
